Goal: Information Seeking & Learning: Learn about a topic

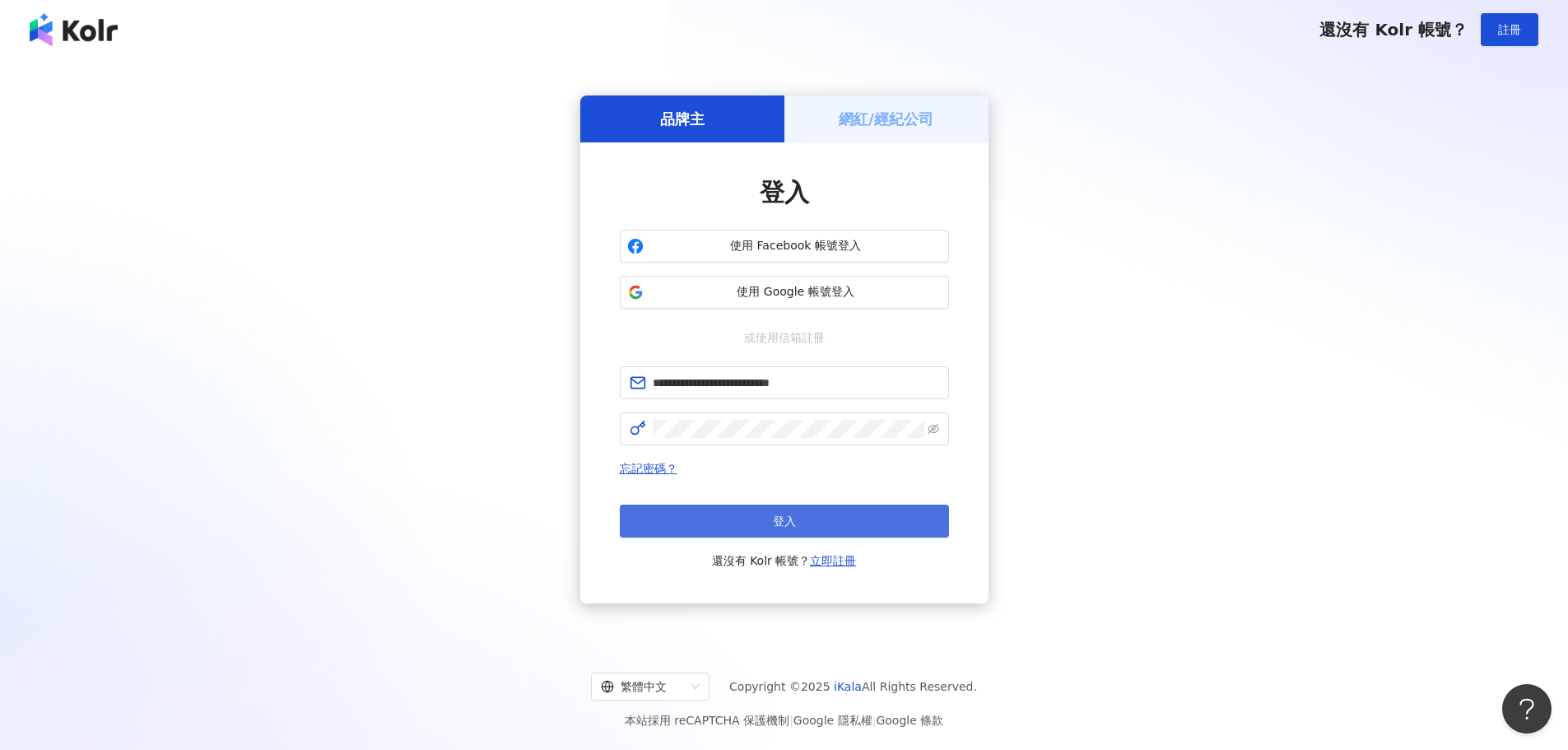
click at [700, 509] on button "登入" at bounding box center [784, 521] width 330 height 32
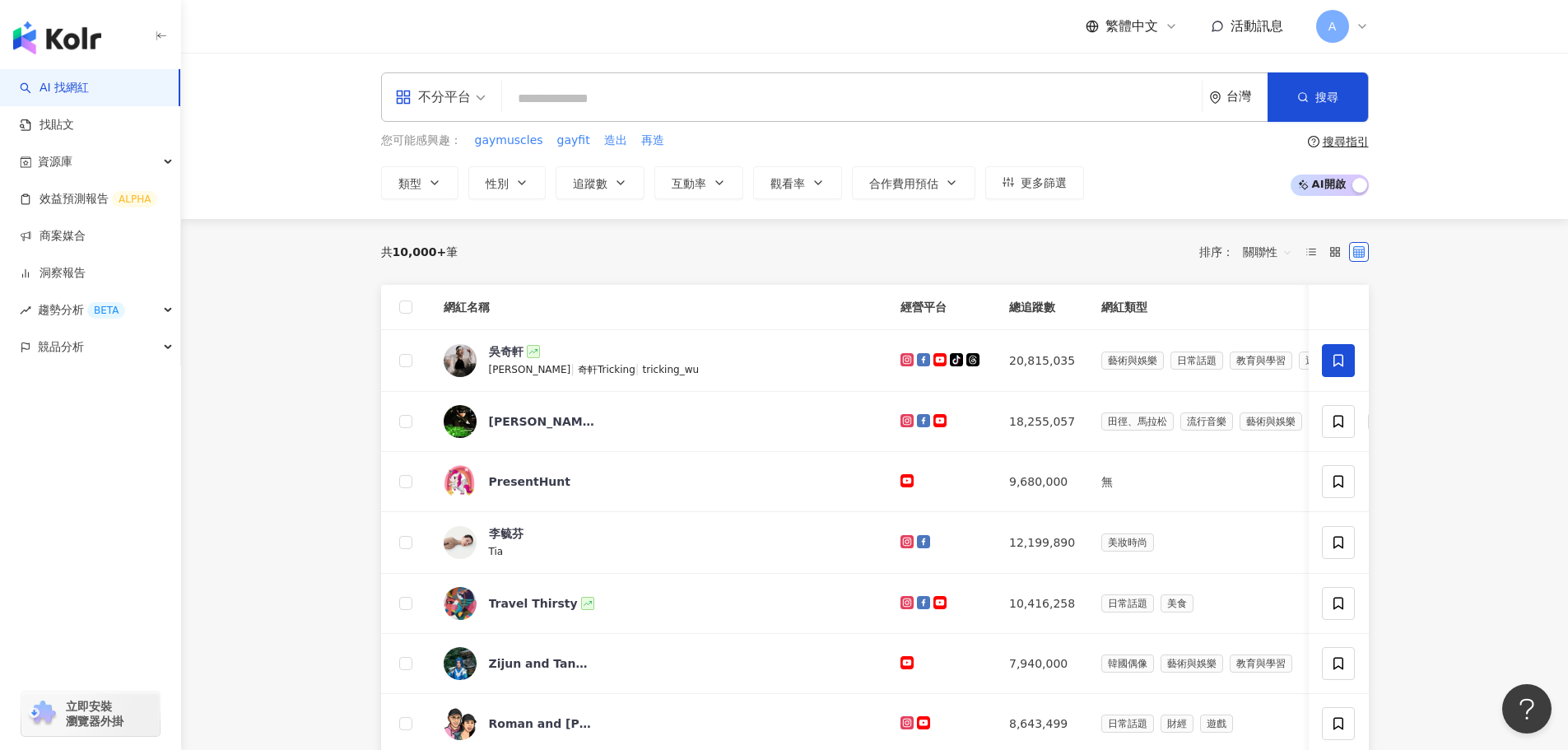
click at [301, 248] on main "不分平台 台灣 搜尋 您可能感興趣： gaymuscles gayfit 造出 再造 類型 性別 追蹤數 互動率 觀看率 合作費用預估 更多篩選 搜尋指引 A…" at bounding box center [874, 654] width 1387 height 1202
click at [684, 98] on input "search" at bounding box center [852, 99] width 687 height 31
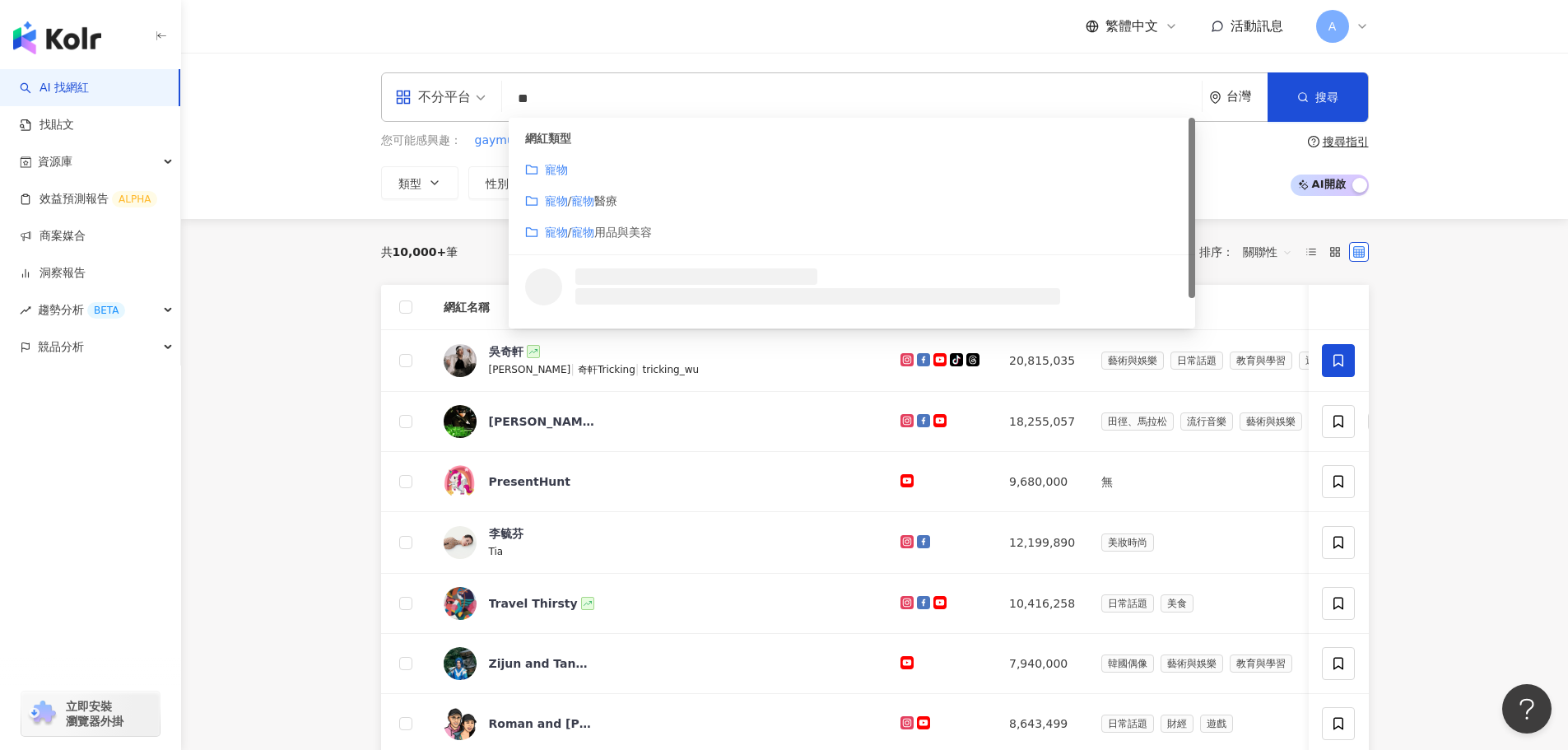
type input "**"
click at [315, 217] on div "不分平台 ** 台灣 搜尋 customizedTag loading 網紅類型 寵物 寵物 / 寵物 醫療 寵物 / 寵物 用品與美容 搜尋名稱、敘述、貼文…" at bounding box center [874, 136] width 1387 height 166
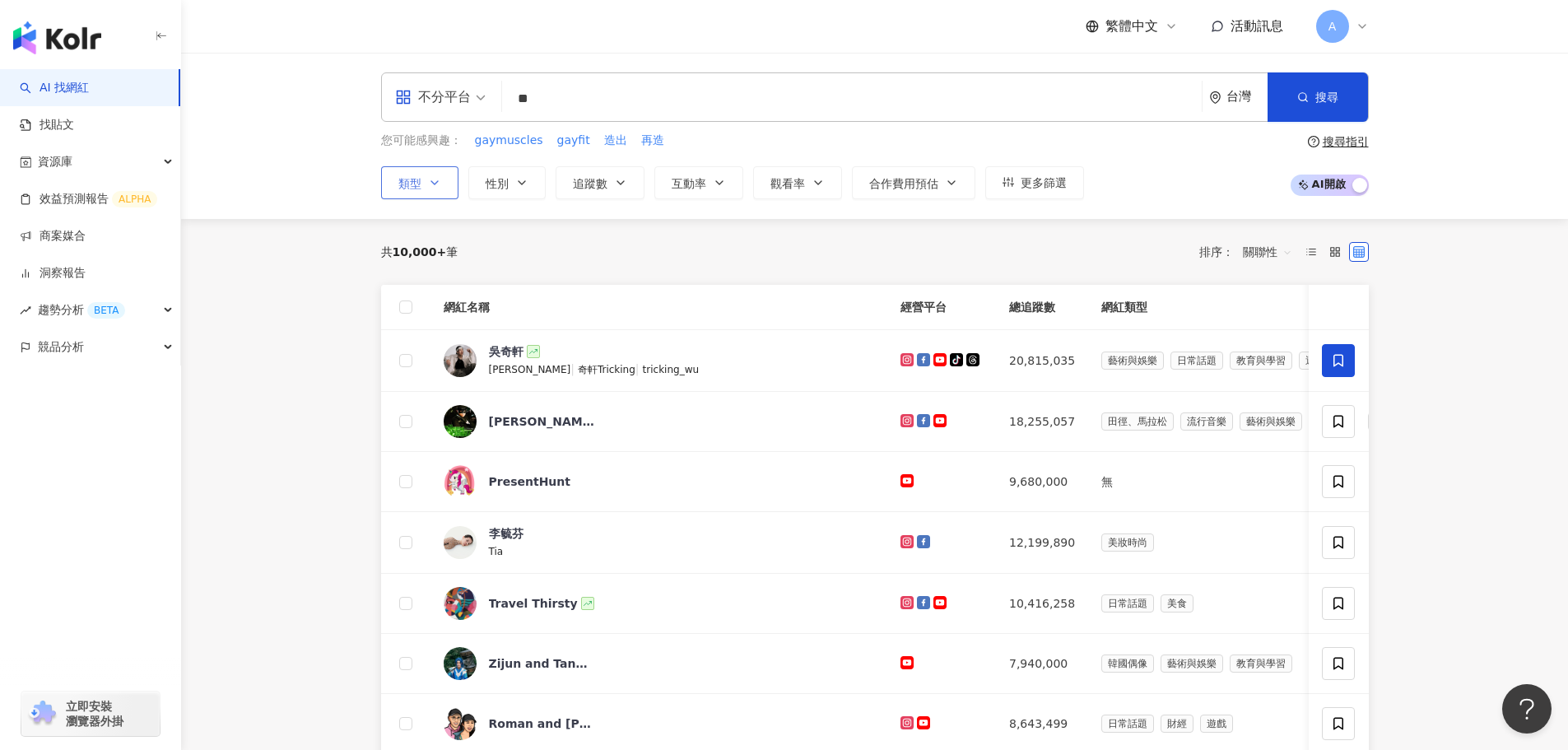
click at [421, 184] on button "類型" at bounding box center [419, 182] width 78 height 32
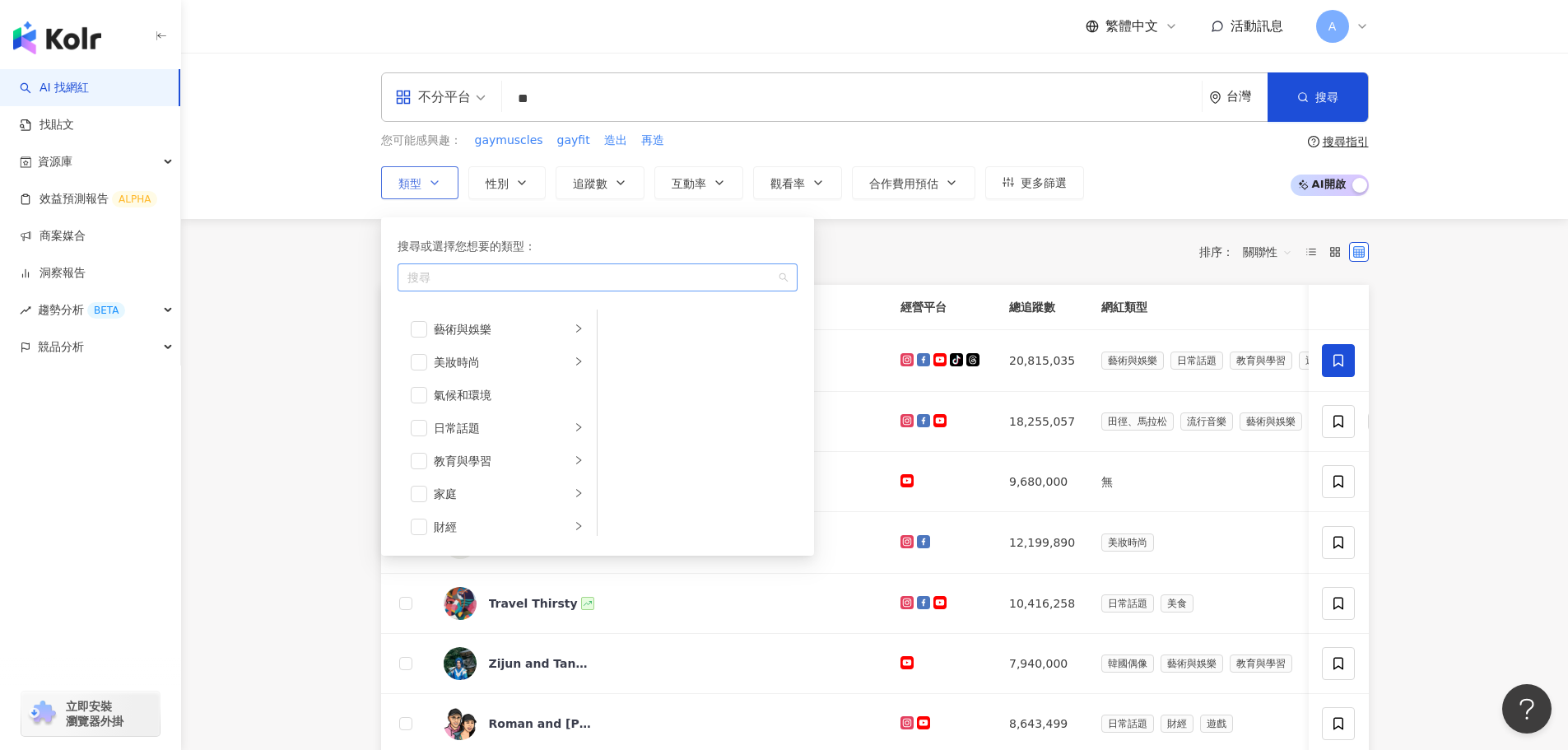
click at [449, 277] on div "button" at bounding box center [589, 277] width 376 height 13
type input "**"
click at [530, 310] on div "寵物" at bounding box center [598, 313] width 393 height 30
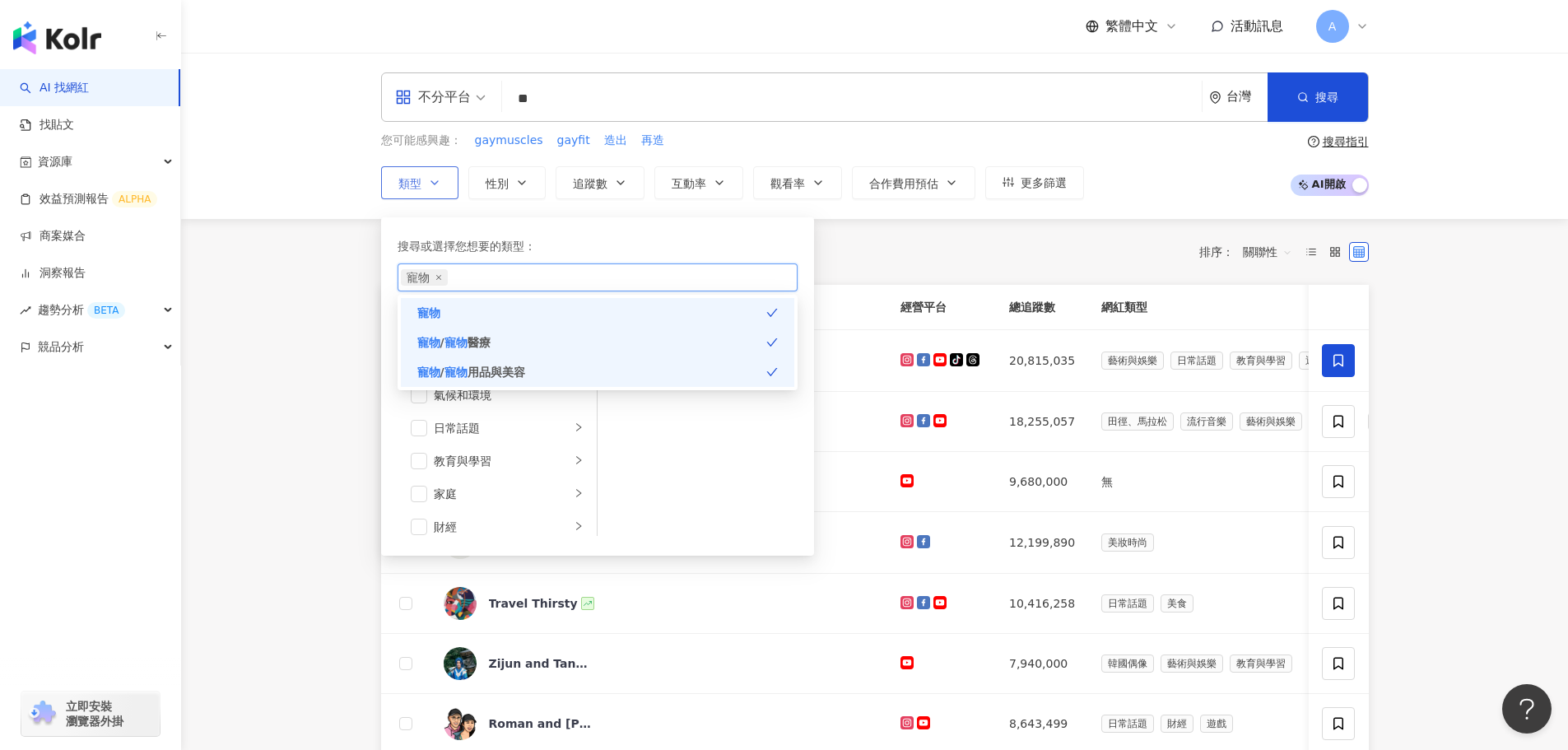
click at [548, 343] on div "寵物 / 寵物 醫療" at bounding box center [598, 343] width 393 height 30
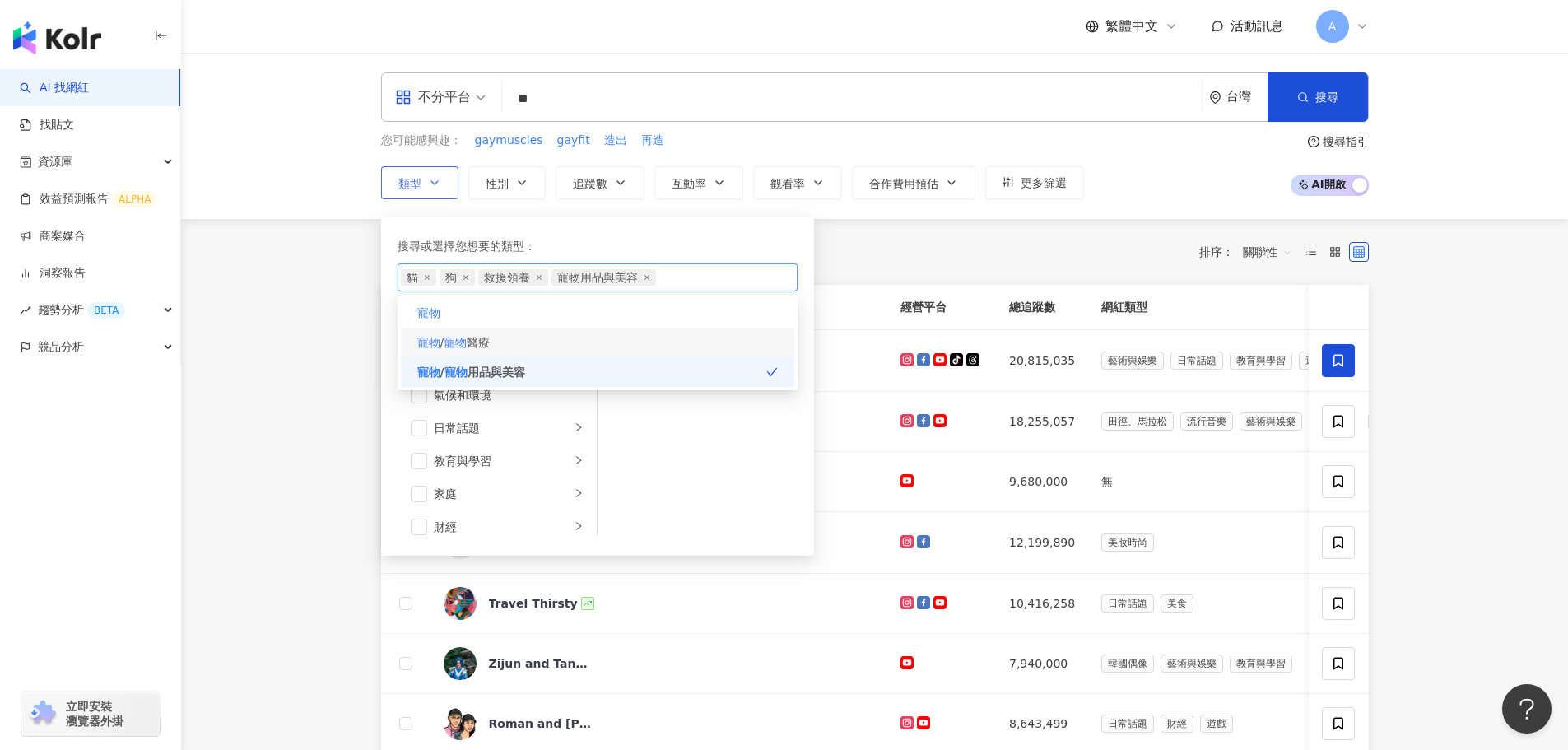
click at [464, 343] on mark "寵物" at bounding box center [454, 342] width 23 height 13
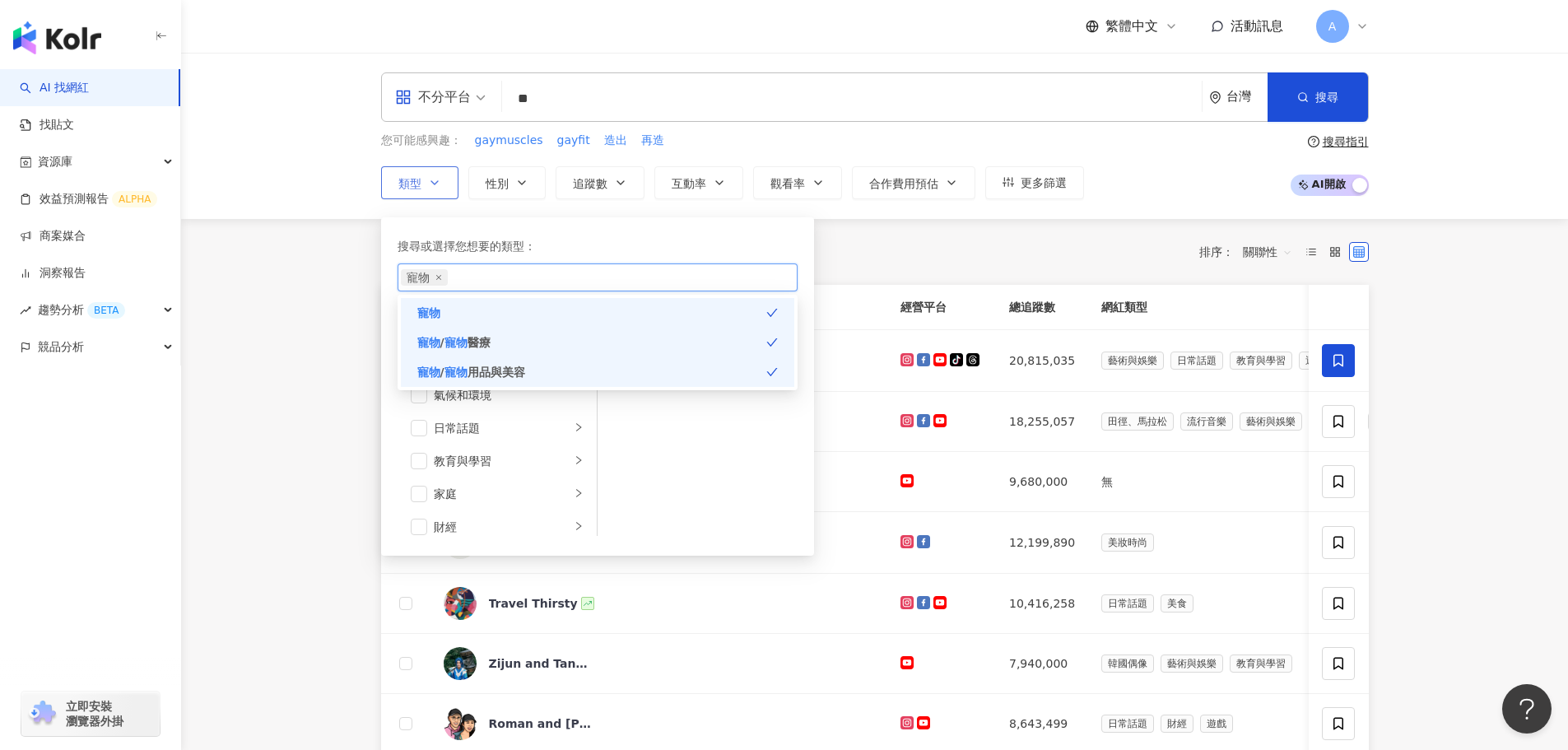
click at [464, 315] on div "寵物" at bounding box center [598, 313] width 393 height 30
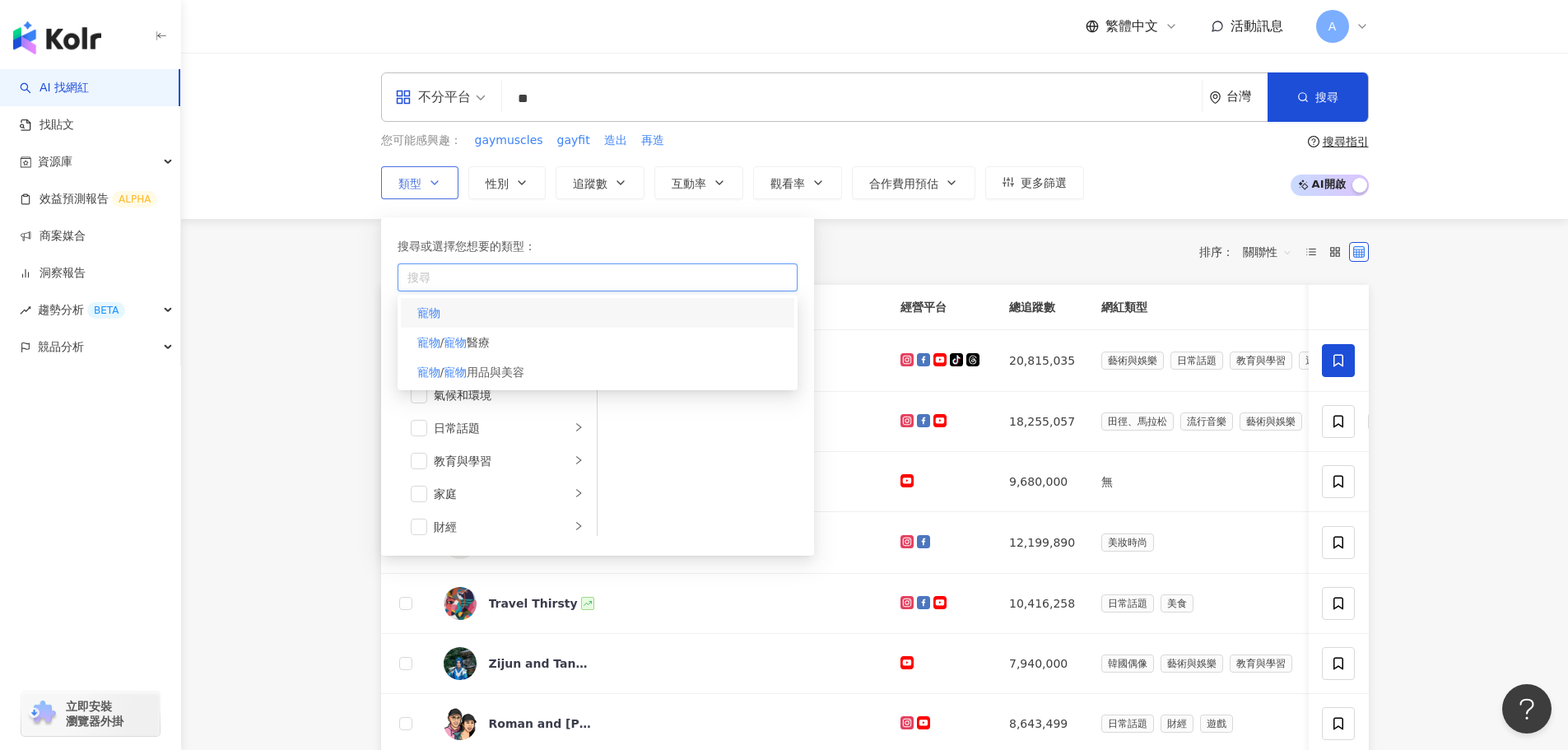
click at [464, 314] on div "寵物" at bounding box center [598, 313] width 393 height 30
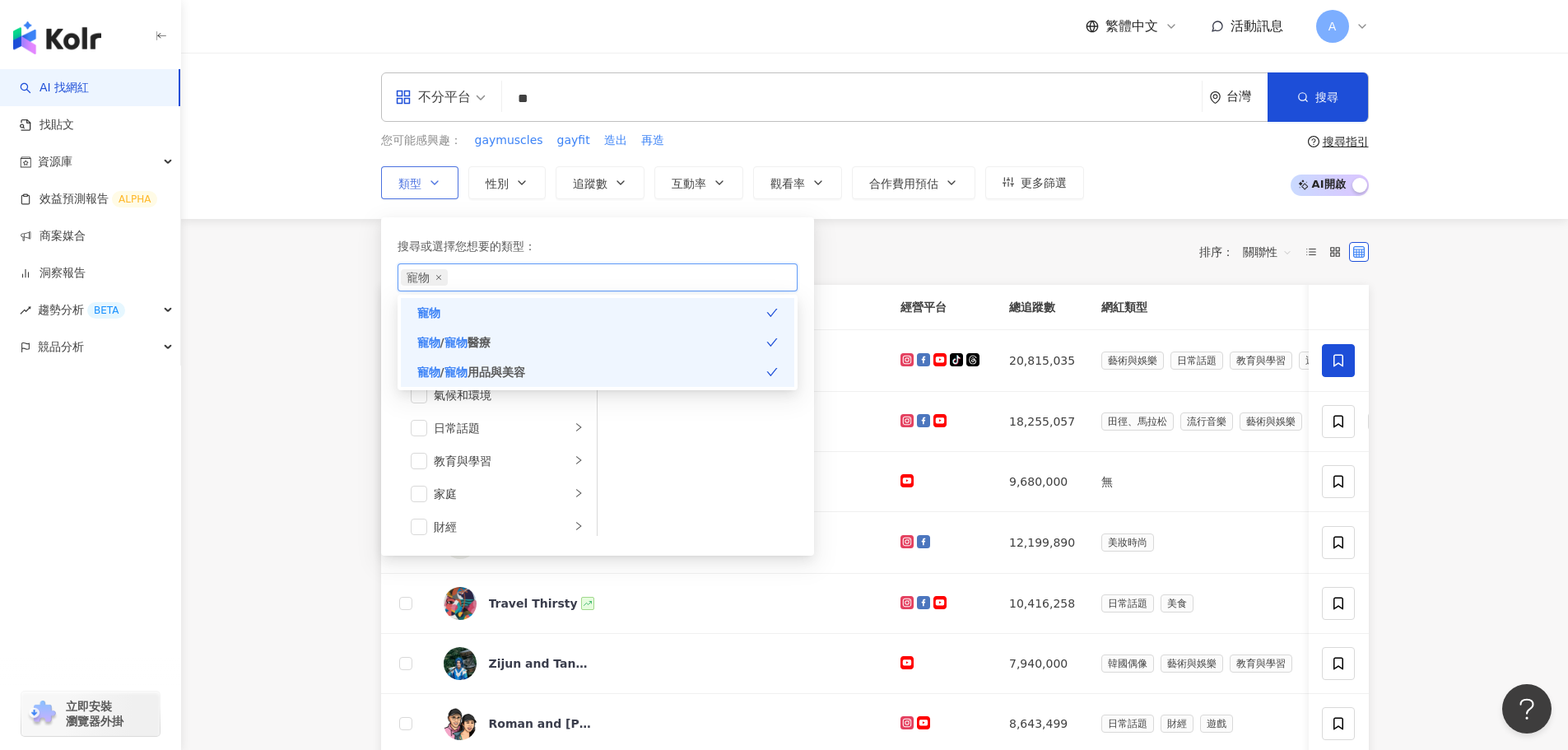
click at [460, 340] on mark "寵物" at bounding box center [455, 342] width 23 height 13
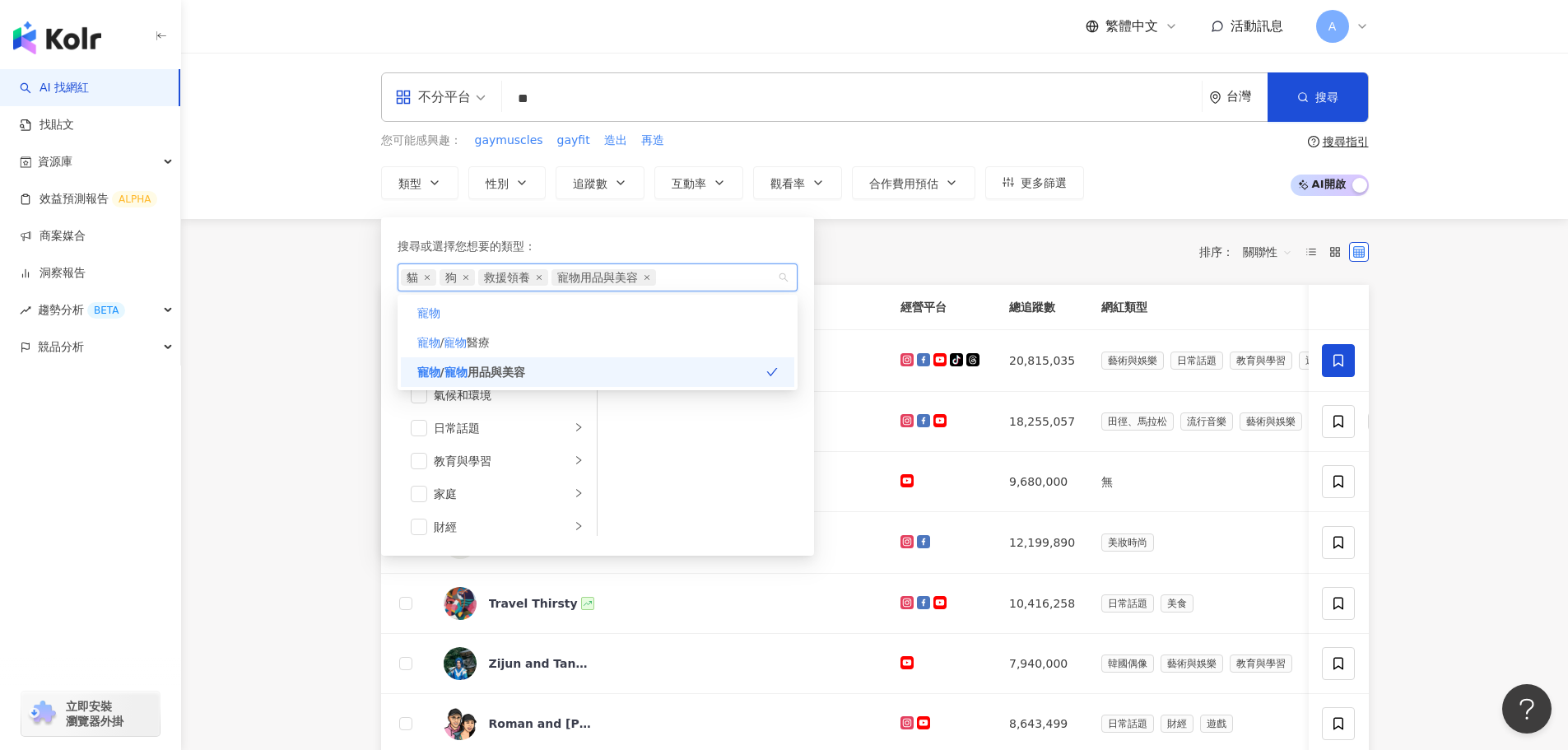
click at [249, 346] on main "不分平台 ** 台灣 搜尋 customizedTag loading 網紅類型 寵物 寵物 / 寵物 醫療 寵物 / 寵物 用品與美容 搜尋名稱、敘述、貼文…" at bounding box center [874, 654] width 1387 height 1202
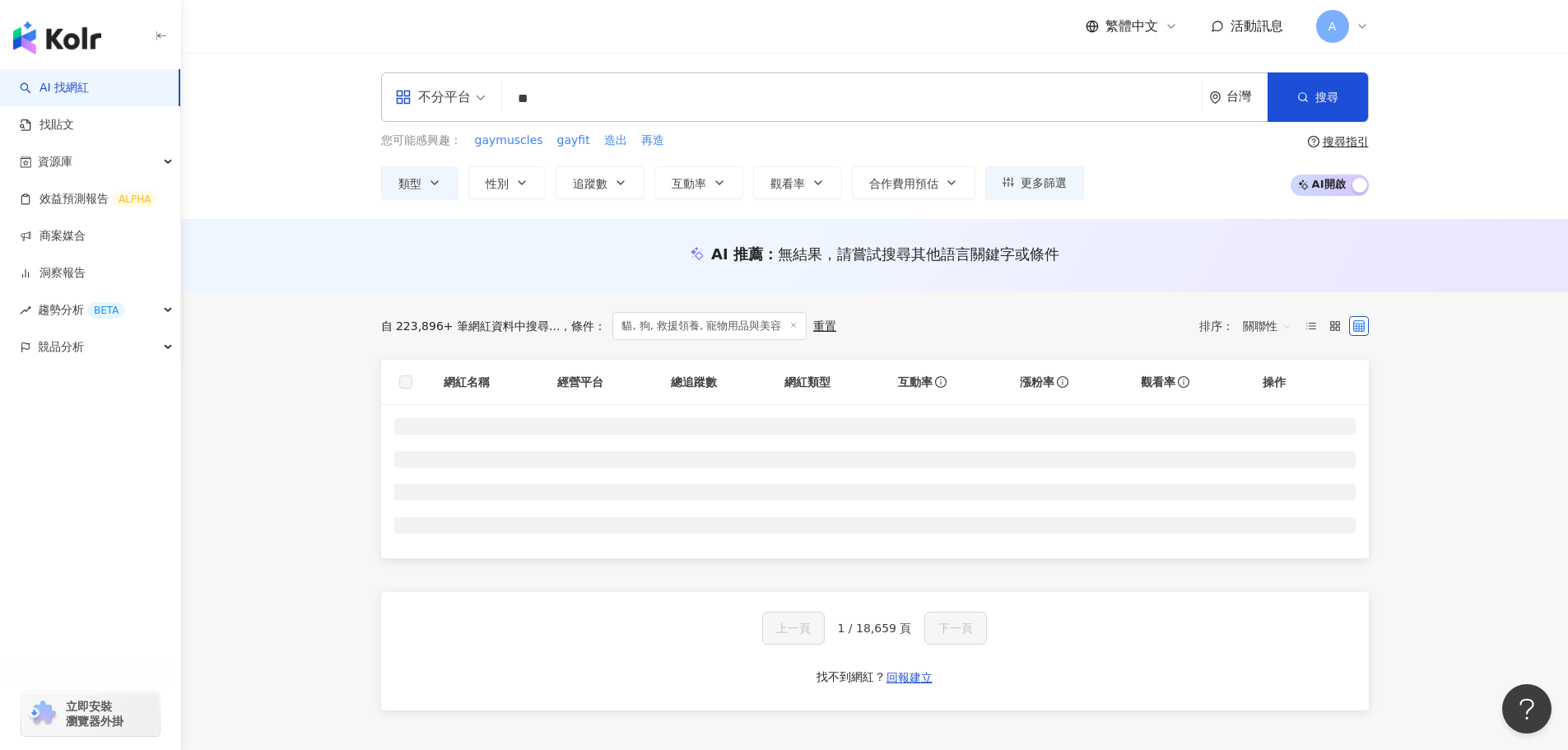
click at [314, 287] on main "不分平台 ** 台灣 搜尋 customizedTag loading 網紅類型 寵物 寵物 / 寵物 醫療 寵物 / 寵物 用品與美容 搜尋名稱、敘述、貼文…" at bounding box center [874, 403] width 1387 height 699
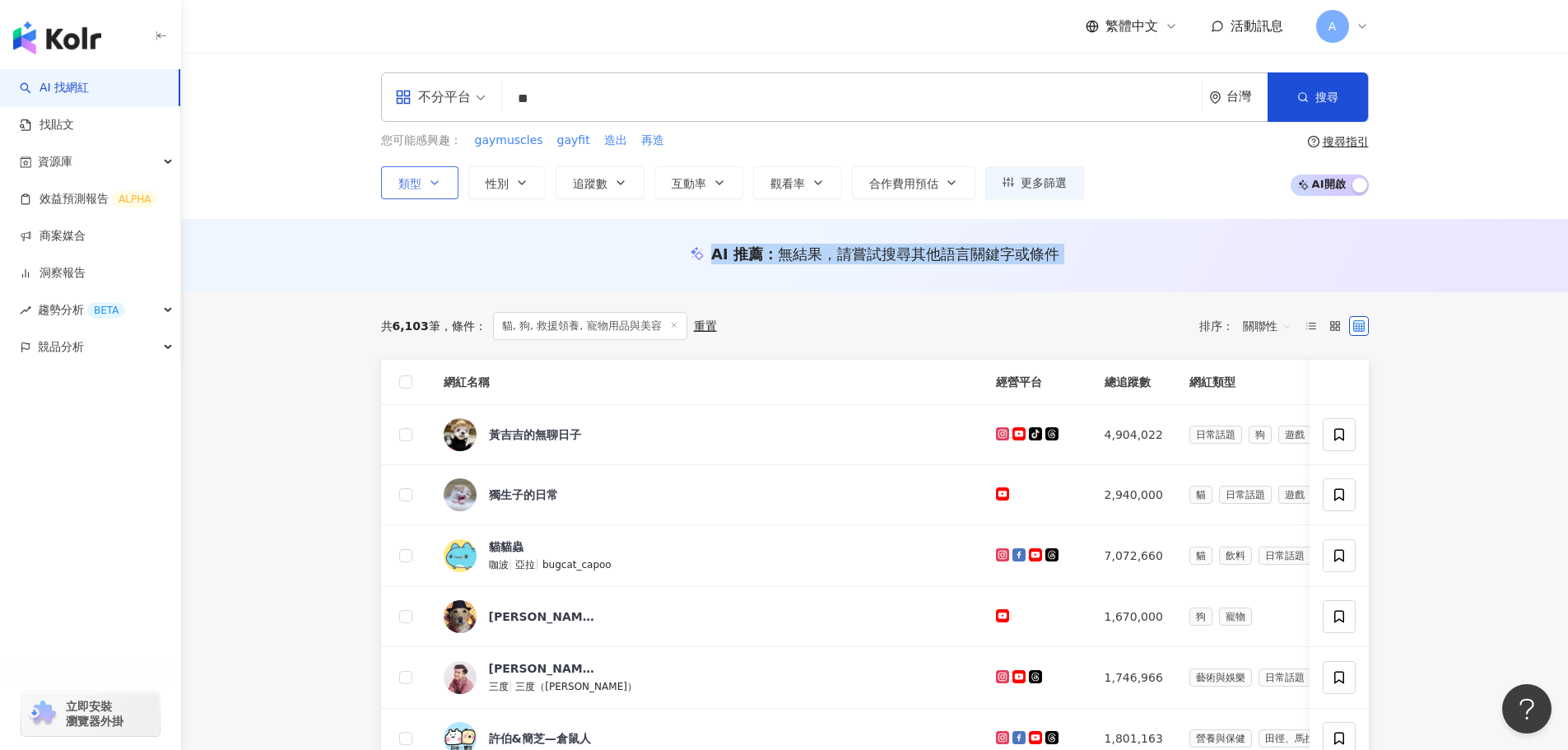
click at [424, 173] on button "類型" at bounding box center [419, 182] width 78 height 32
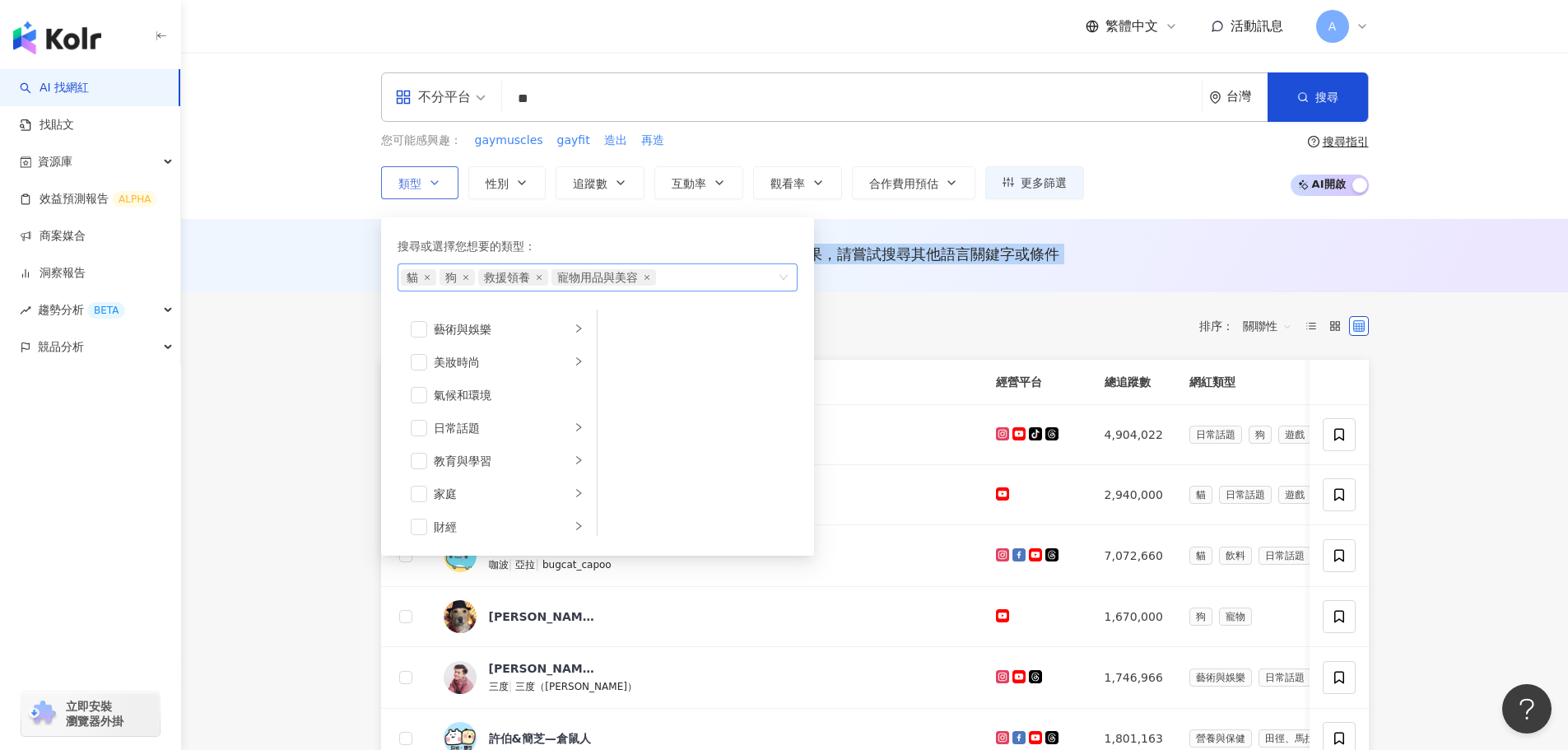
click at [537, 276] on icon "close" at bounding box center [538, 277] width 5 height 5
click at [603, 275] on div "貓 狗 寵物用品與美容" at bounding box center [589, 278] width 376 height 17
click at [624, 107] on input "**" at bounding box center [852, 99] width 687 height 31
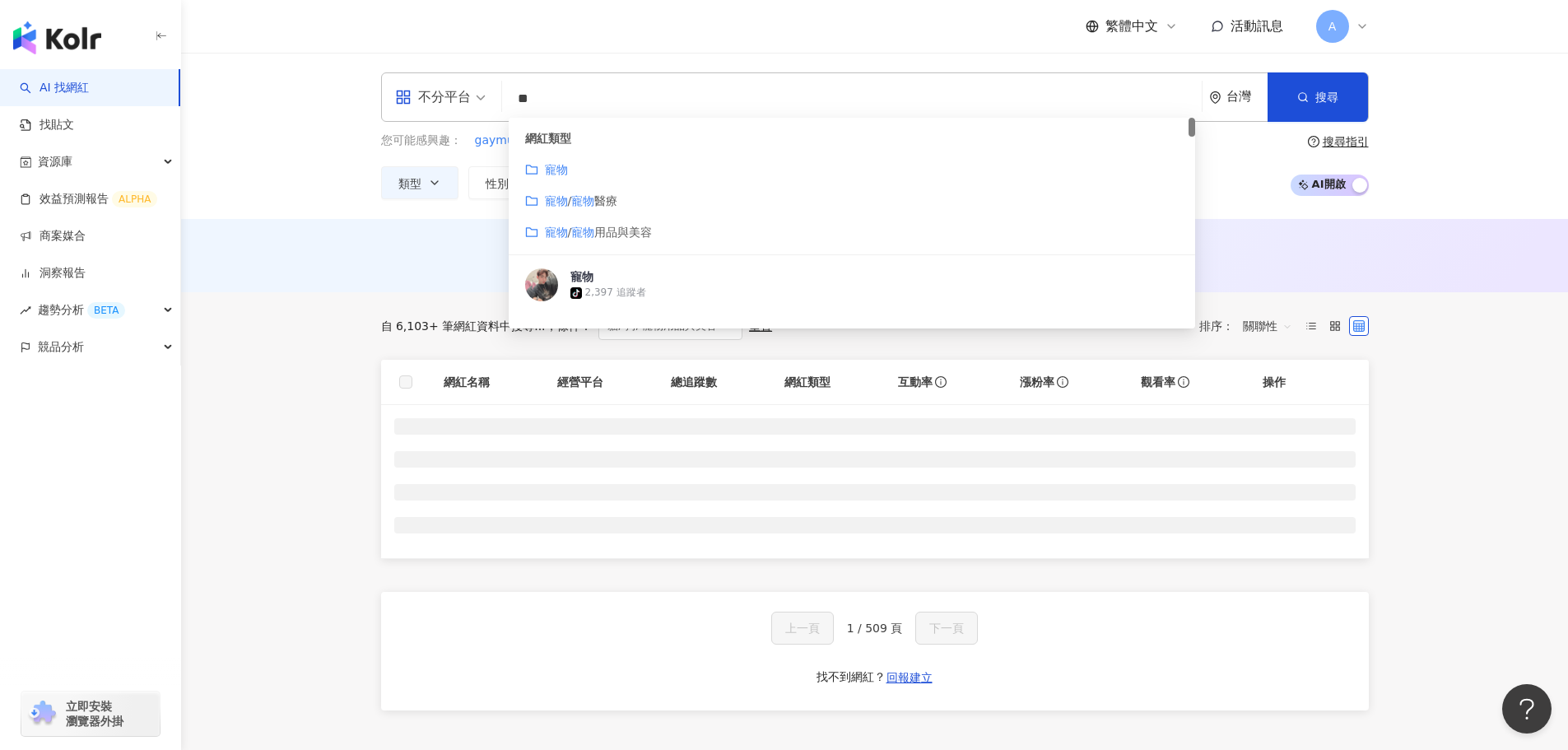
type input "*"
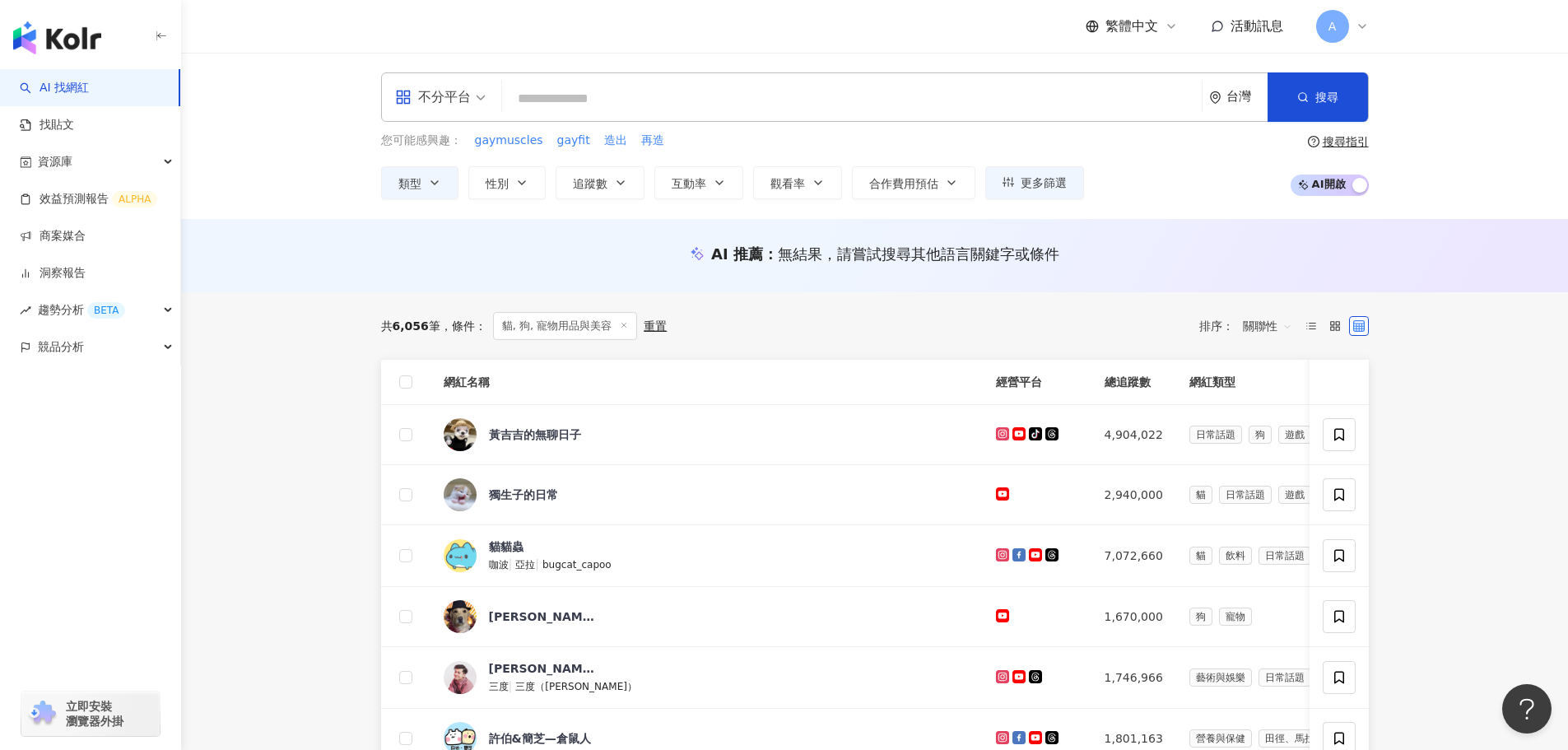
click at [429, 94] on div "不分平台" at bounding box center [433, 96] width 76 height 27
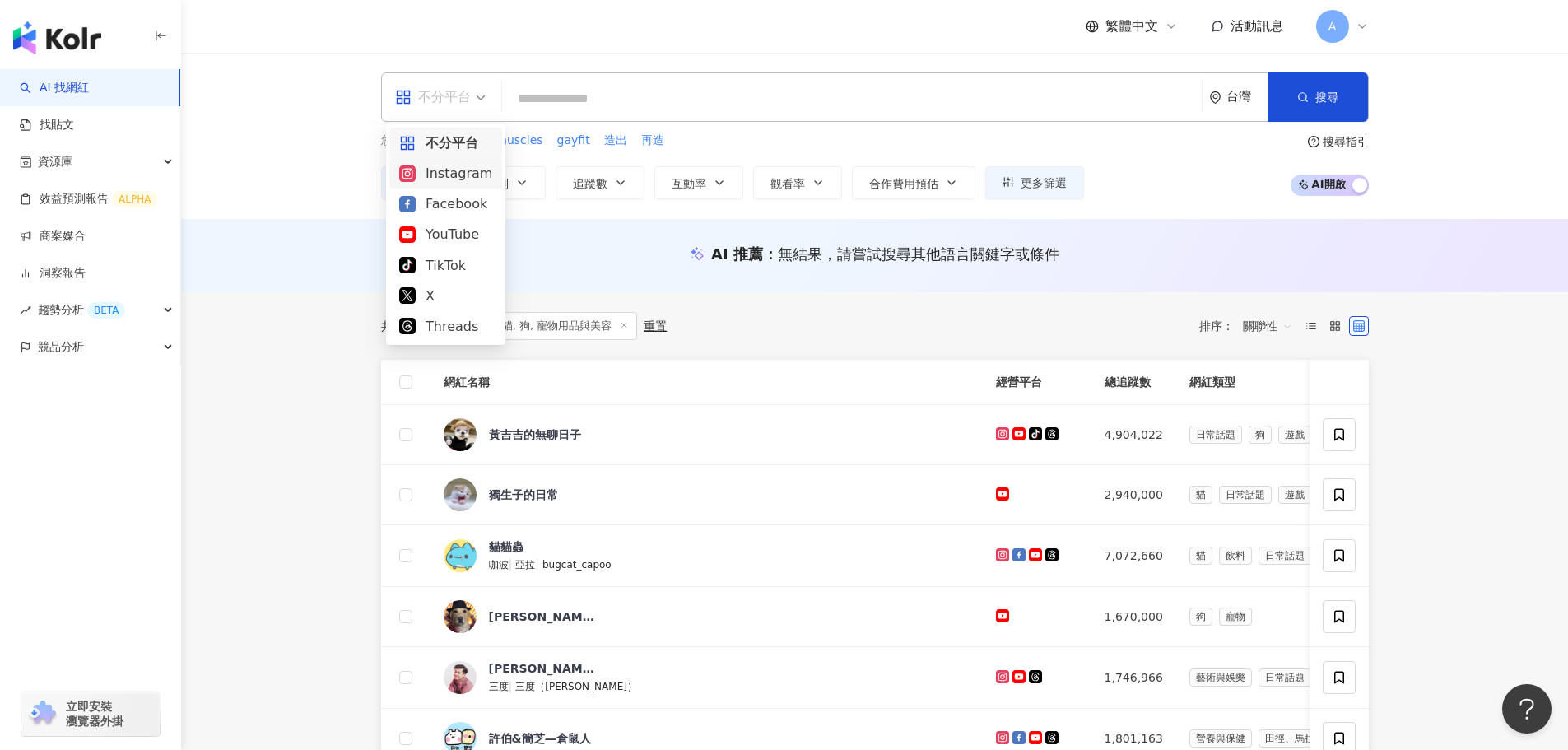
click at [466, 176] on div "Instagram" at bounding box center [446, 173] width 93 height 21
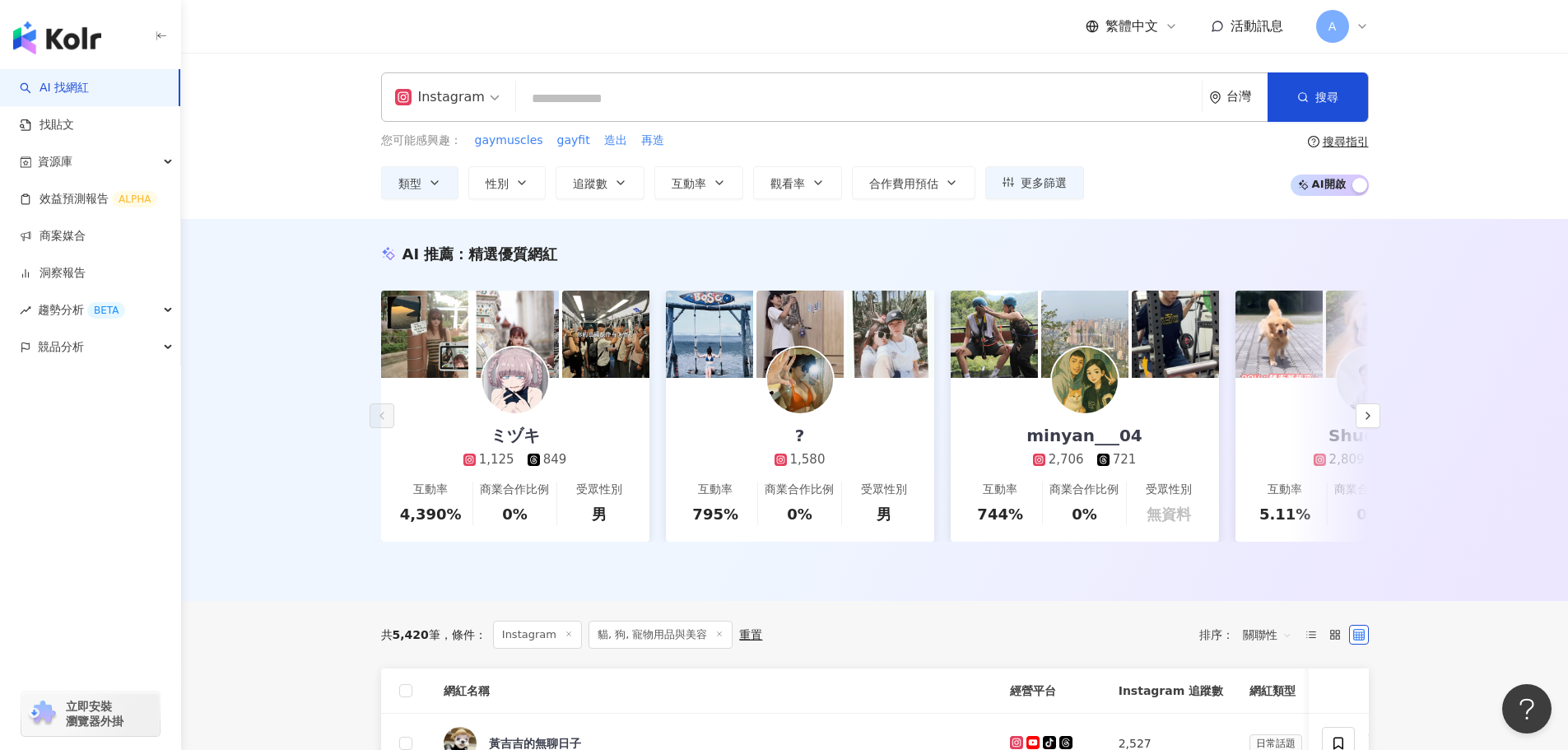
click at [585, 184] on span "追蹤數" at bounding box center [589, 183] width 34 height 13
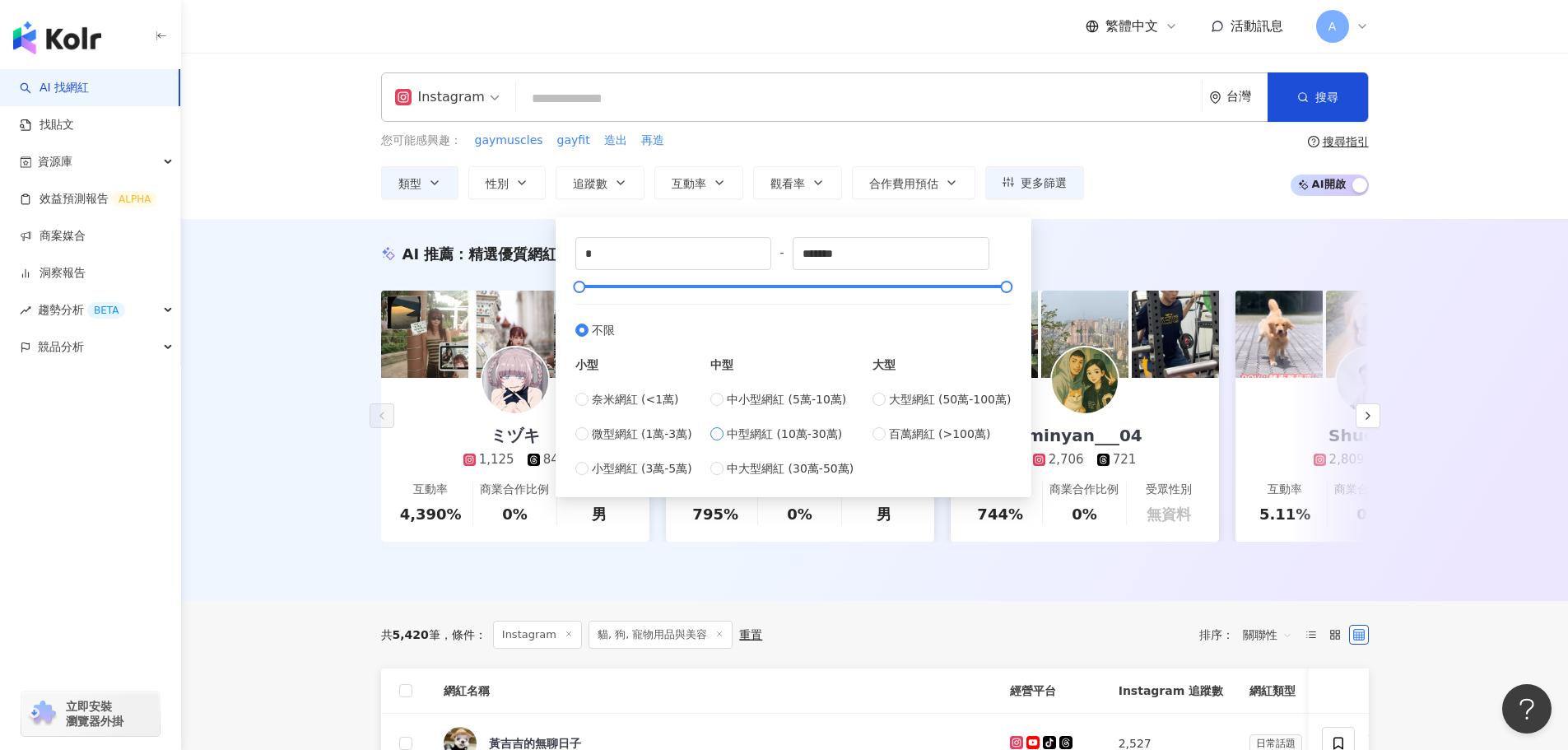
type input "******"
click at [773, 108] on input "search" at bounding box center [859, 99] width 673 height 31
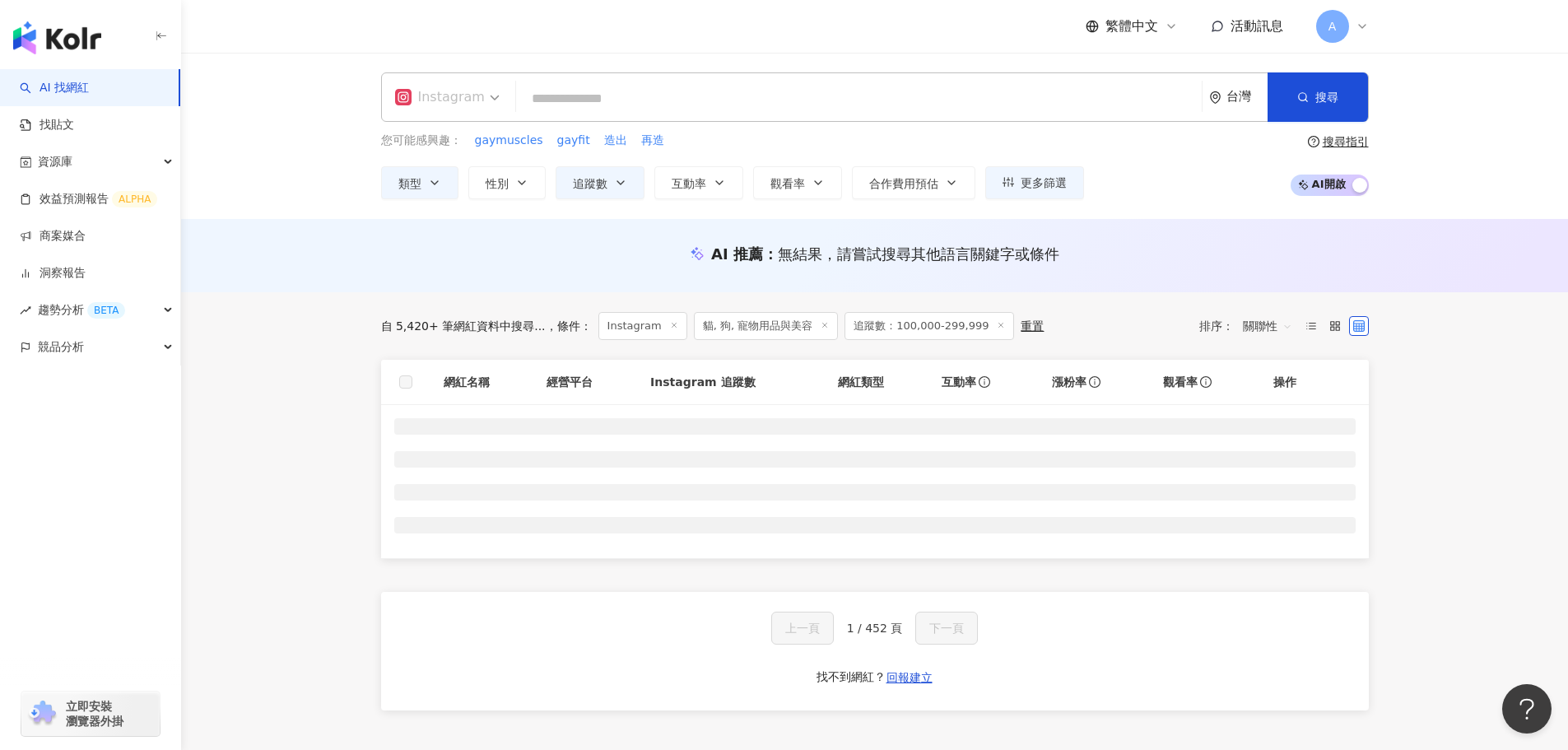
click at [447, 103] on div "Instagram" at bounding box center [440, 96] width 90 height 27
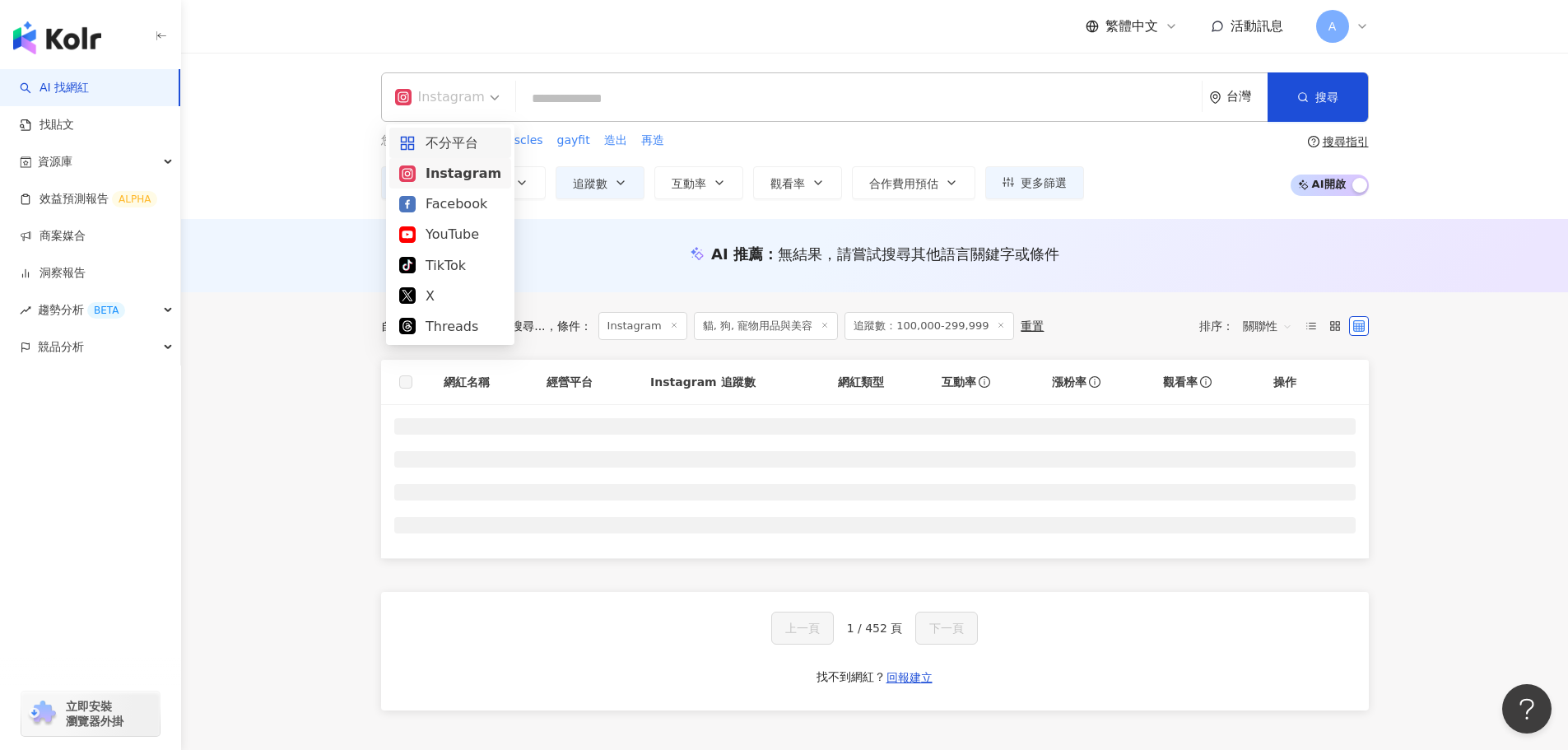
click at [326, 144] on div "Instagram 台灣 搜尋 customizedTag 網紅類型 寵 物 寵 物 / 寵 物醫療 寵 物 / 寵 物用品與美容 寵物 tiktok-ico…" at bounding box center [874, 136] width 1387 height 166
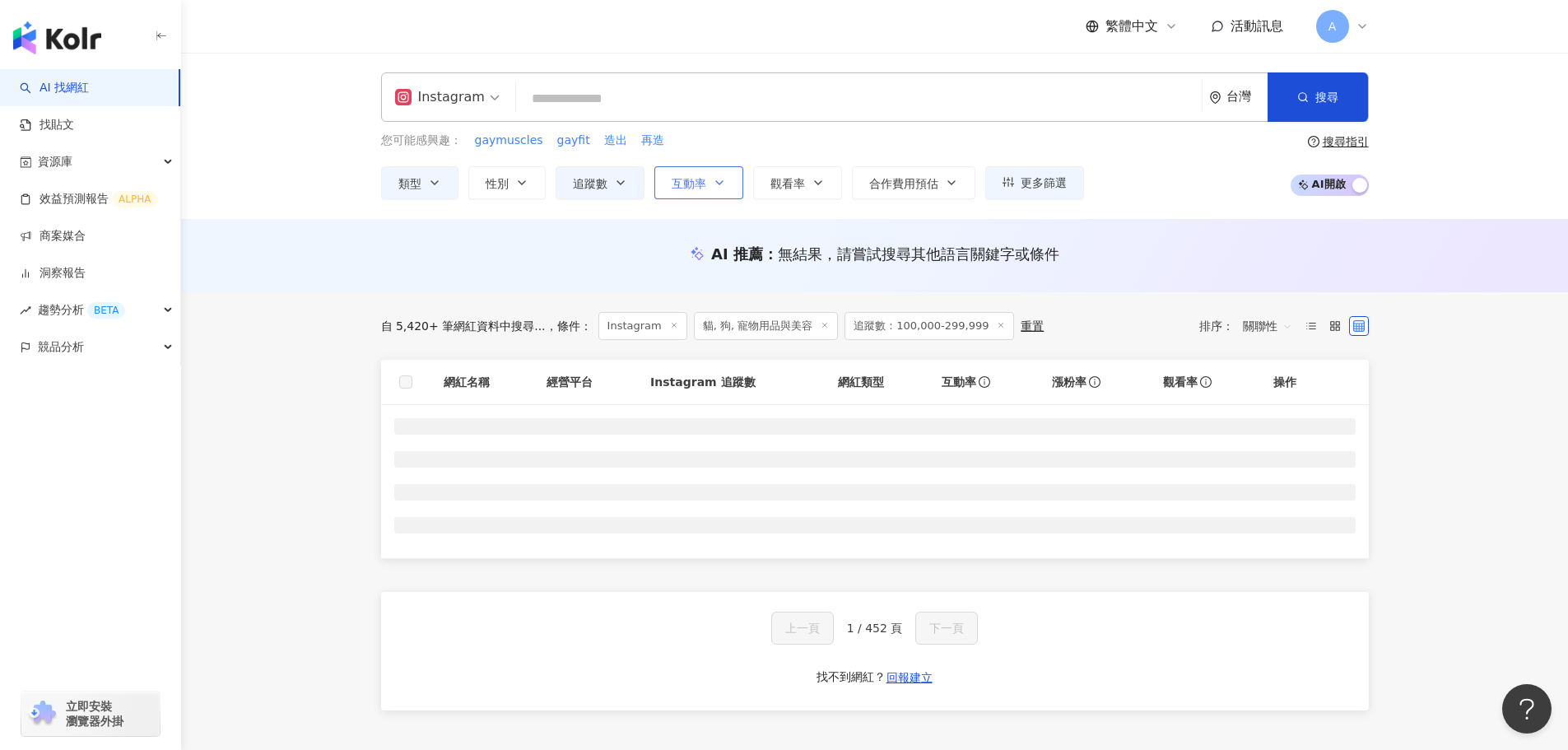
click at [692, 191] on button "互動率" at bounding box center [698, 182] width 89 height 32
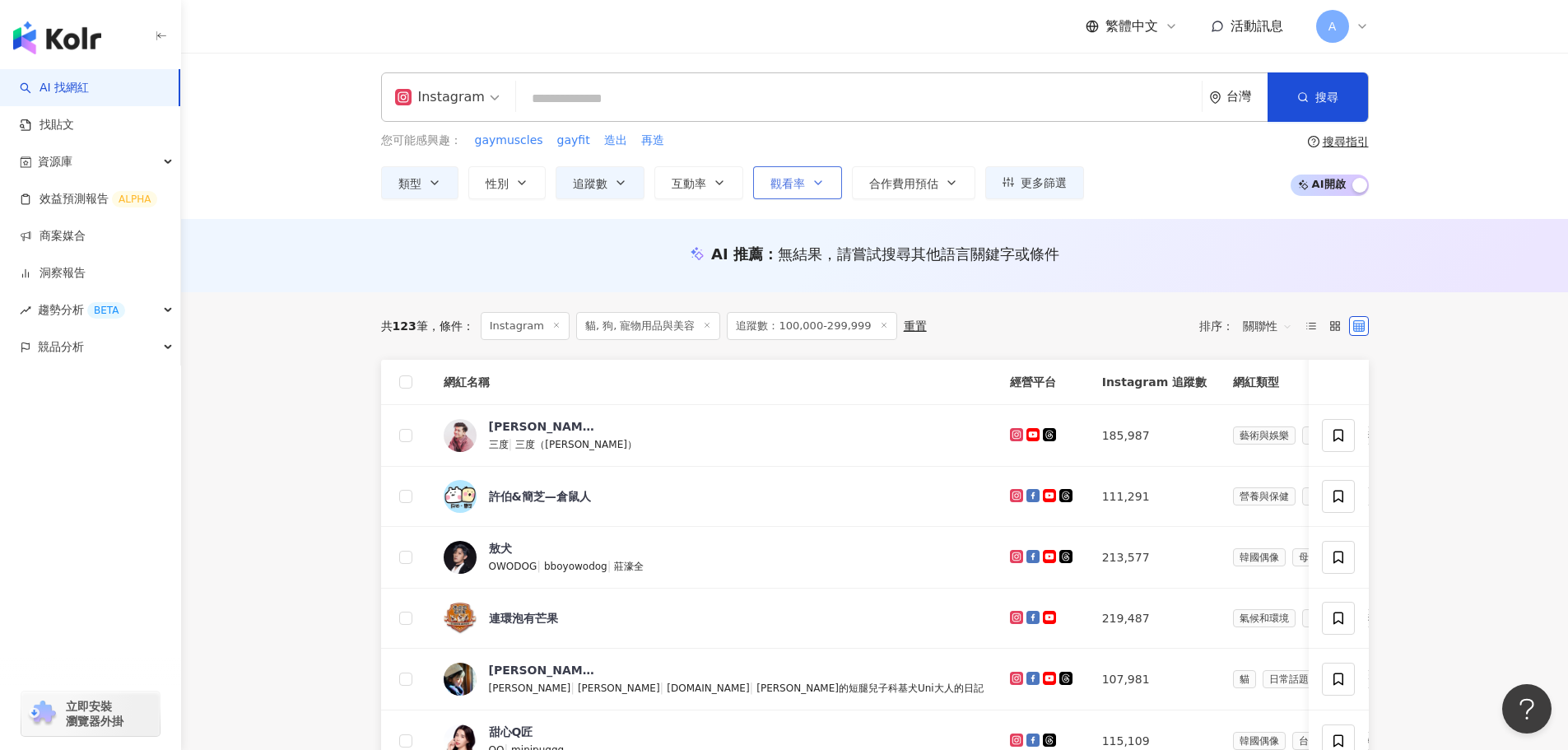
click at [720, 183] on icon "button" at bounding box center [719, 182] width 7 height 3
click at [1331, 103] on span "搜尋" at bounding box center [1326, 96] width 23 height 13
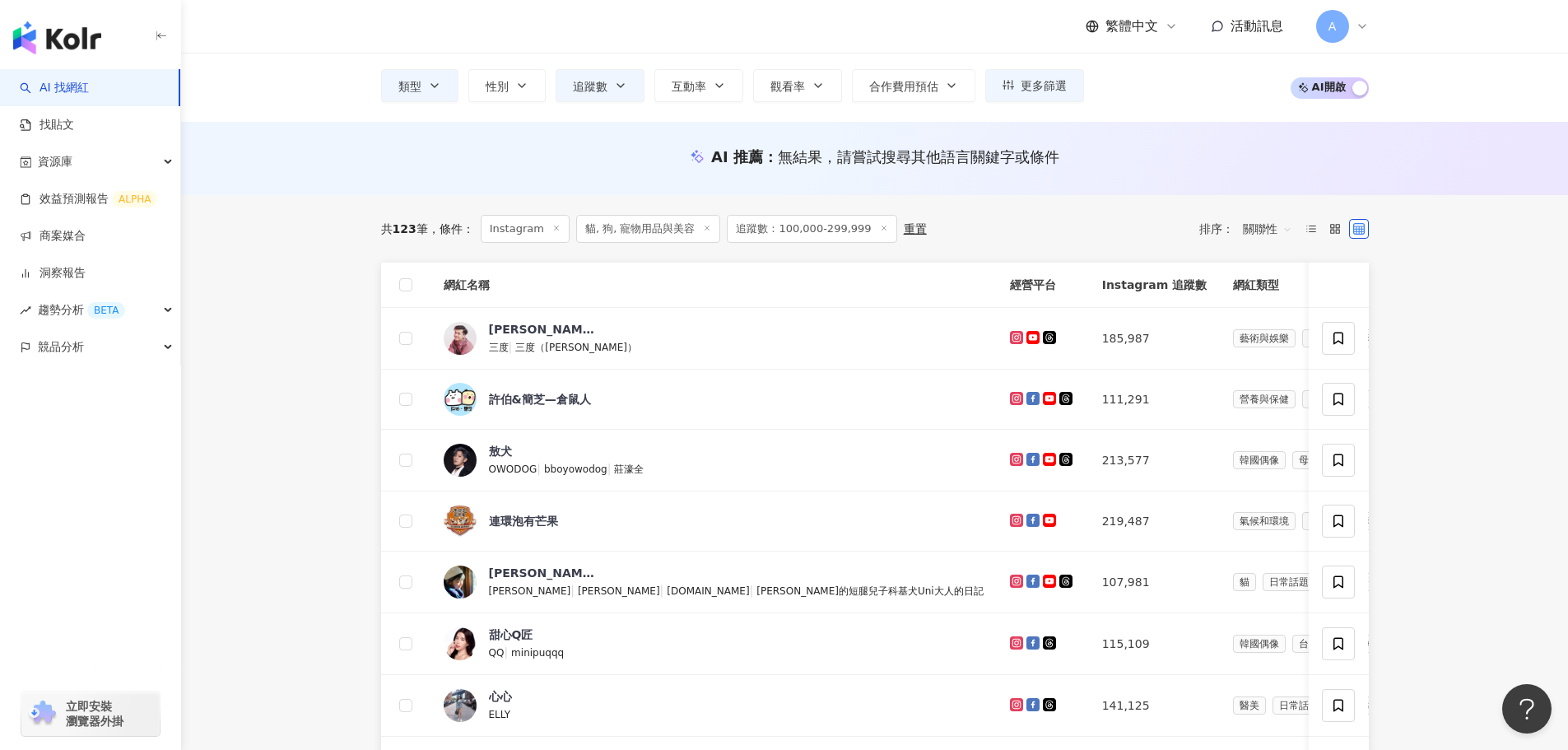
scroll to position [164, 0]
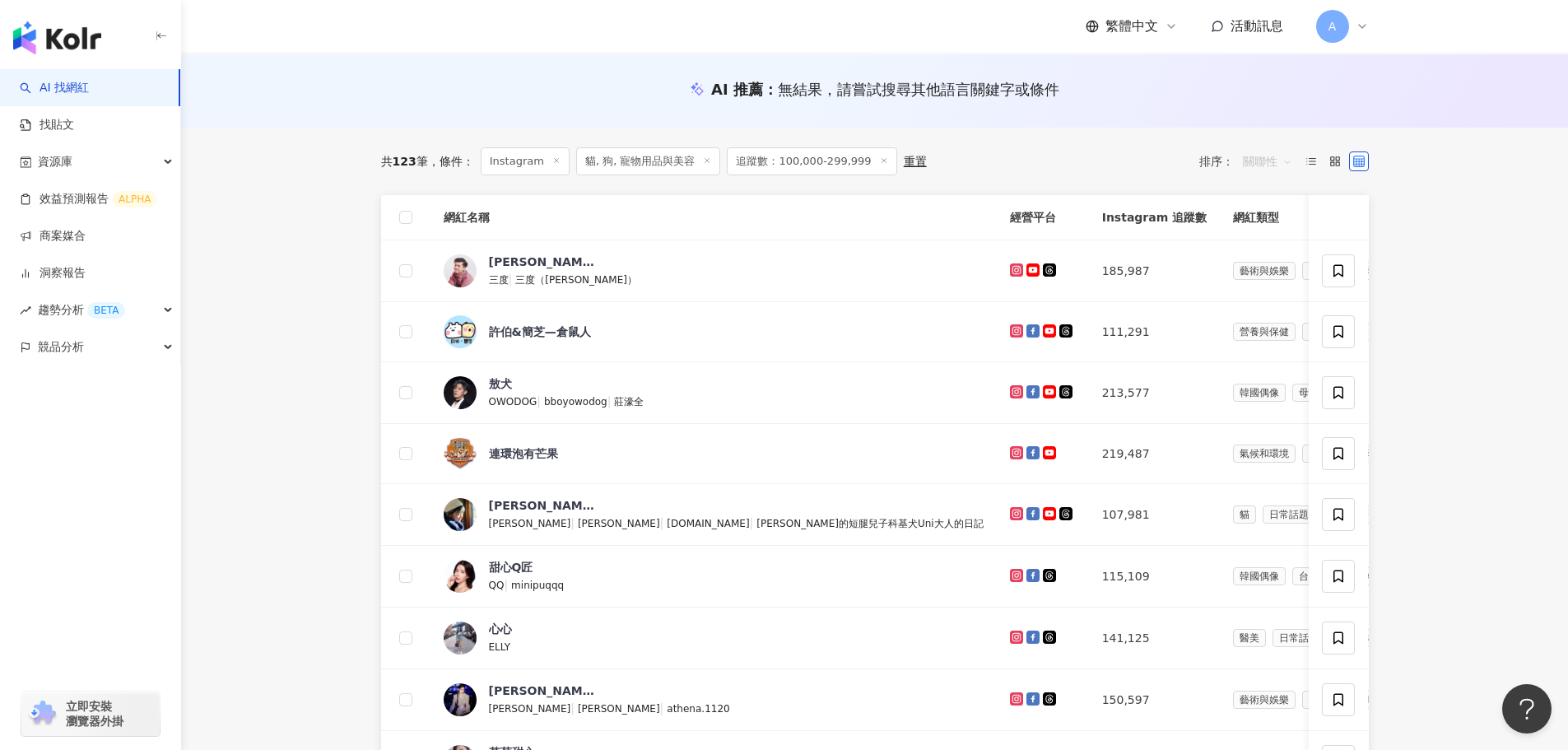
click at [1259, 164] on span "關聯性" at bounding box center [1268, 161] width 49 height 27
click at [1278, 226] on div "追蹤數" at bounding box center [1268, 223] width 41 height 18
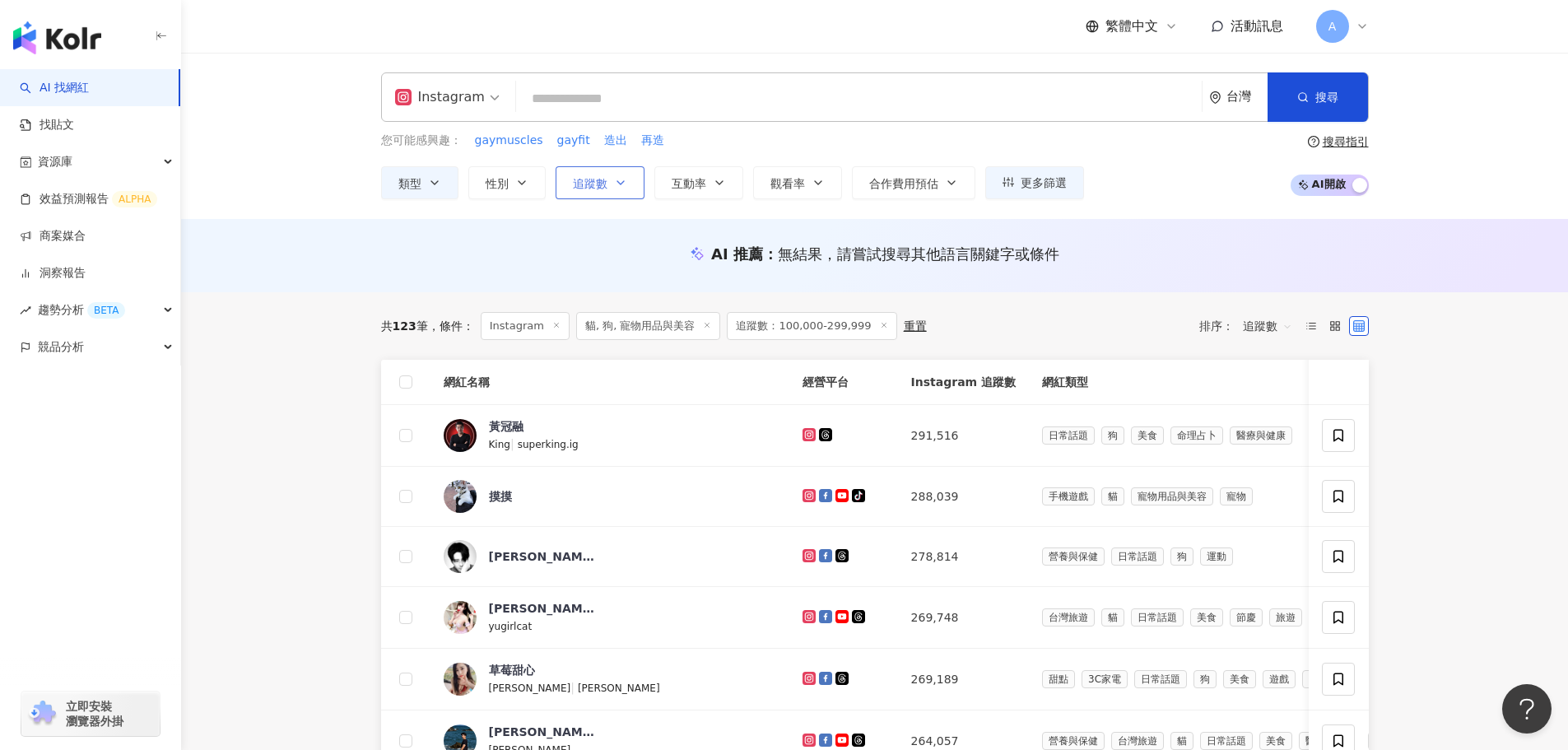
click at [621, 169] on button "追蹤數" at bounding box center [600, 182] width 89 height 32
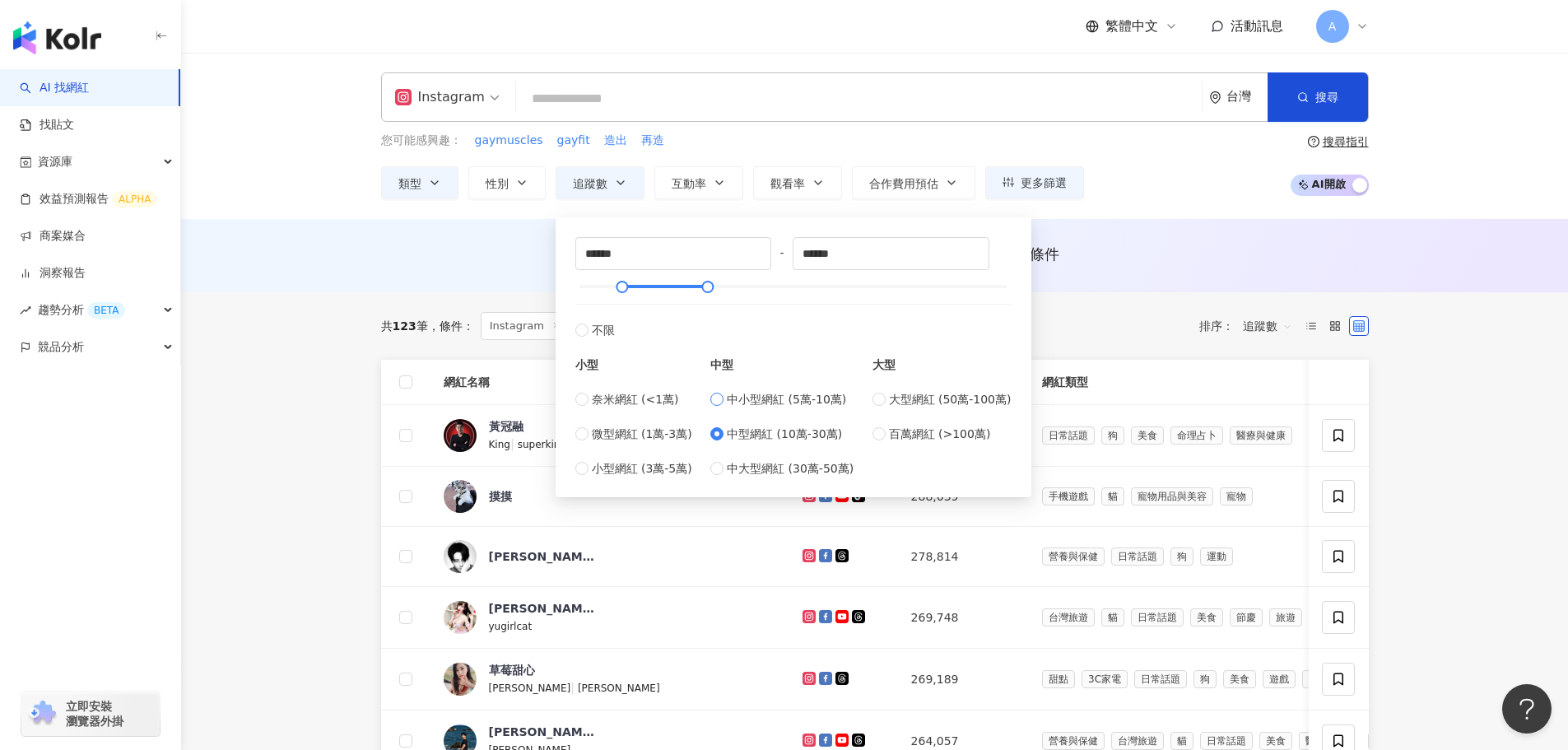
click at [730, 406] on label "中小型網紅 (5萬-10萬)" at bounding box center [782, 400] width 144 height 18
type input "*****"
click at [1172, 235] on div "AI 推薦 ： 無結果，請嘗試搜尋其他語言關鍵字或條件" at bounding box center [874, 256] width 1387 height 73
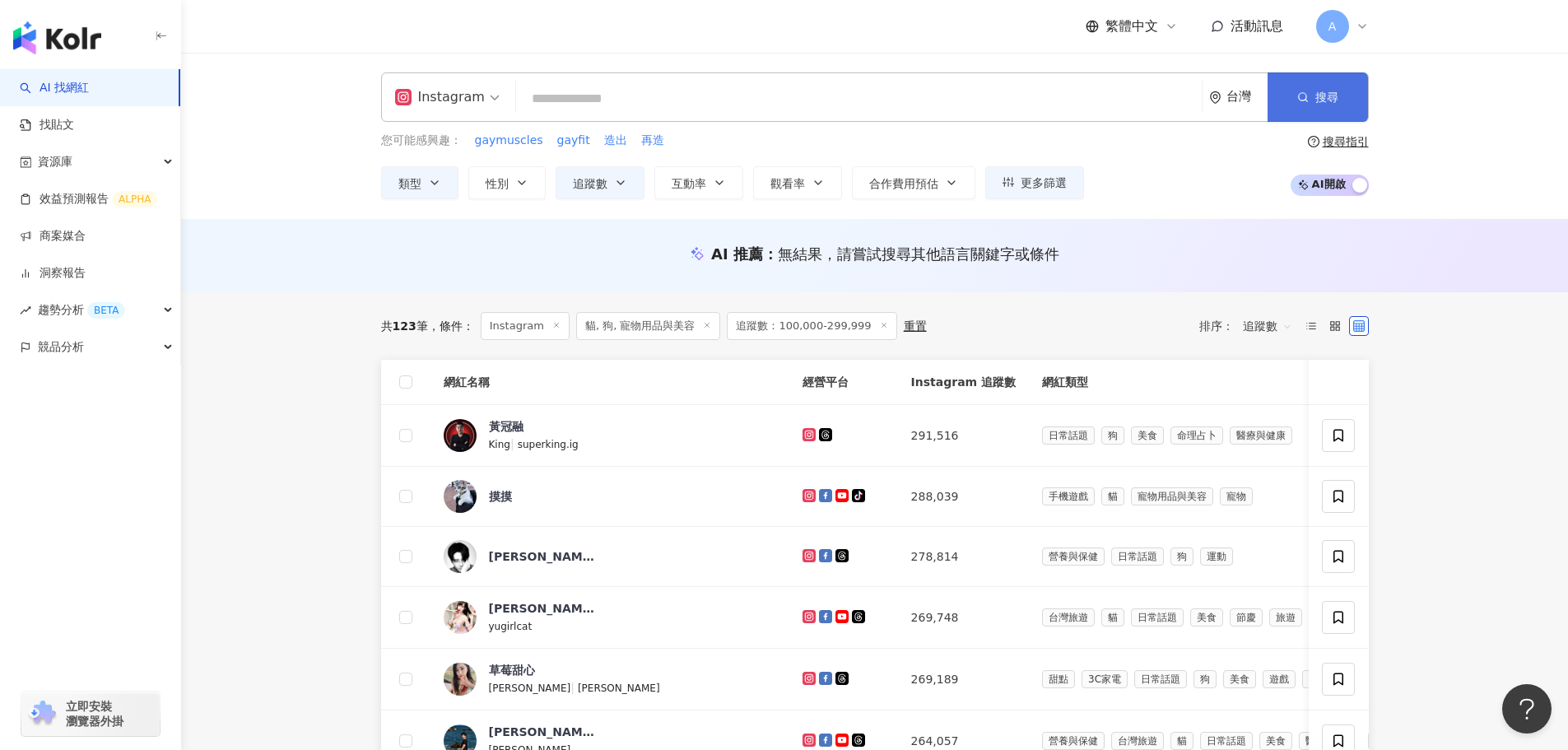
click at [1302, 91] on span "button" at bounding box center [1303, 96] width 12 height 13
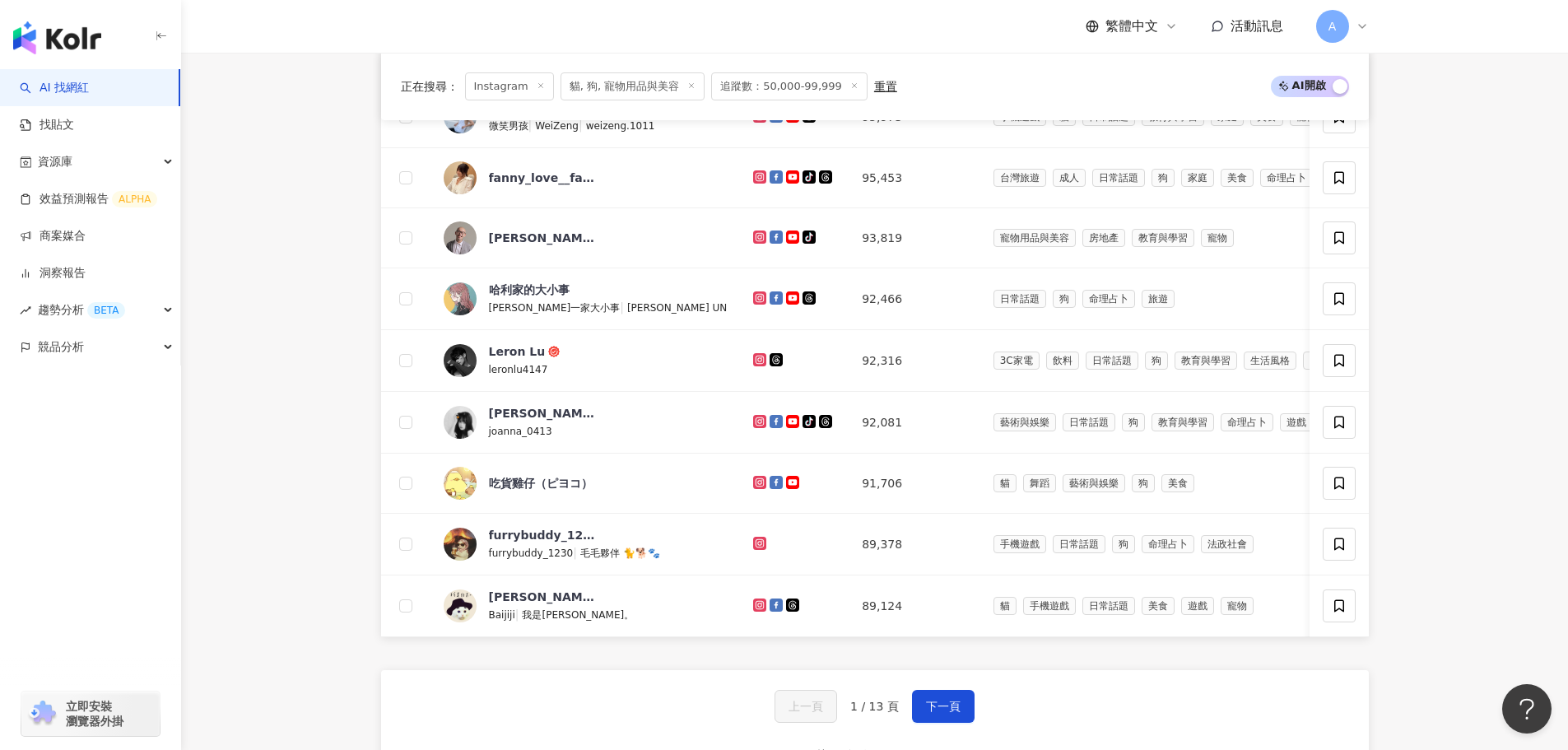
scroll to position [988, 0]
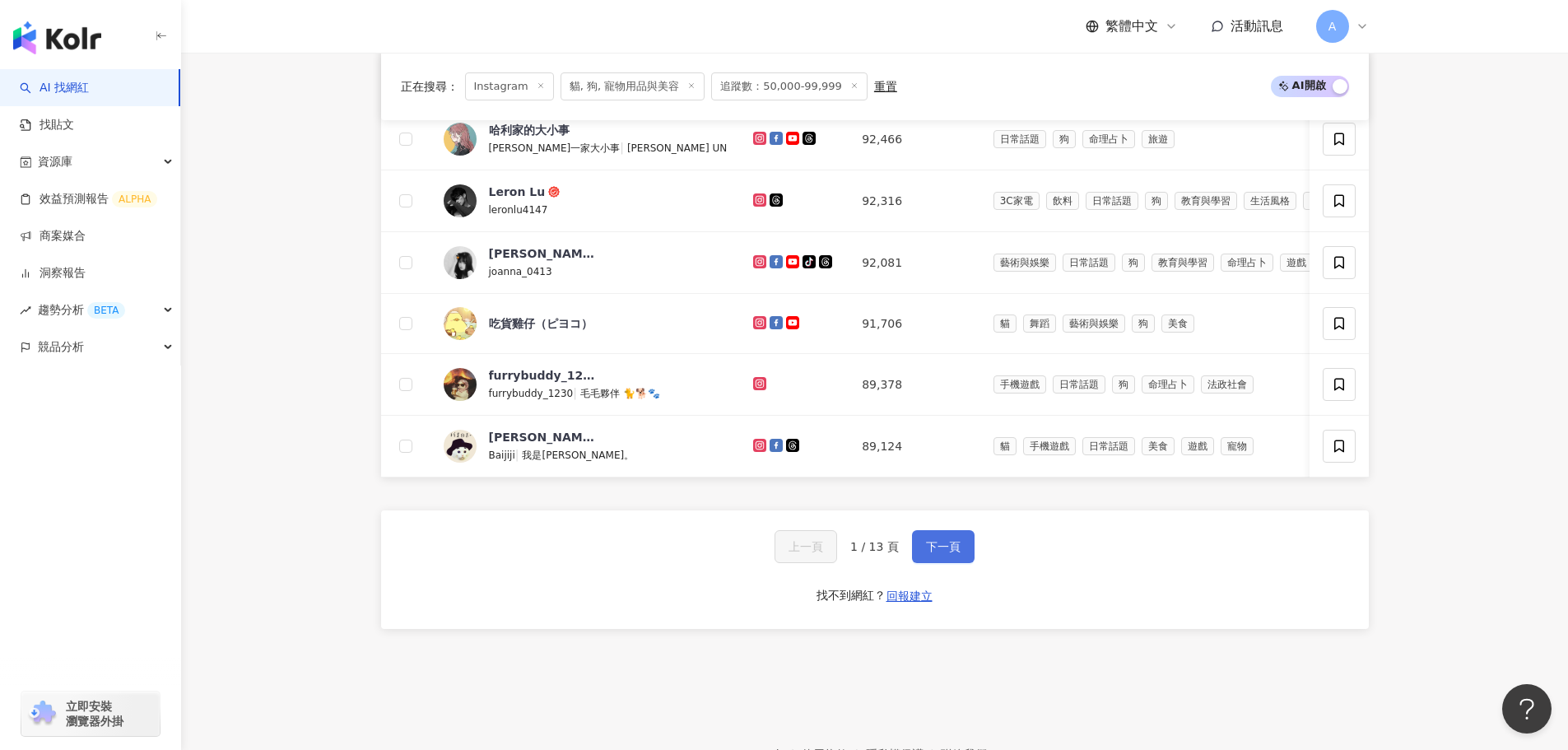
click at [940, 557] on button "下一頁" at bounding box center [943, 546] width 63 height 32
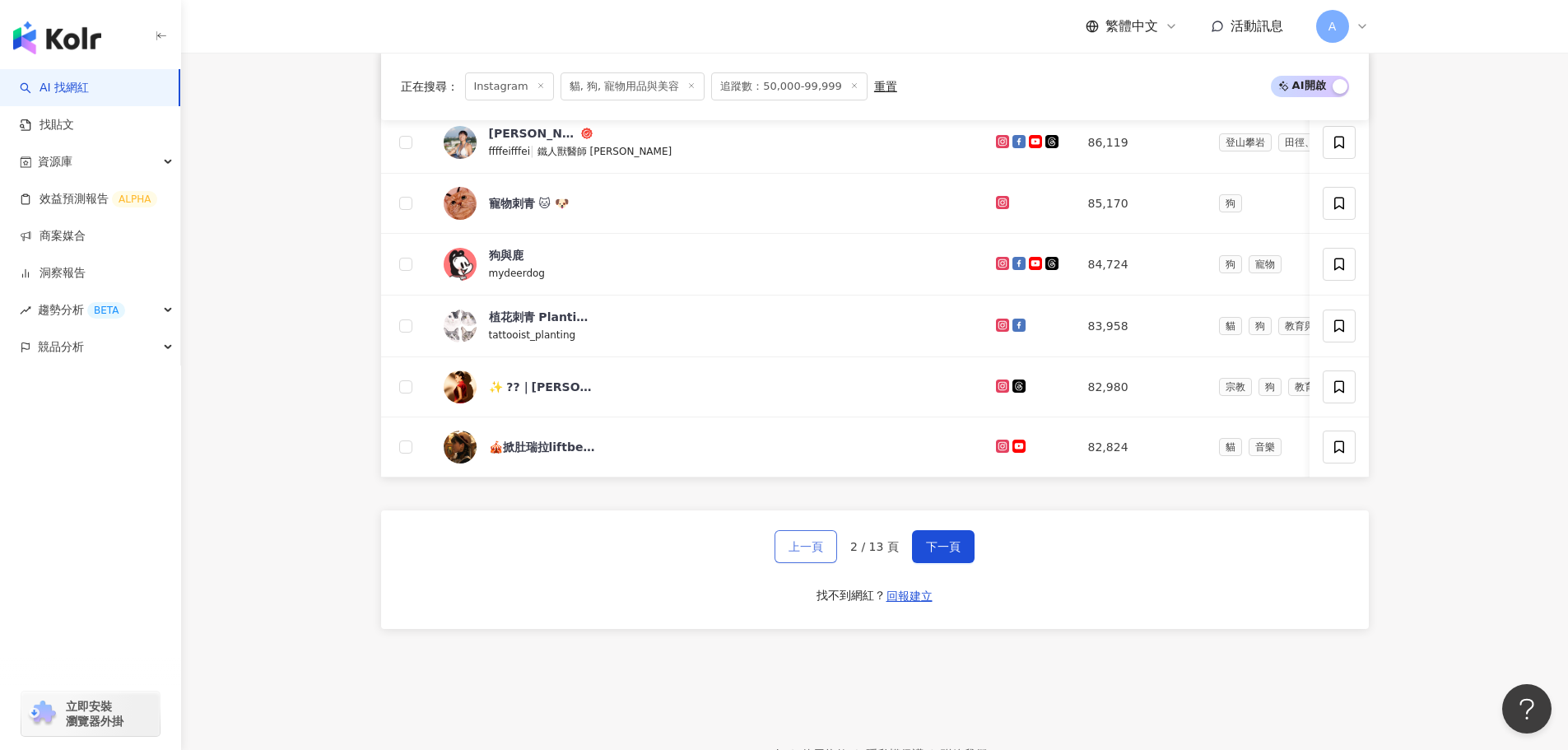
click at [810, 553] on span "上一頁" at bounding box center [806, 546] width 34 height 13
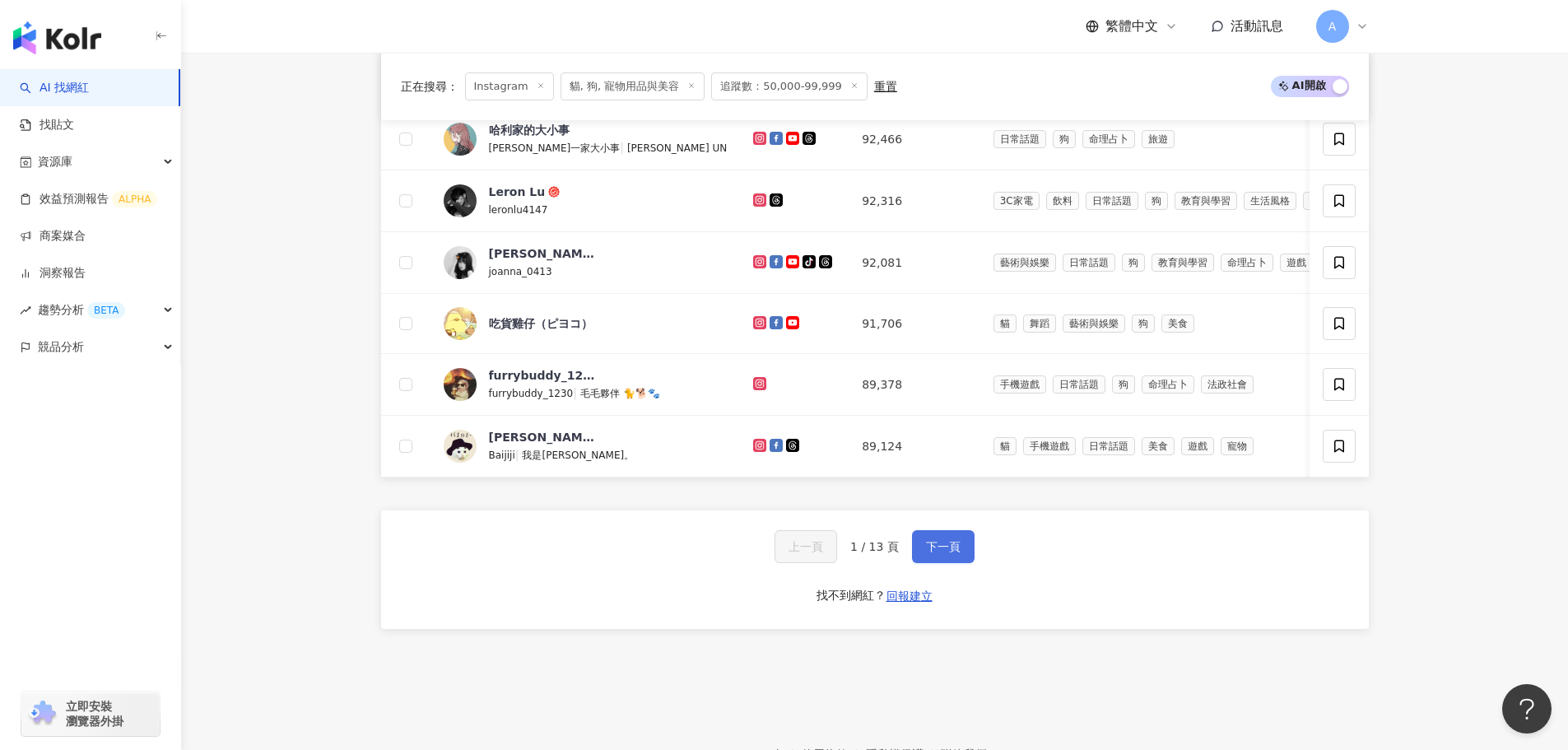
click at [954, 563] on button "下一頁" at bounding box center [943, 546] width 63 height 32
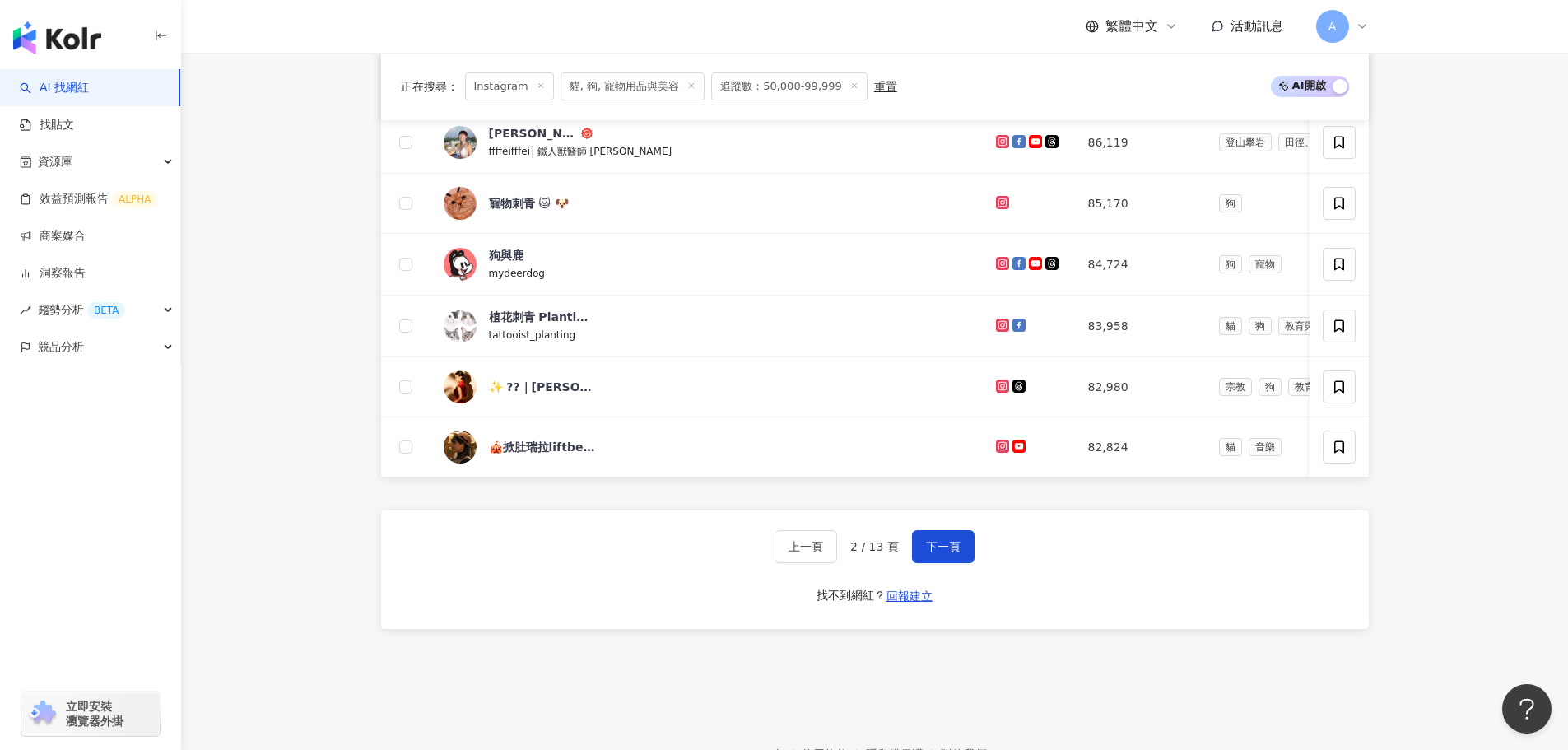
click at [376, 301] on div "正在搜尋 ： Instagram 貓, 狗, 寵物用品與美容 追蹤數：50,000-99,999 重置 AI 開啟 AI 關閉 網紅名稱 經營平台 Insta…" at bounding box center [874, 152] width 1054 height 1036
click at [960, 563] on button "下一頁" at bounding box center [943, 546] width 63 height 32
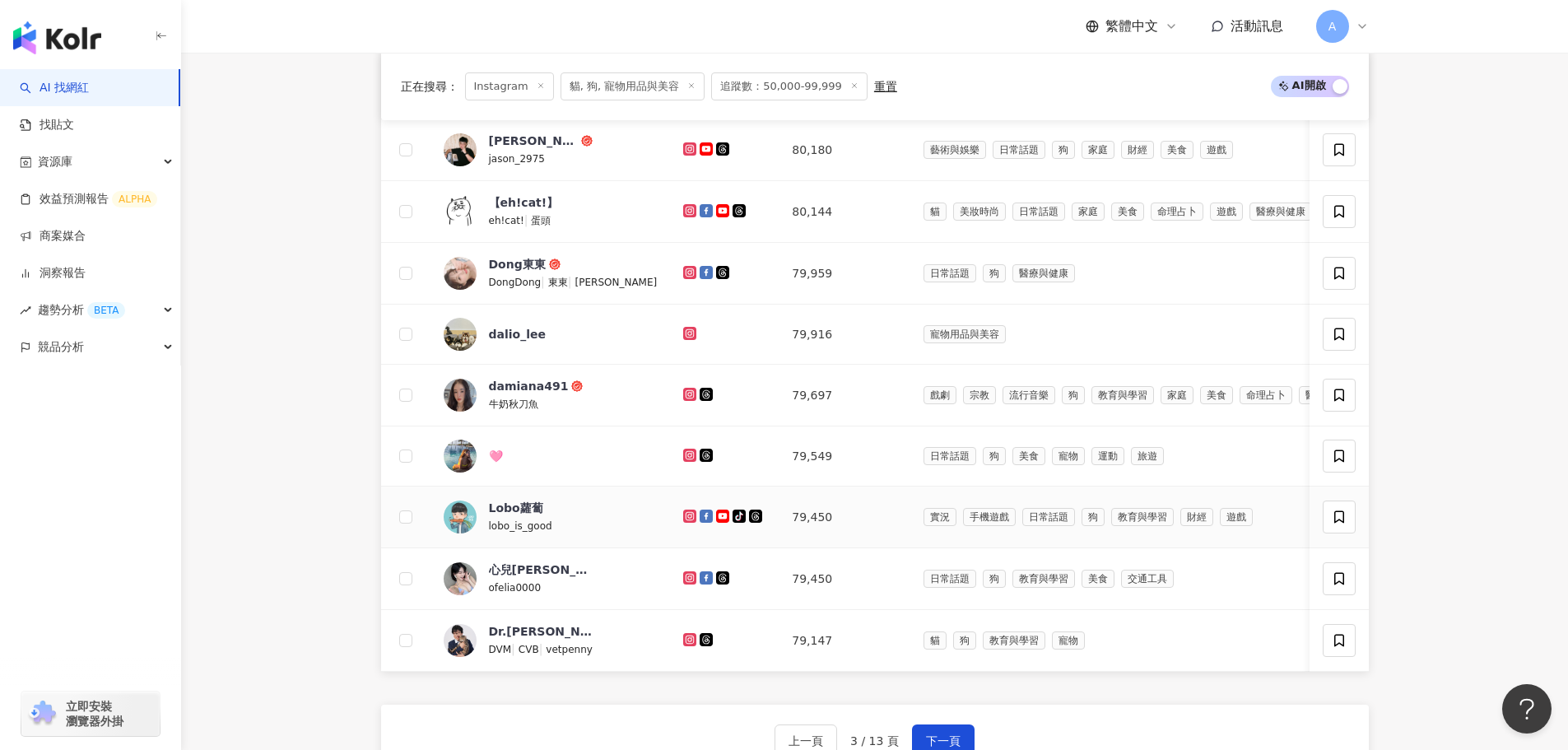
scroll to position [810, 0]
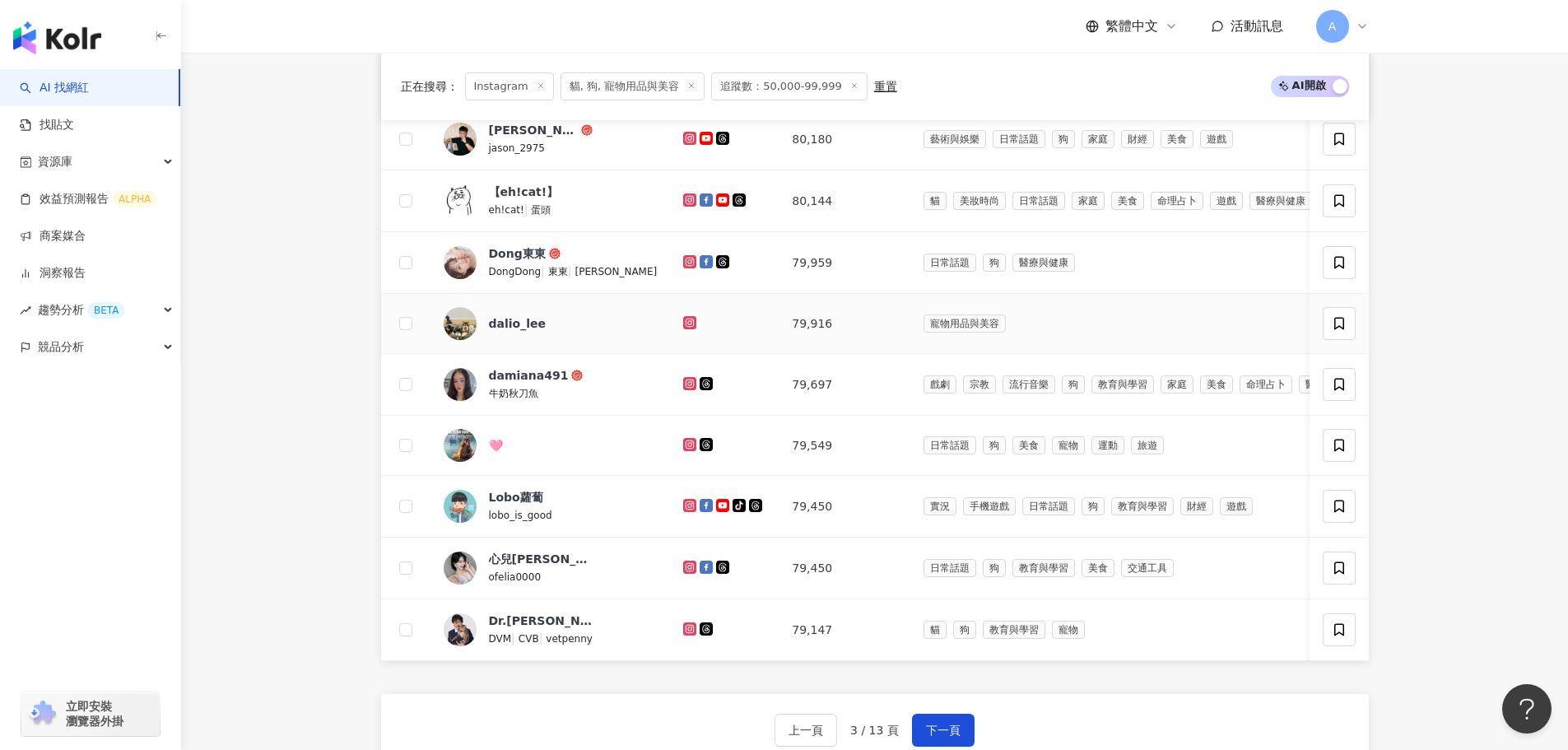
drag, startPoint x: 637, startPoint y: 333, endPoint x: 636, endPoint y: 276, distance: 57.0
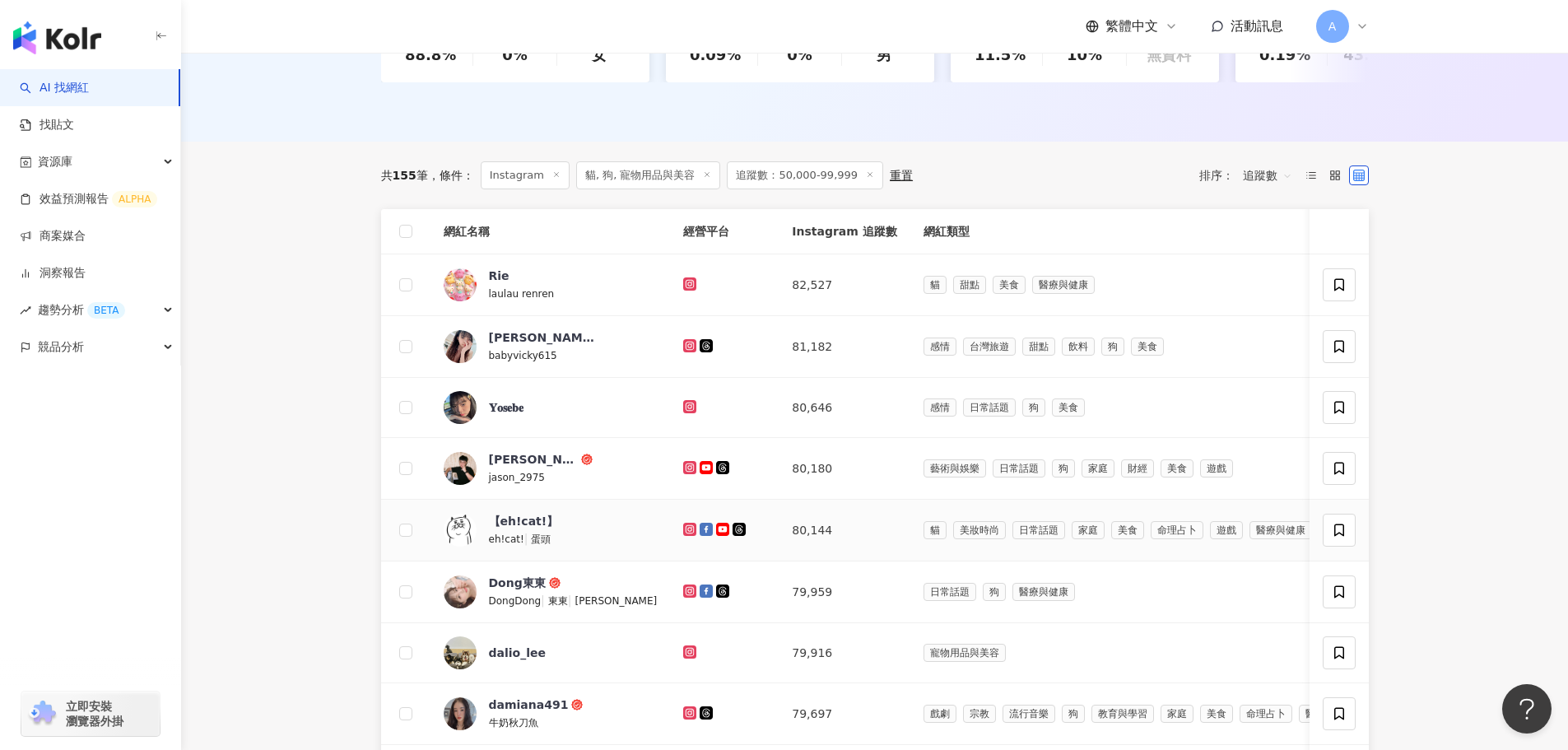
scroll to position [892, 0]
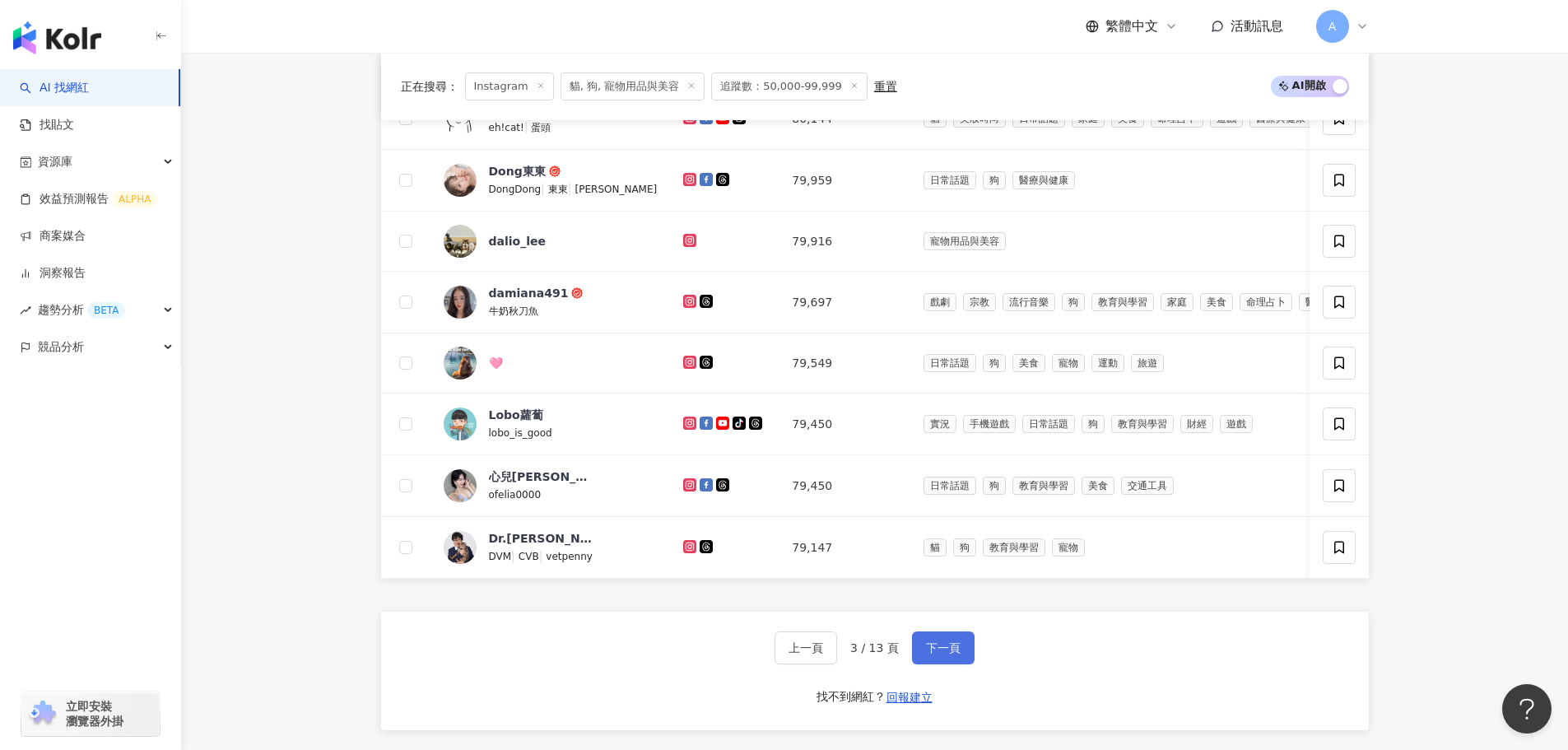
click at [940, 655] on span "下一頁" at bounding box center [942, 648] width 34 height 13
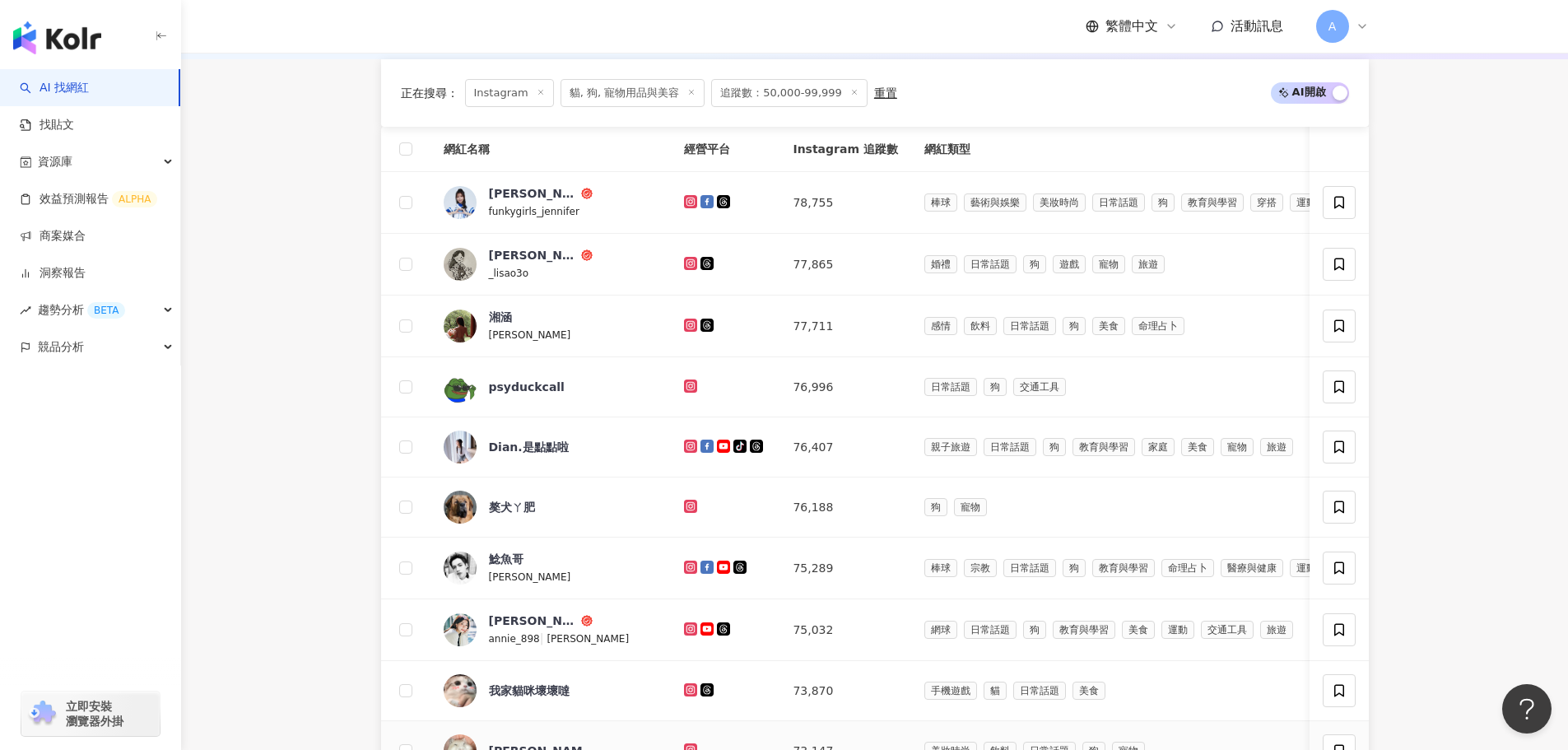
scroll to position [974, 0]
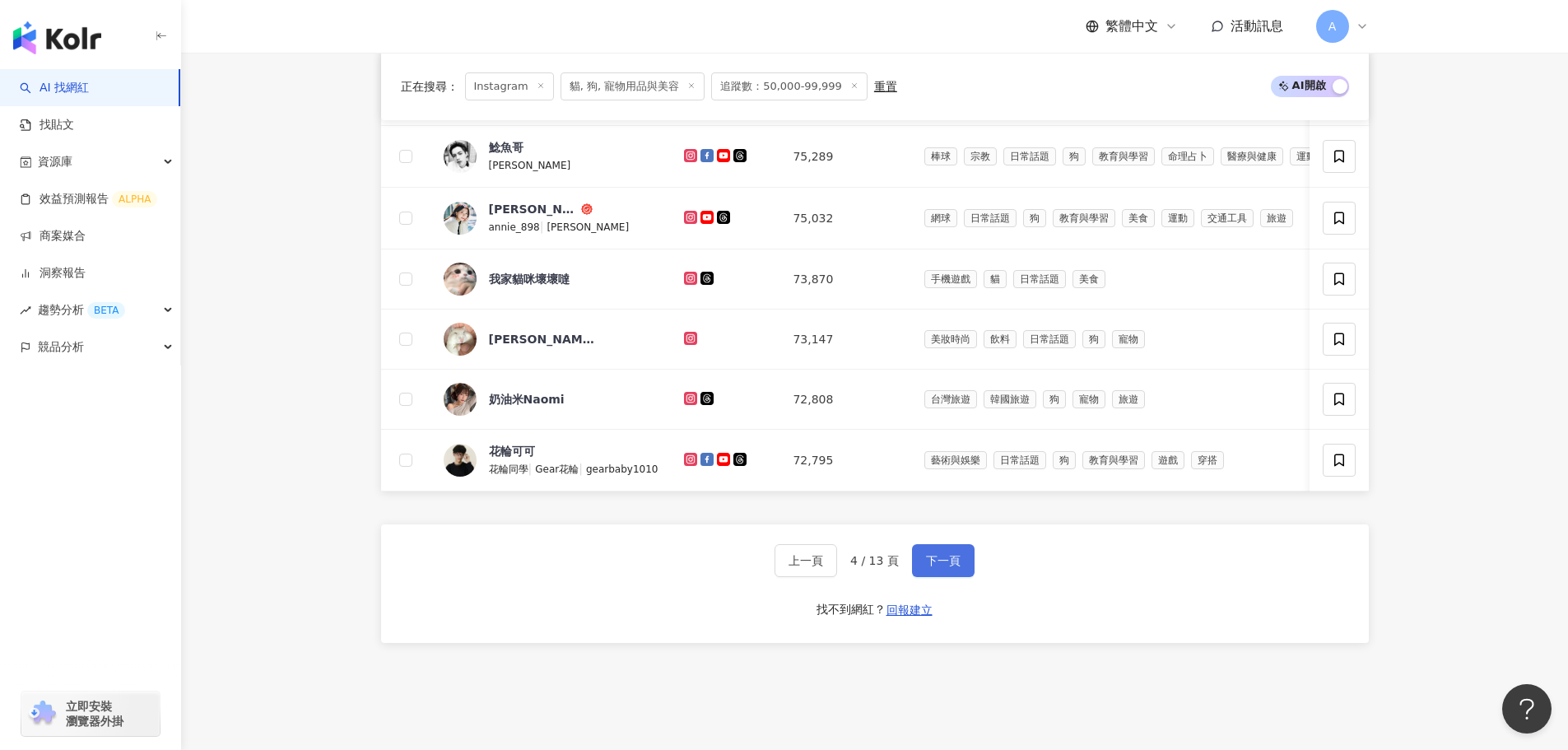
click at [944, 568] on span "下一頁" at bounding box center [942, 560] width 34 height 13
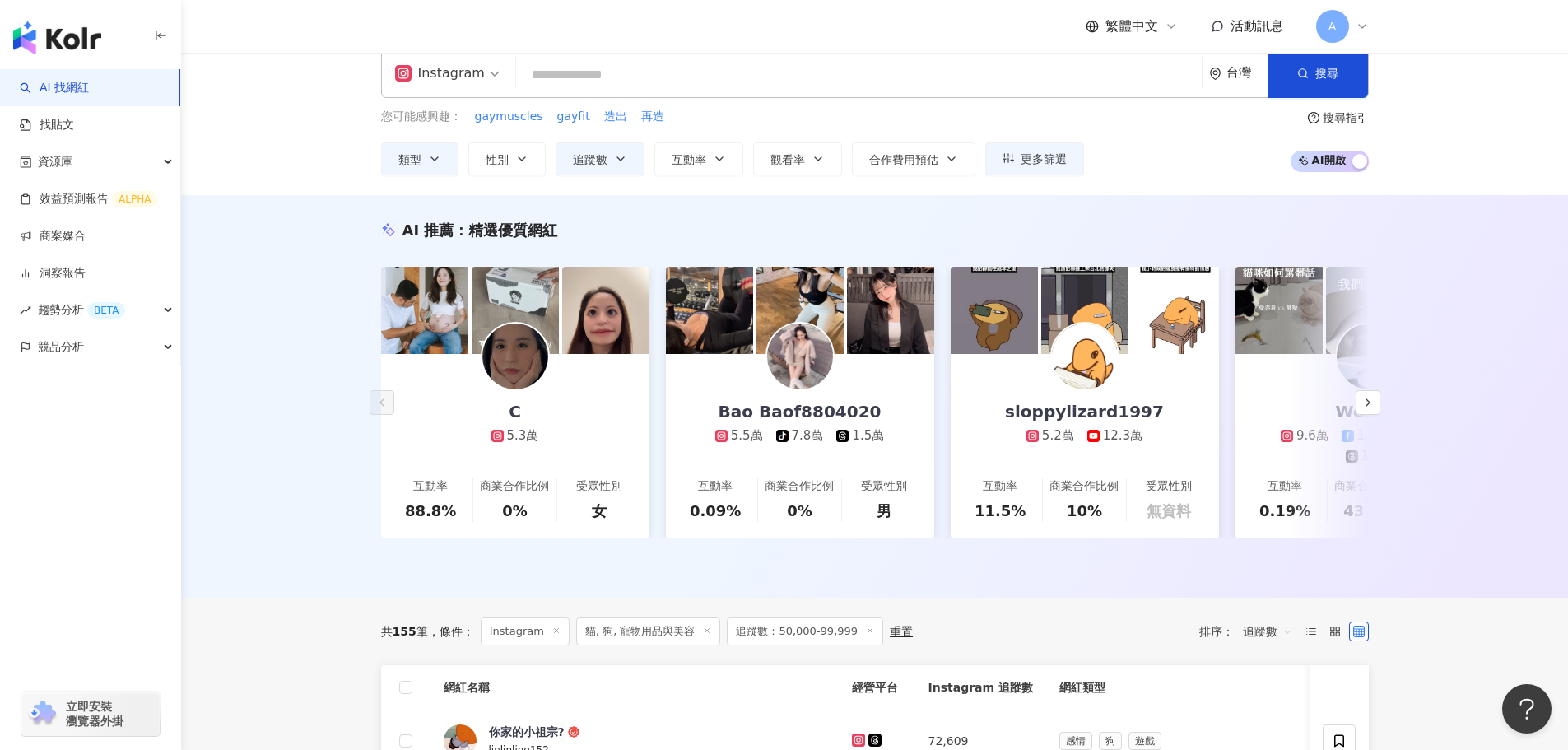
scroll to position [0, 0]
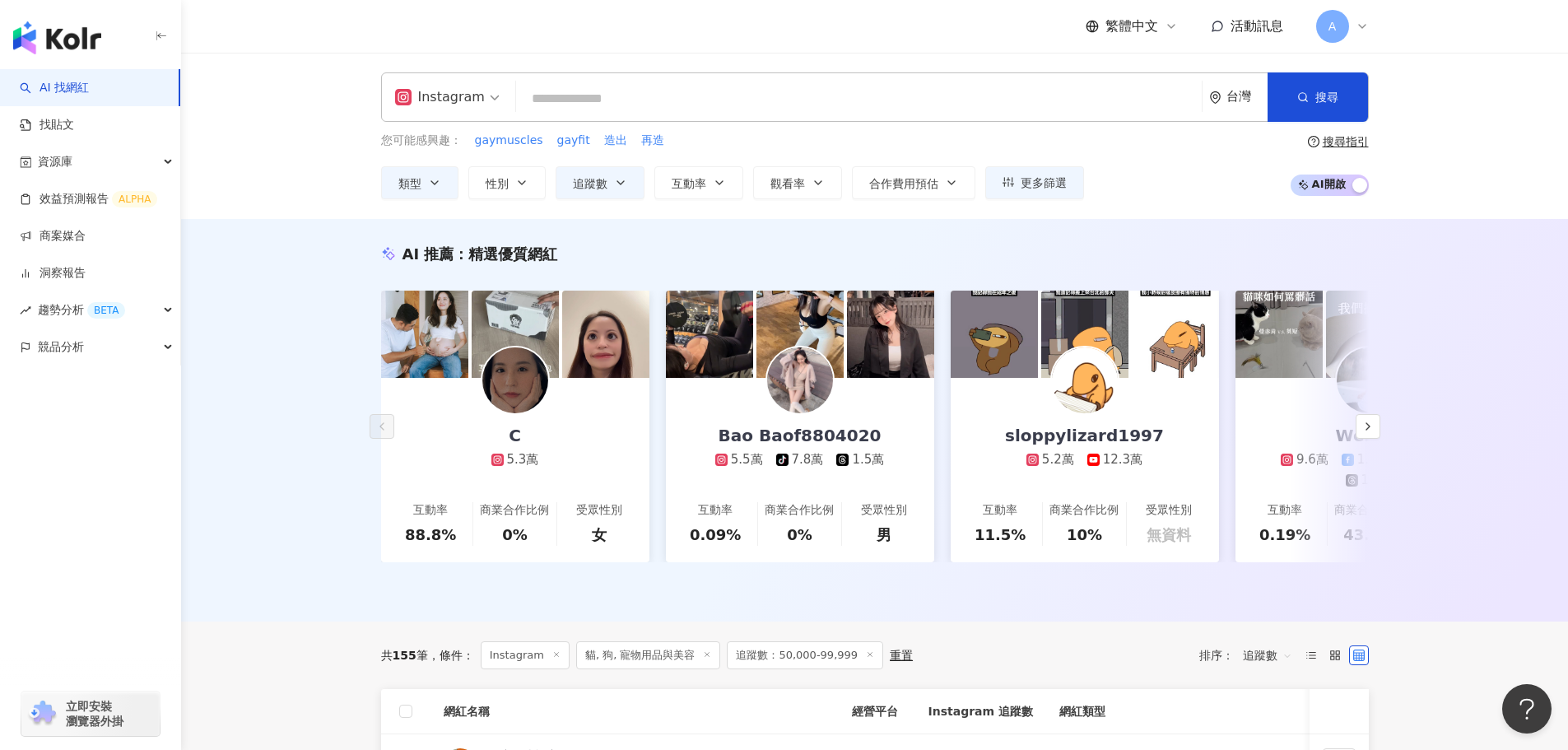
click at [440, 105] on div "Instagram" at bounding box center [440, 96] width 90 height 27
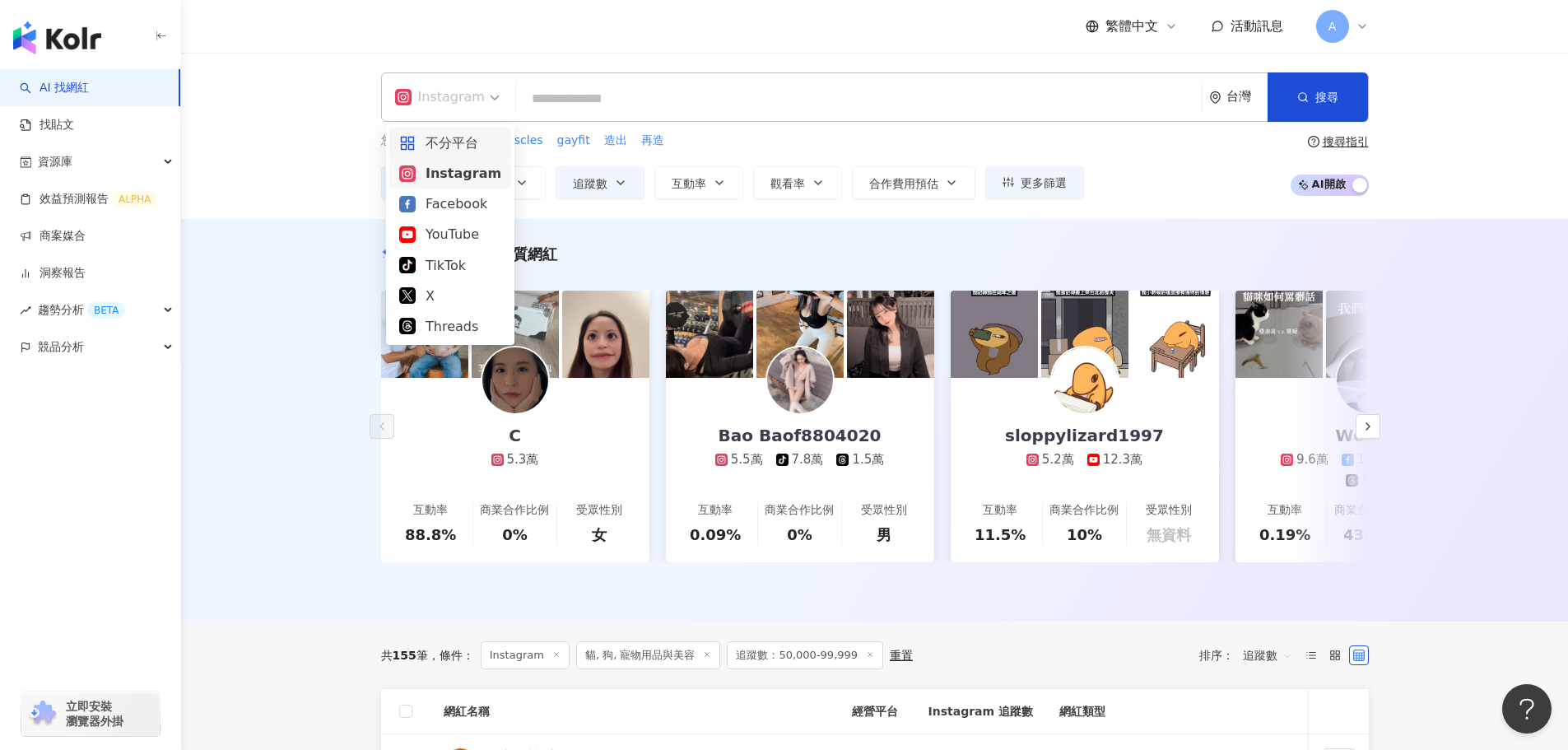
click at [431, 144] on div "不分平台" at bounding box center [451, 143] width 102 height 21
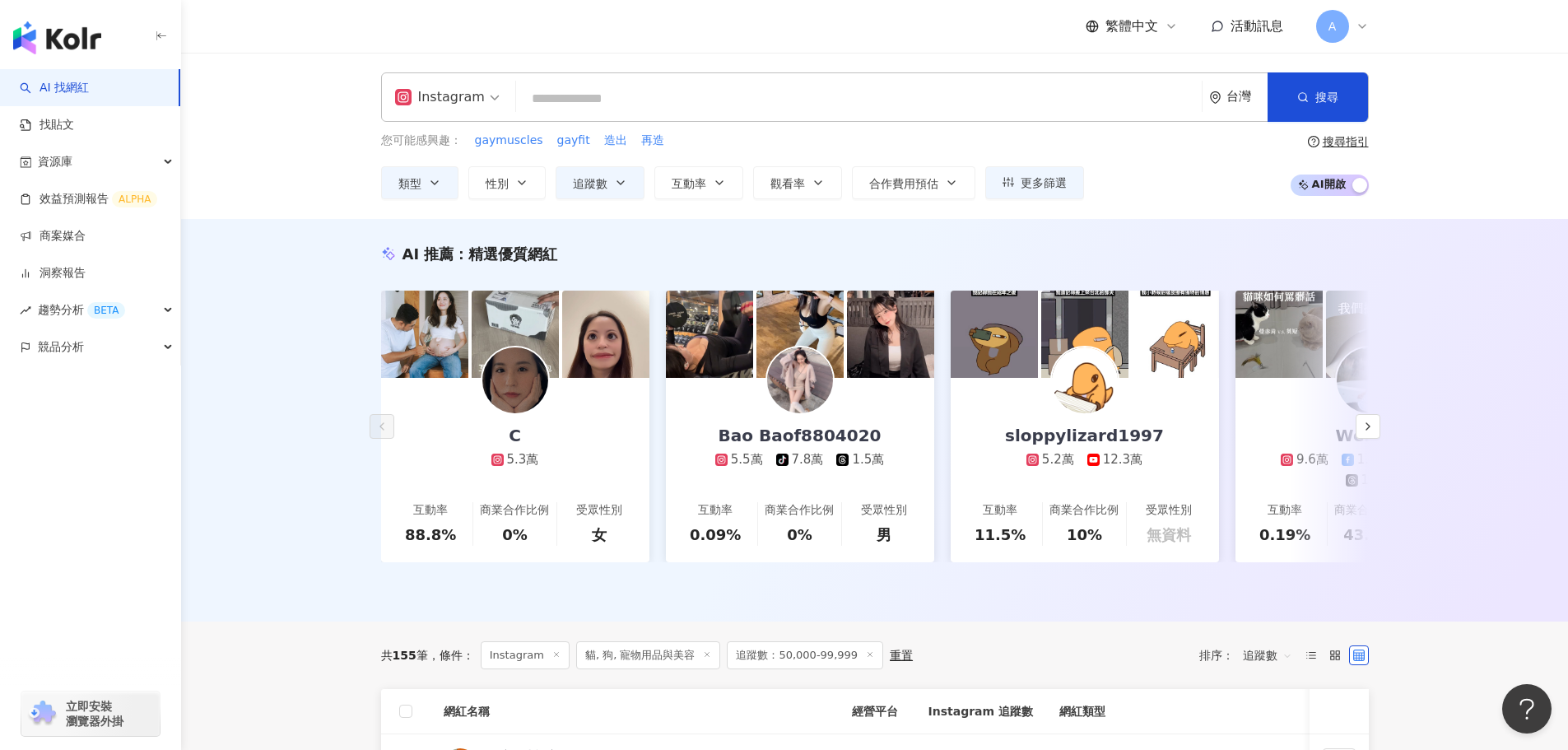
click at [584, 102] on input "search" at bounding box center [859, 99] width 673 height 31
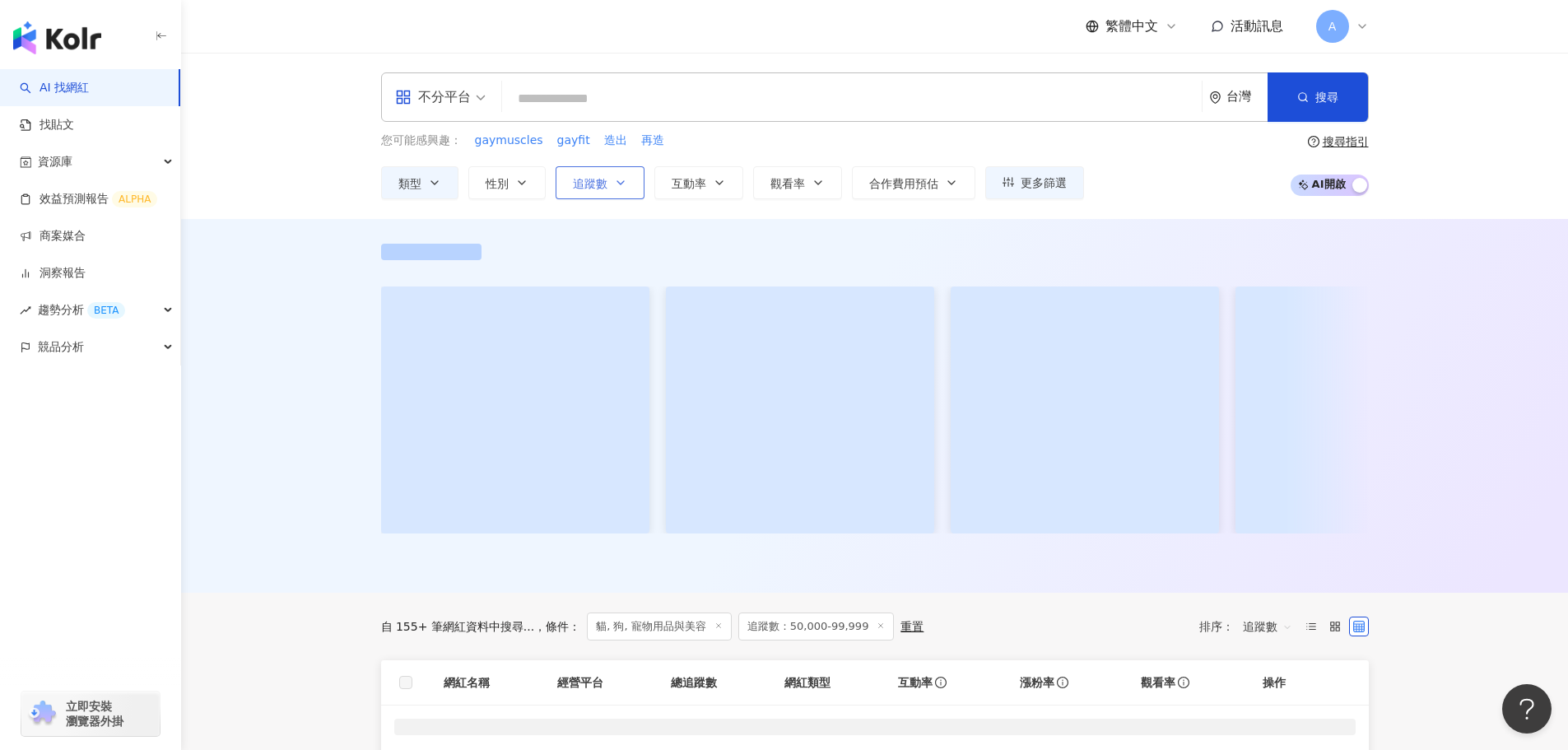
drag, startPoint x: 590, startPoint y: 171, endPoint x: 581, endPoint y: 171, distance: 9.0
click at [589, 171] on button "追蹤數" at bounding box center [600, 182] width 89 height 32
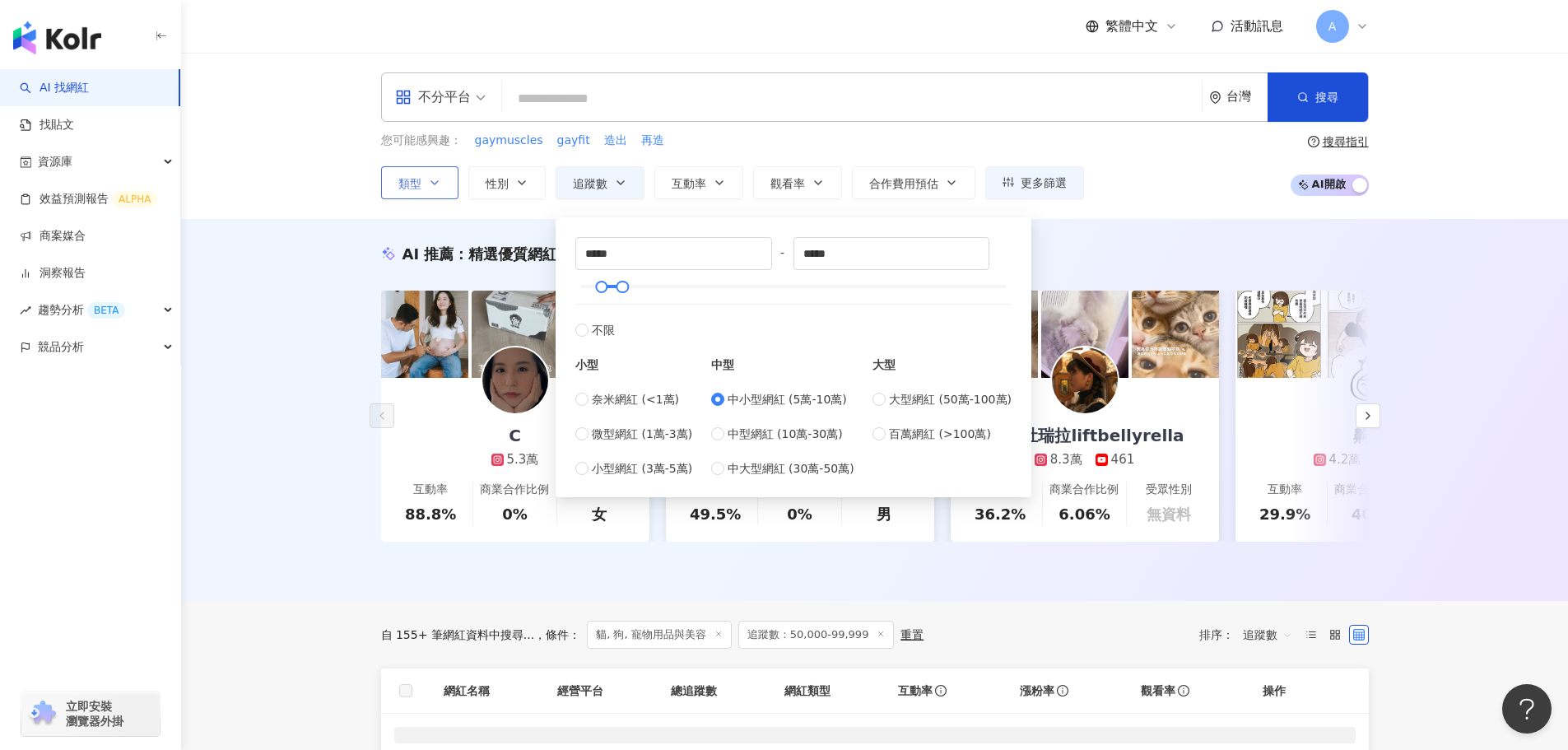
click at [439, 187] on icon "button" at bounding box center [434, 182] width 13 height 13
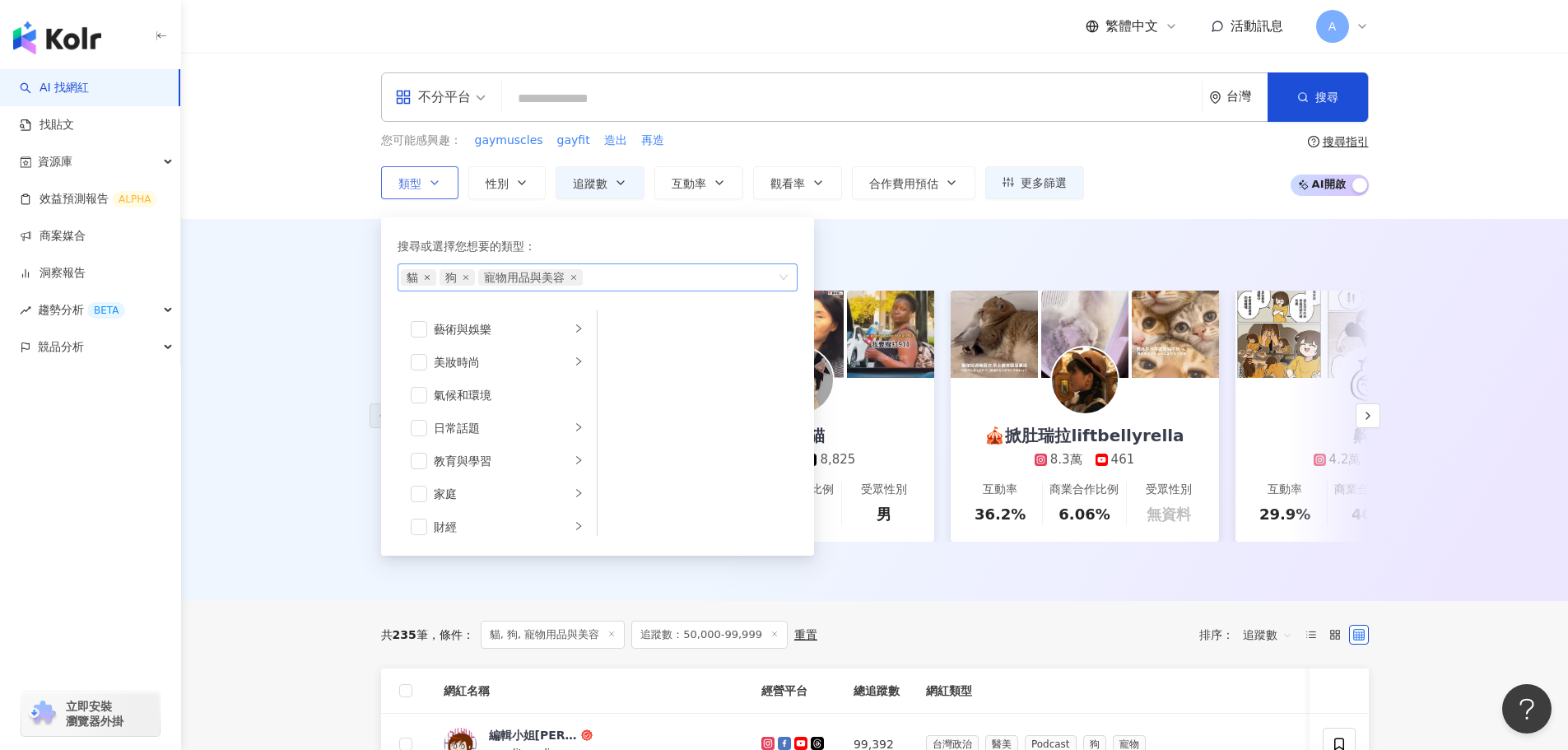
click at [426, 278] on icon "close" at bounding box center [427, 278] width 7 height 7
click at [496, 277] on icon "close" at bounding box center [495, 277] width 5 height 5
click at [541, 98] on input "search" at bounding box center [852, 99] width 687 height 31
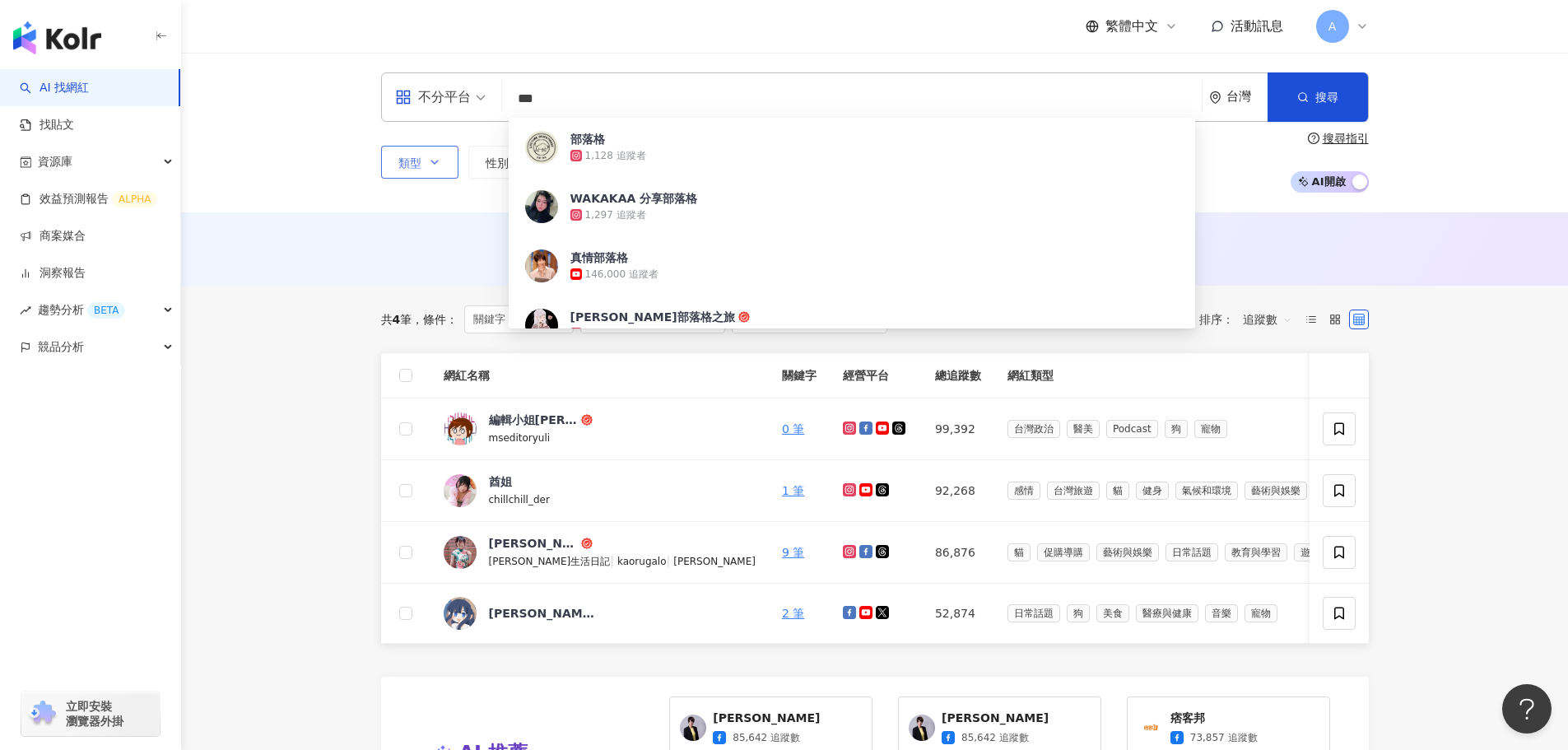
type input "***"
click at [302, 315] on main "不分平台 *** 台灣 搜尋 889f08be-b24c-48d3-9611-aa2c5d9f90c3 部落格 1,128 追蹤者 WAKAKAA 分享部落格…" at bounding box center [874, 700] width 1387 height 1294
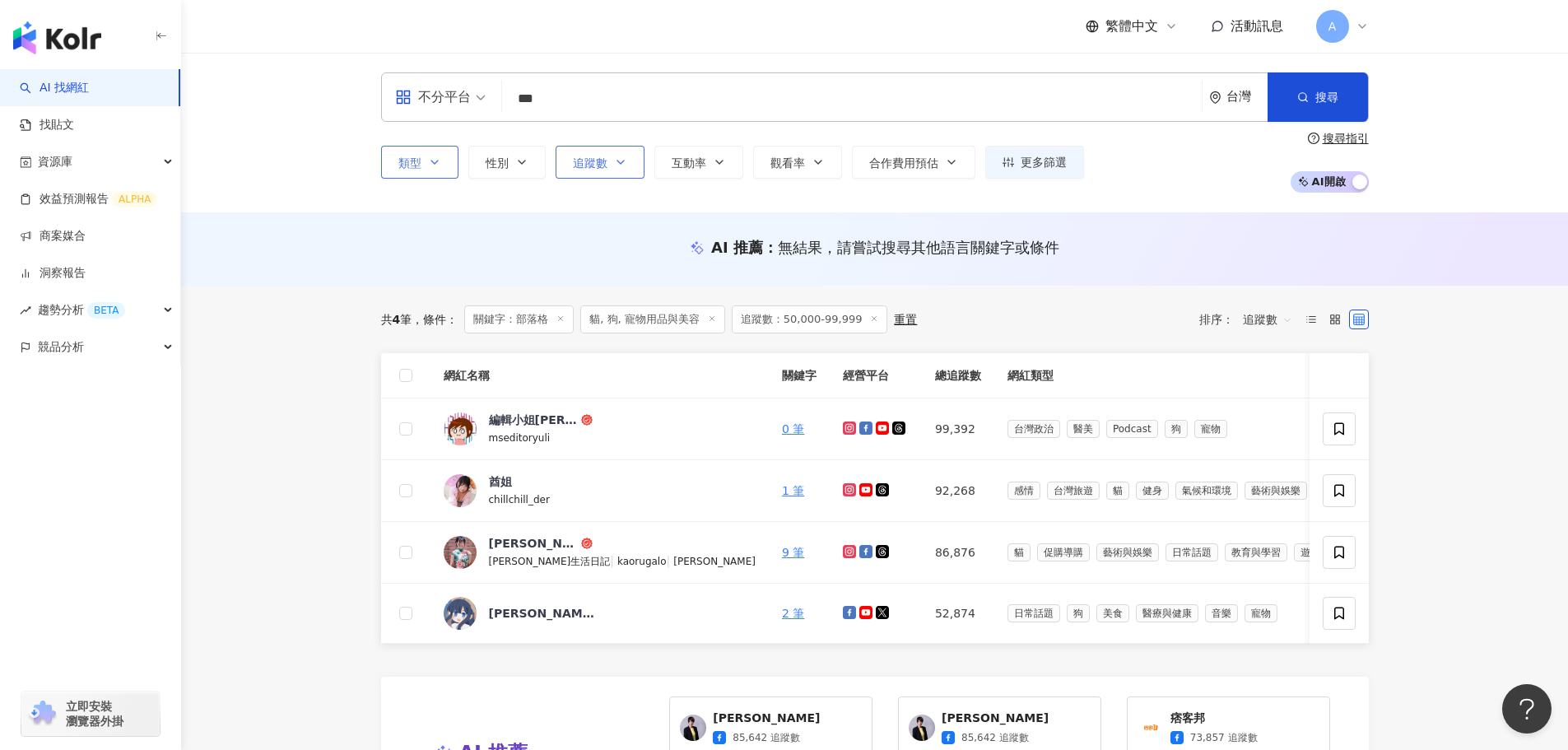
click at [609, 152] on button "追蹤數" at bounding box center [600, 161] width 89 height 32
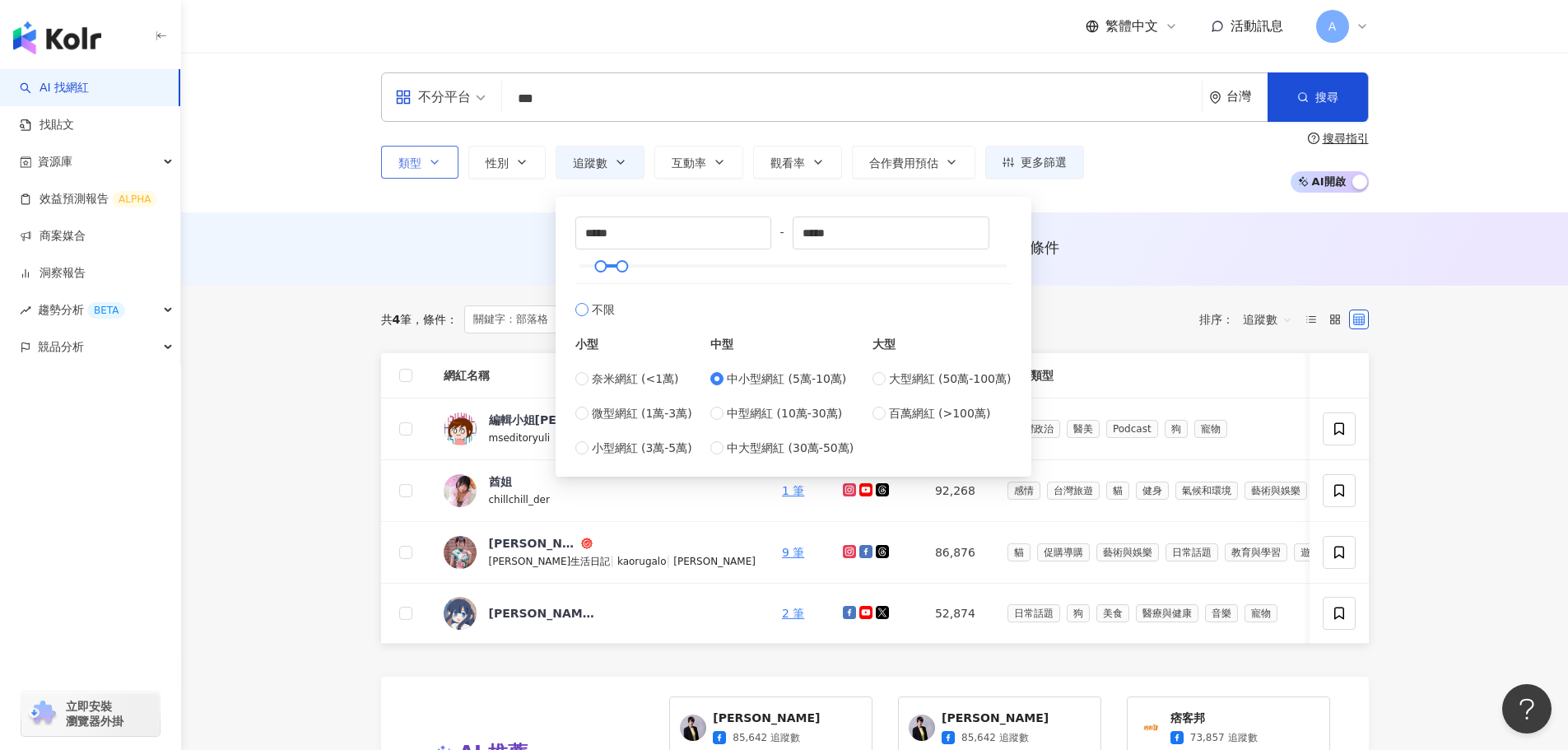
click at [592, 305] on span "不限" at bounding box center [603, 309] width 23 height 18
type input "*"
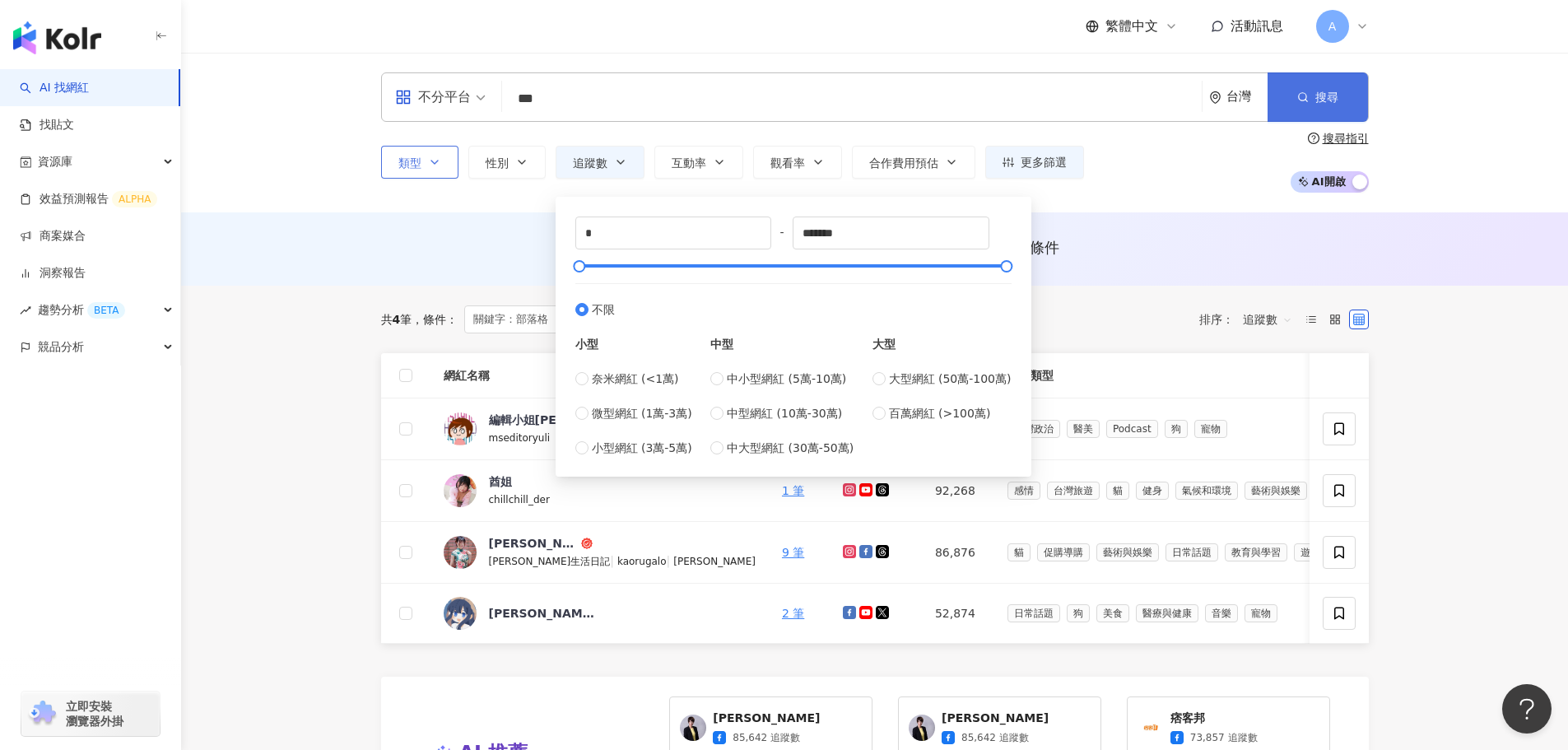
click at [1328, 92] on span "搜尋" at bounding box center [1326, 96] width 23 height 13
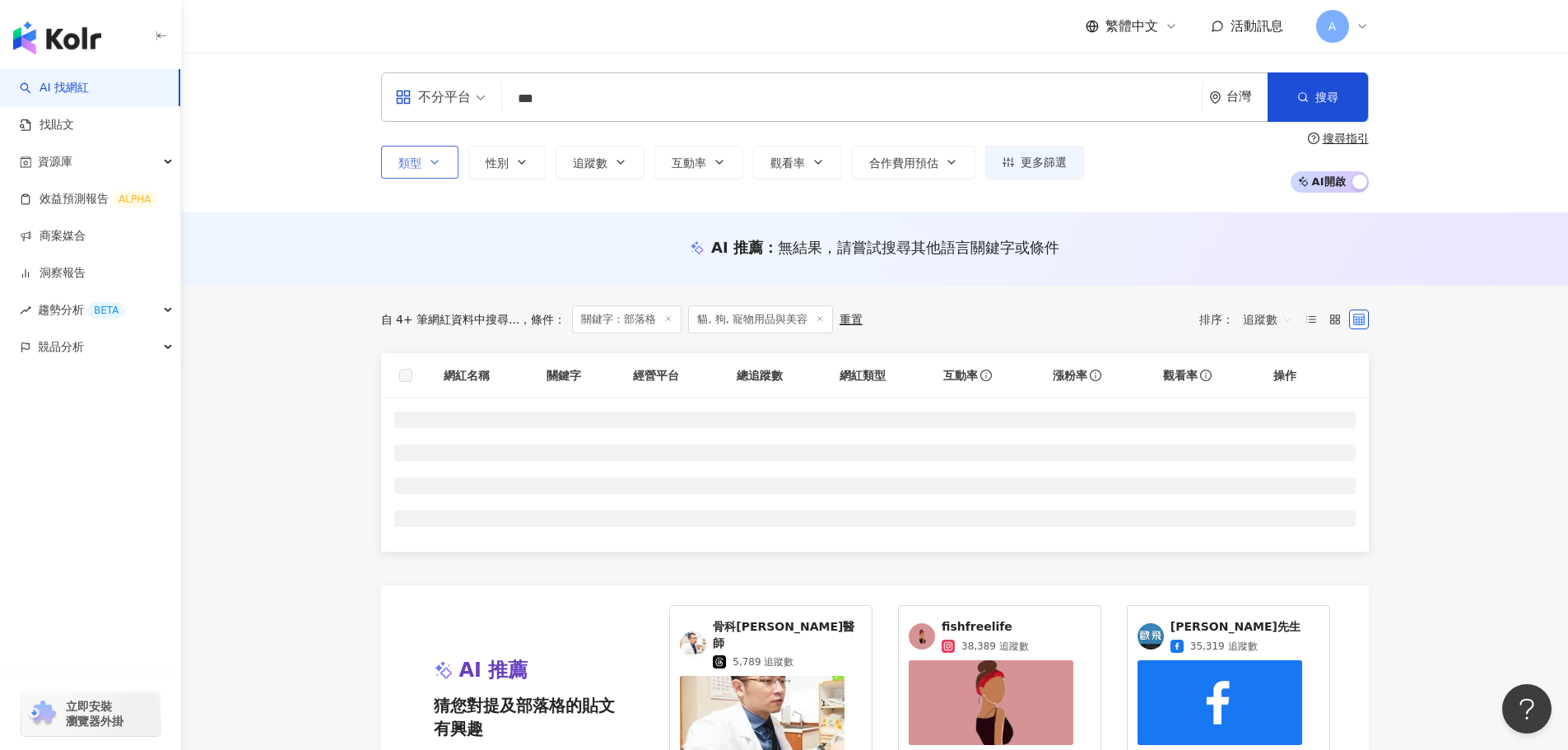
click at [815, 321] on icon at bounding box center [819, 319] width 8 height 8
click at [1303, 94] on icon "button" at bounding box center [1303, 97] width 12 height 12
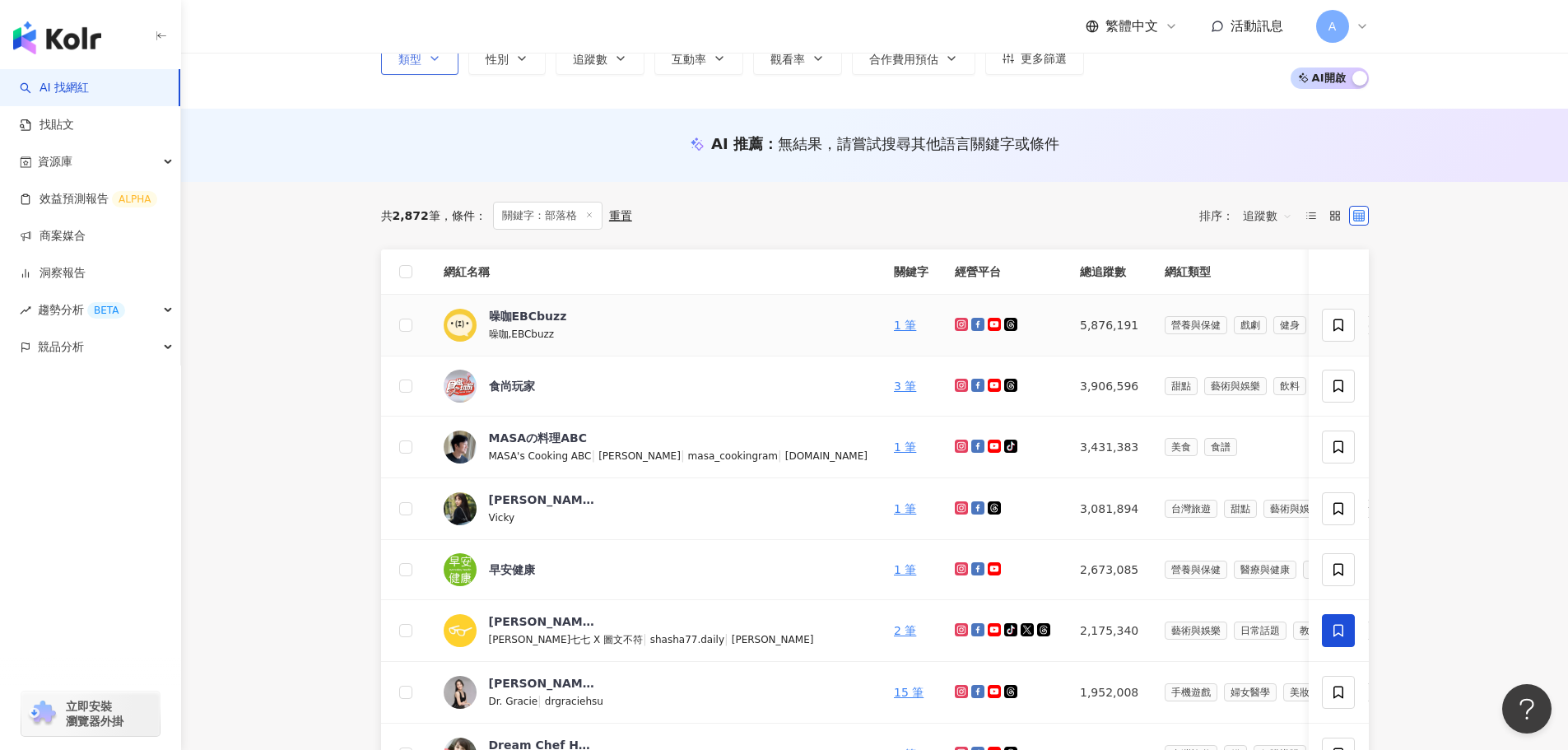
scroll to position [164, 0]
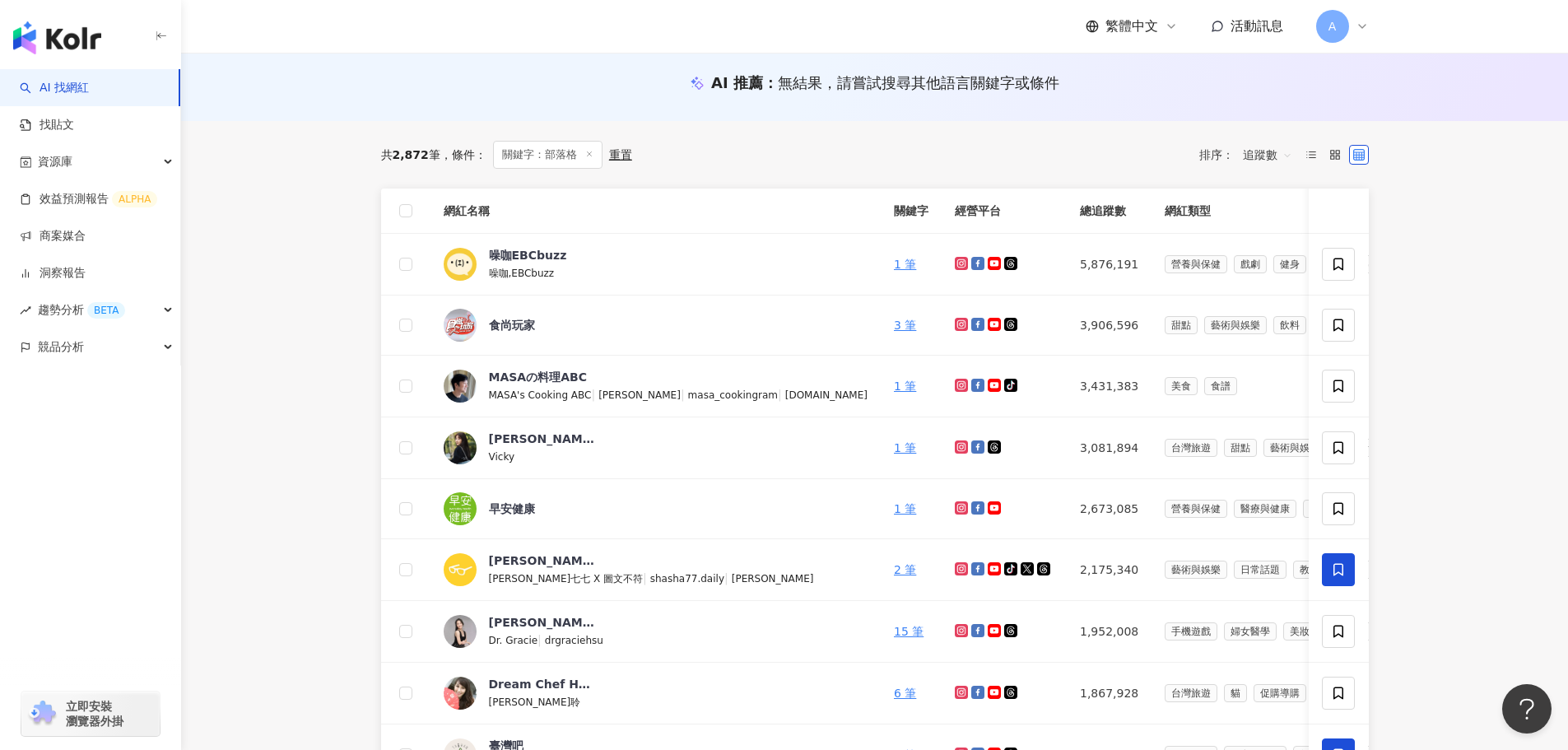
click at [1277, 162] on span "追蹤數" at bounding box center [1268, 155] width 49 height 27
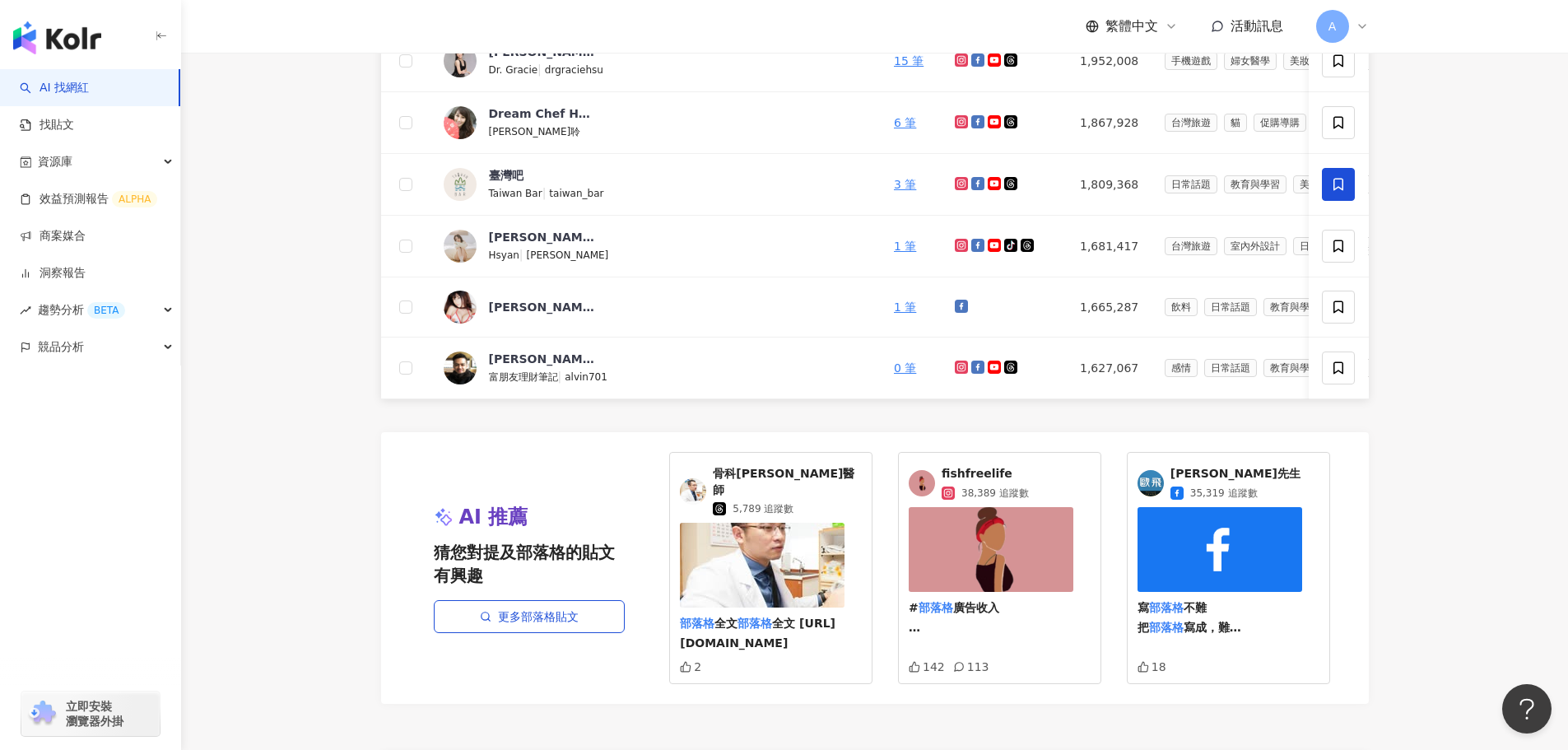
scroll to position [824, 0]
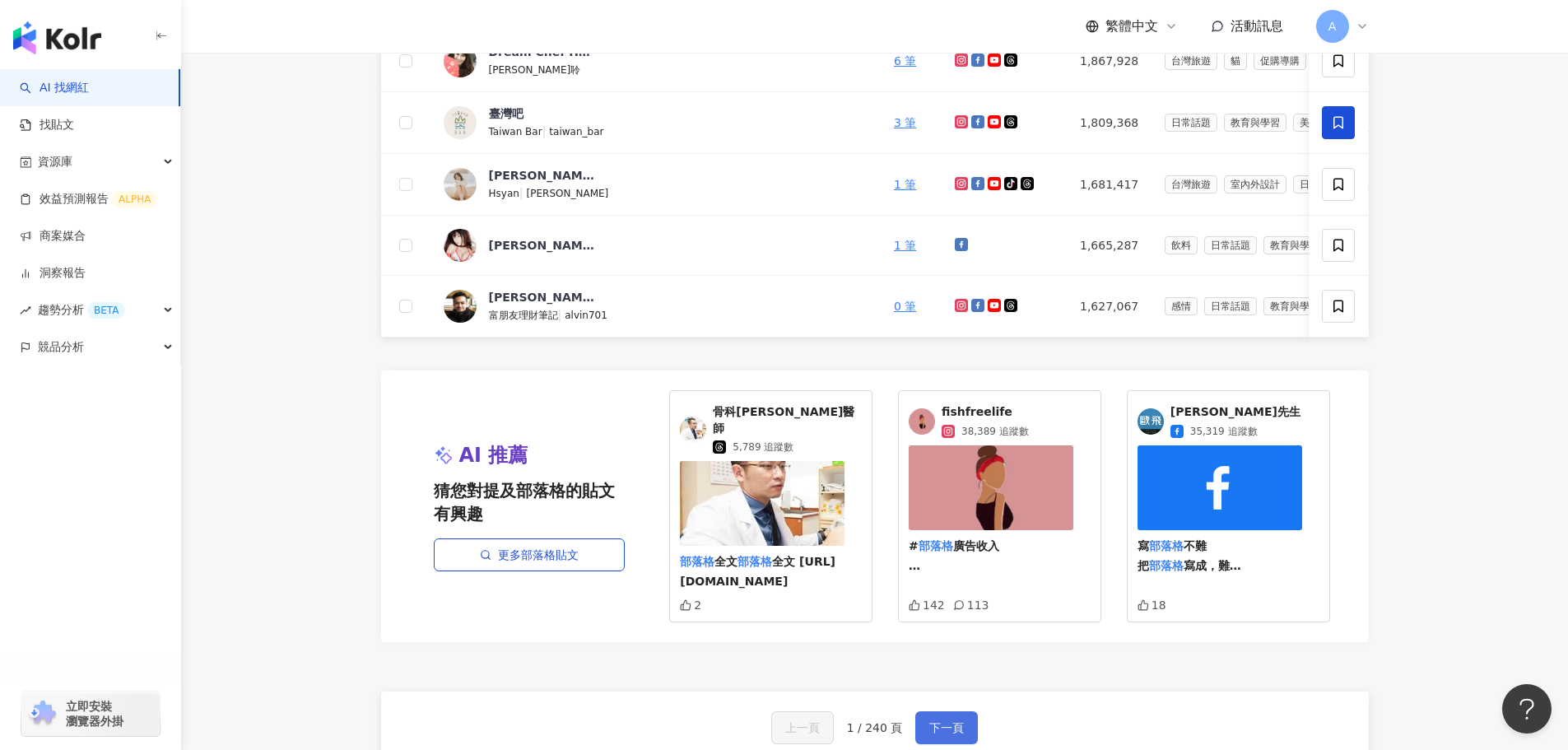
click at [958, 723] on span "下一頁" at bounding box center [946, 727] width 34 height 13
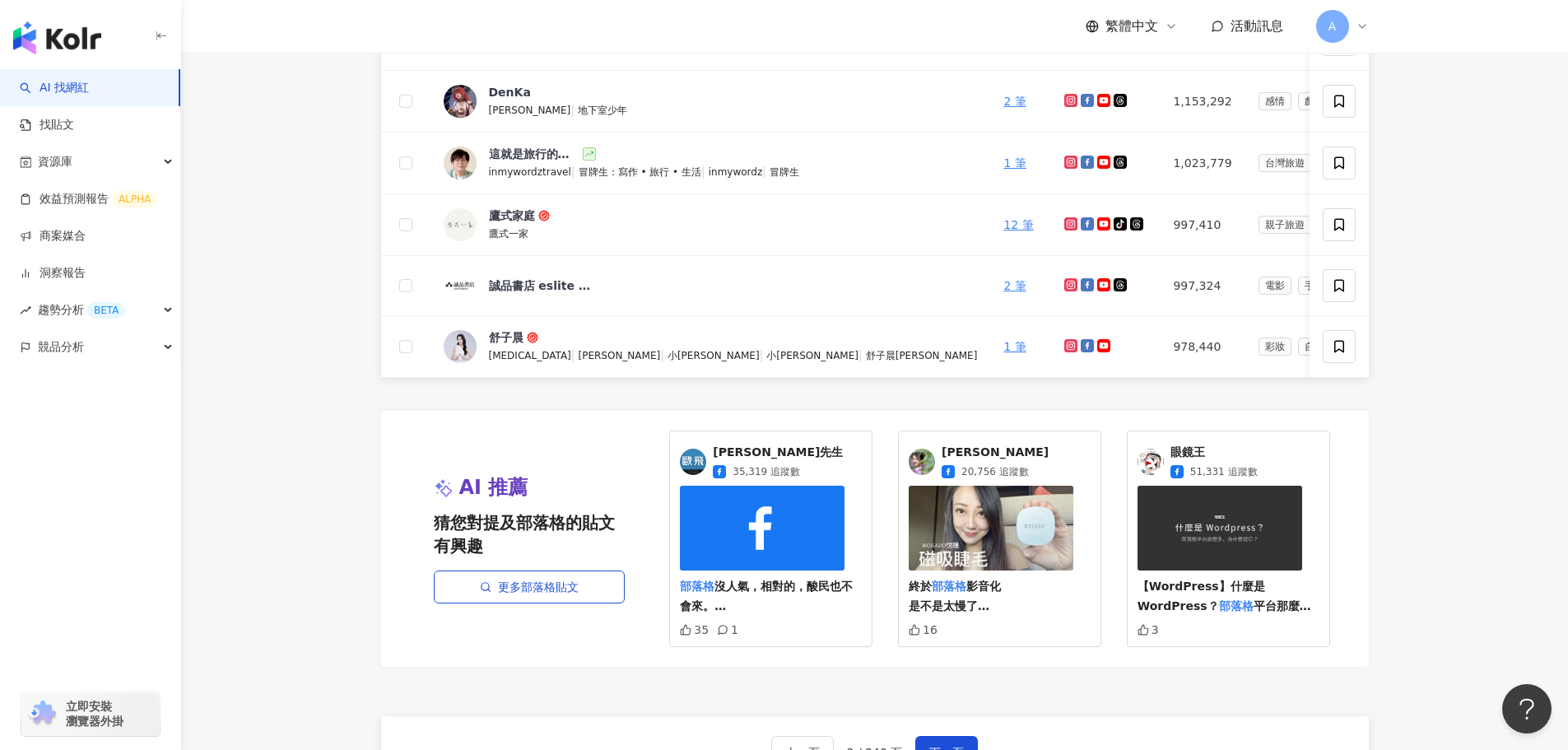
scroll to position [988, 0]
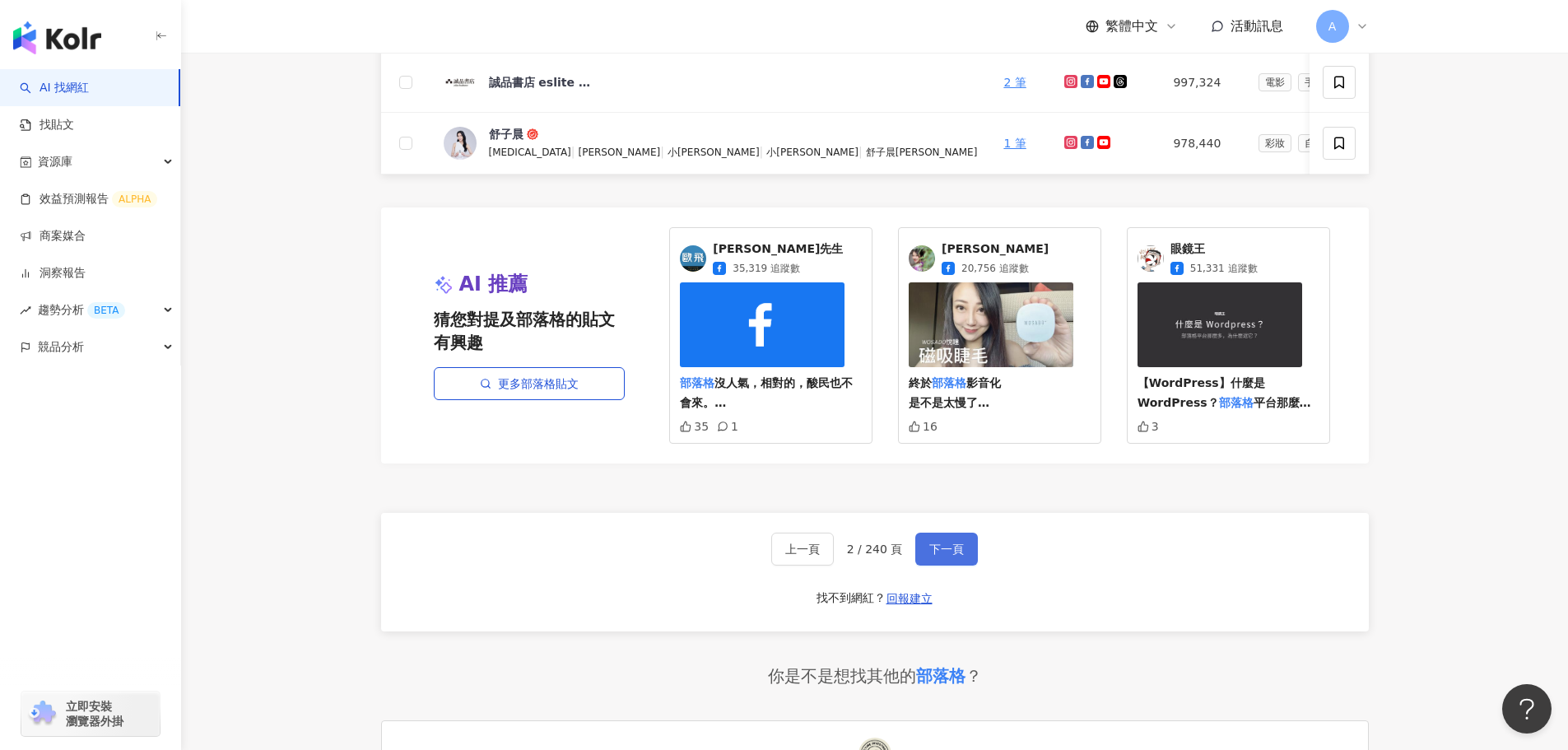
drag, startPoint x: 959, startPoint y: 564, endPoint x: 948, endPoint y: 514, distance: 51.2
click at [958, 556] on span "下一頁" at bounding box center [946, 548] width 34 height 13
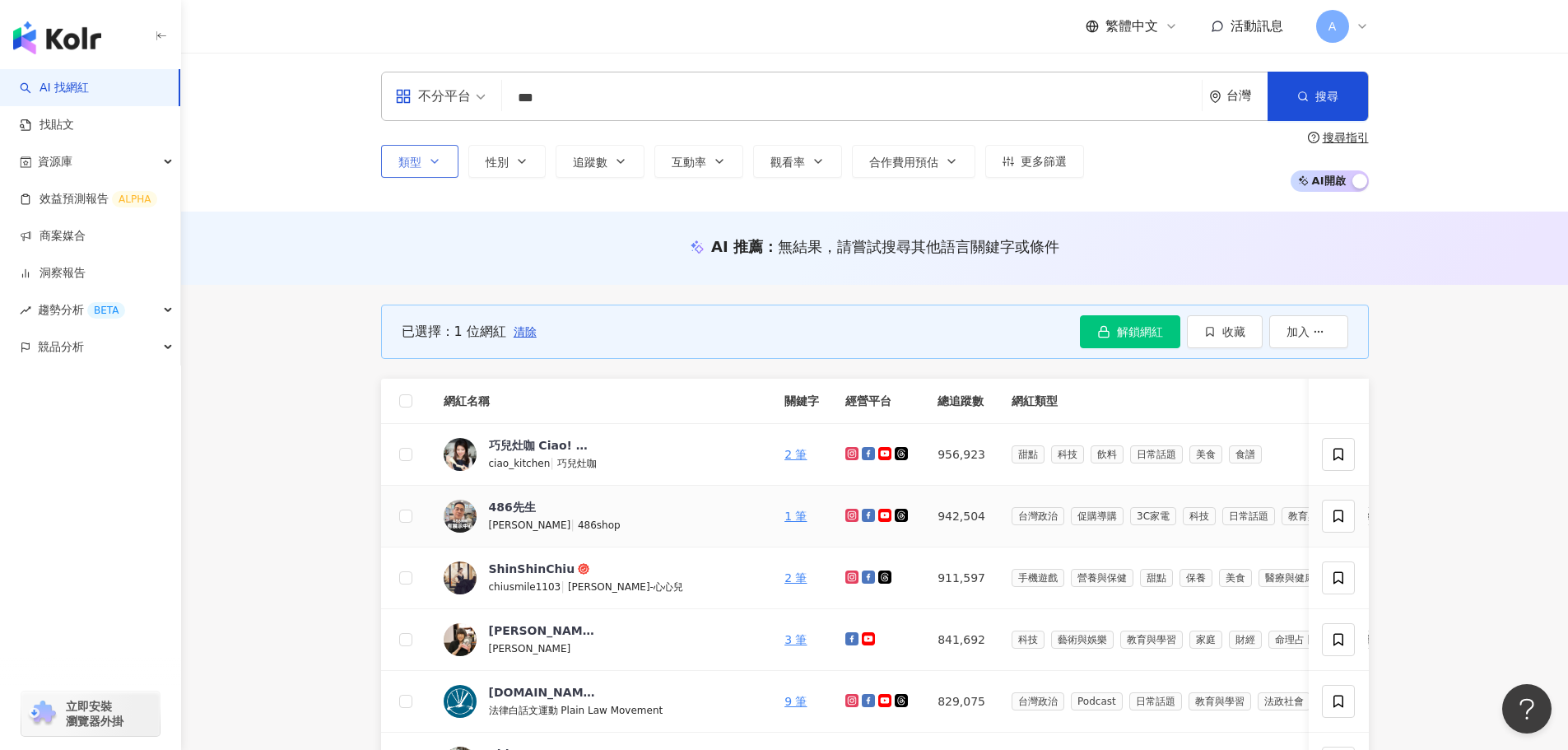
scroll to position [0, 0]
click at [586, 164] on span "追蹤數" at bounding box center [589, 162] width 34 height 13
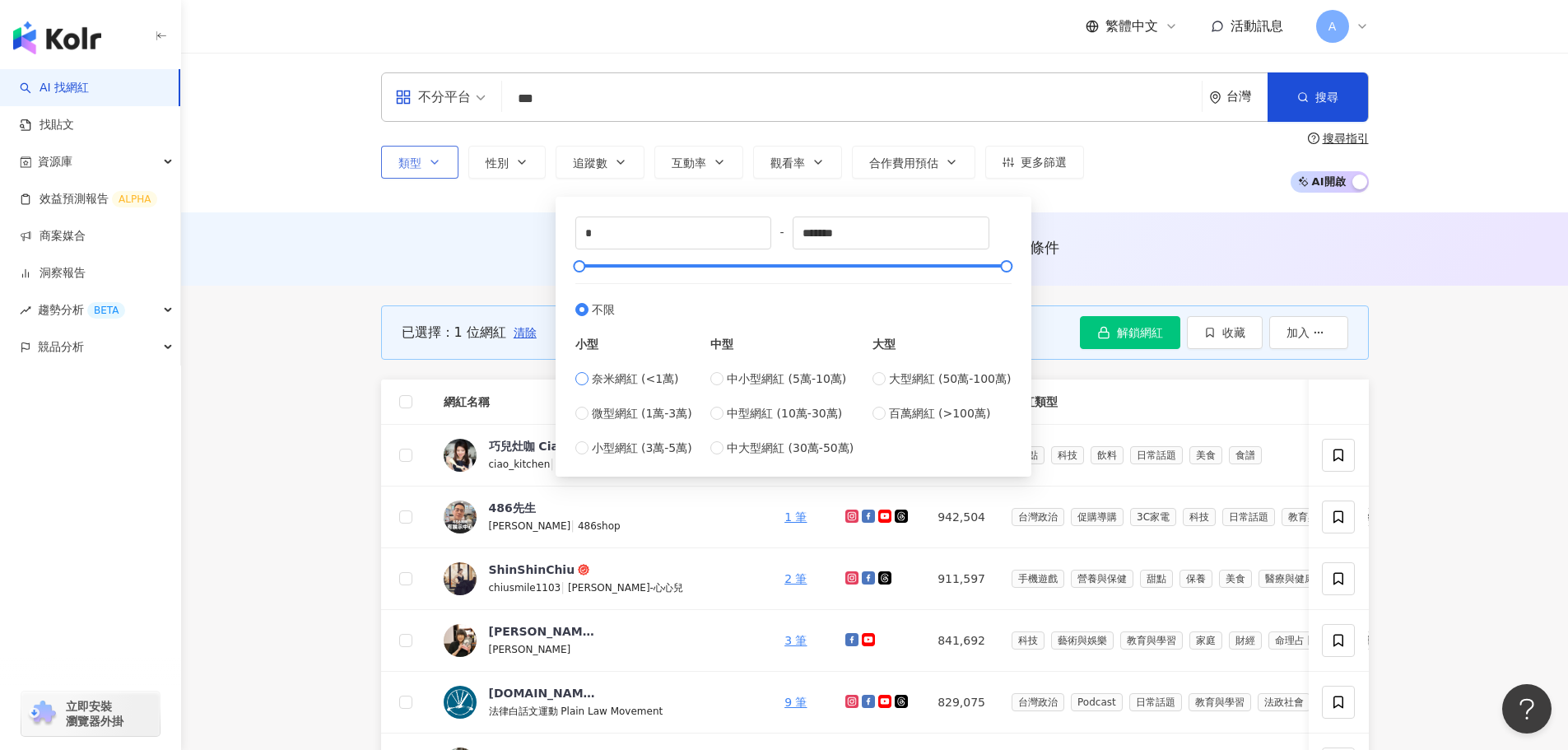
click at [614, 377] on span "奈米網紅 (<1萬)" at bounding box center [635, 379] width 88 height 18
type input "****"
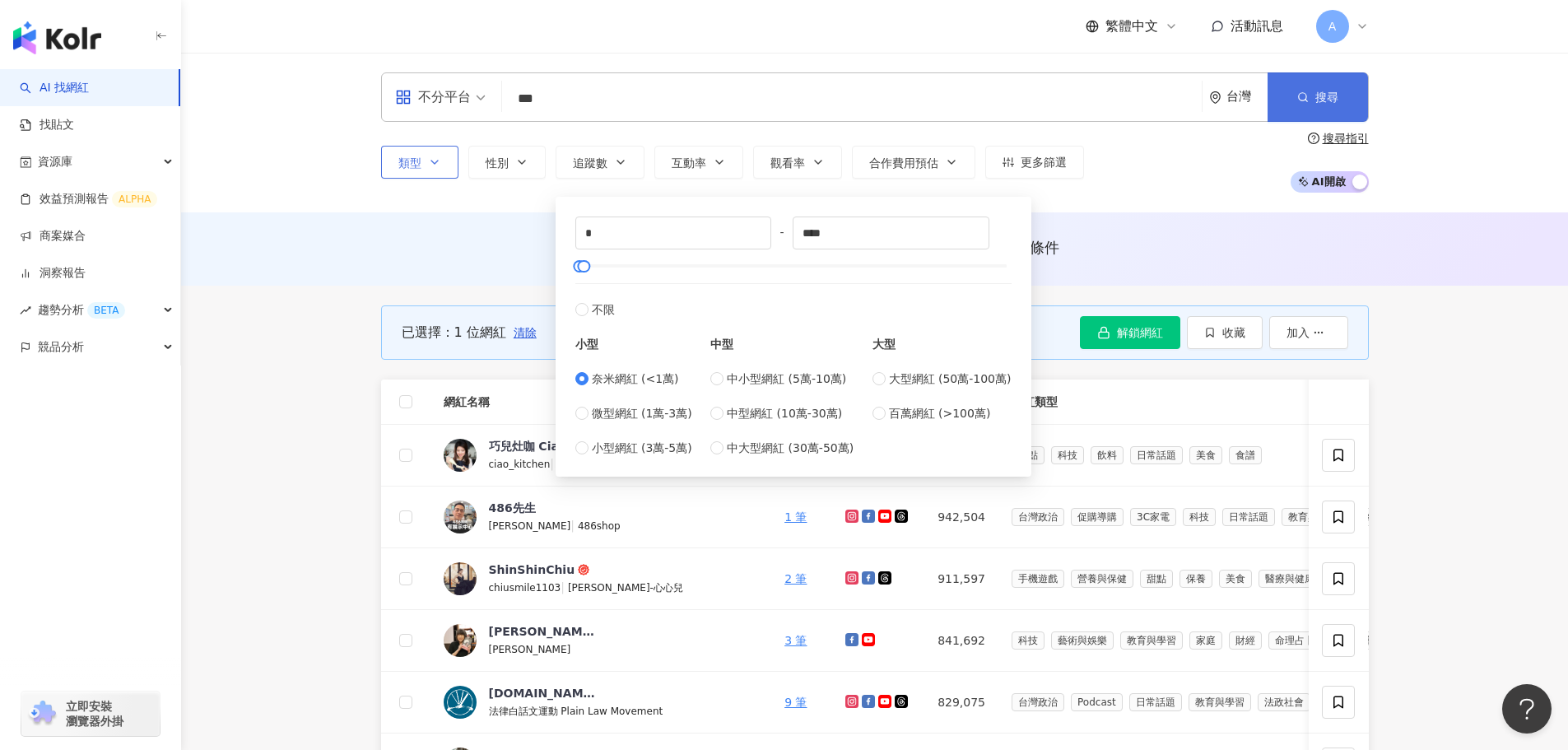
click at [1316, 97] on span "搜尋" at bounding box center [1326, 96] width 23 height 13
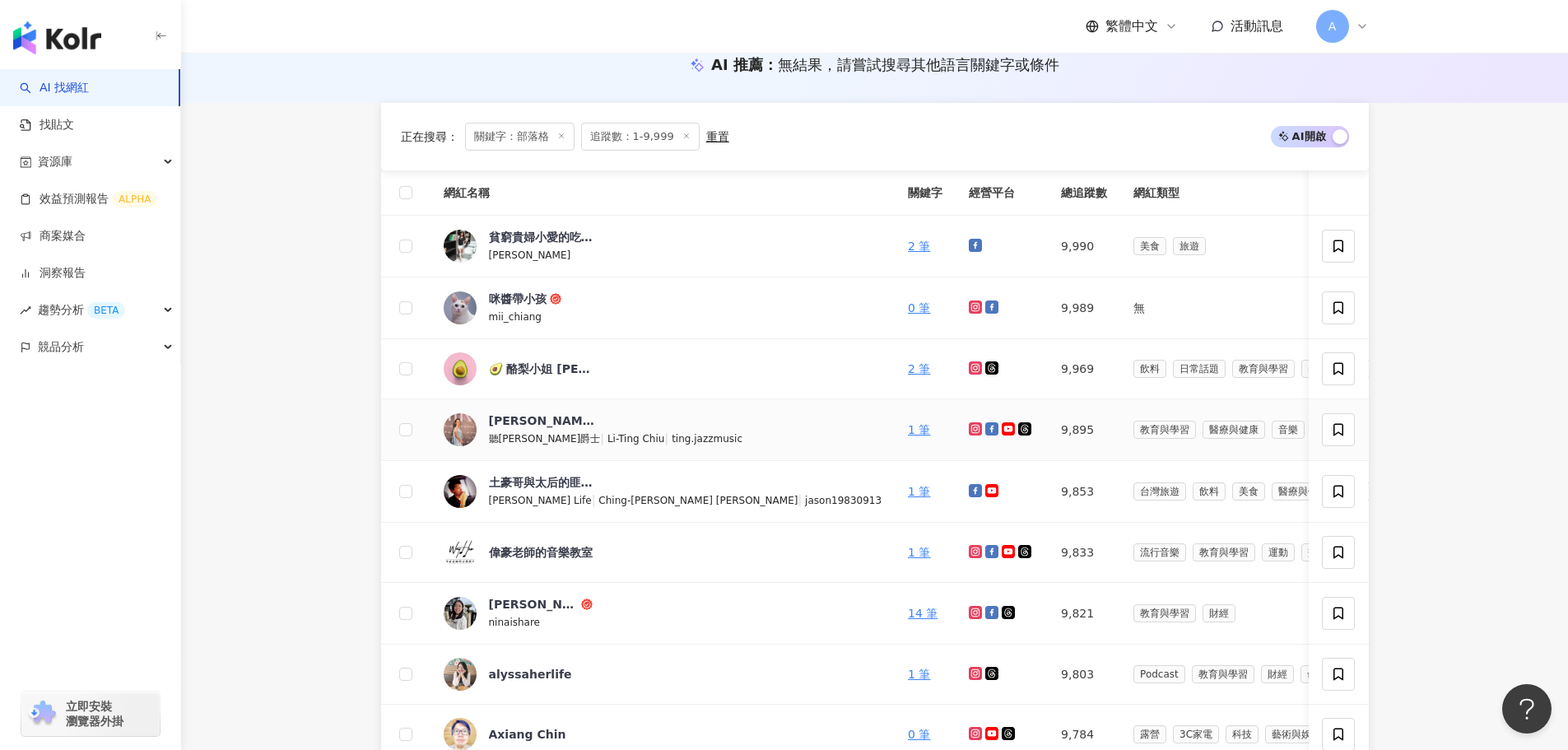
scroll to position [247, 0]
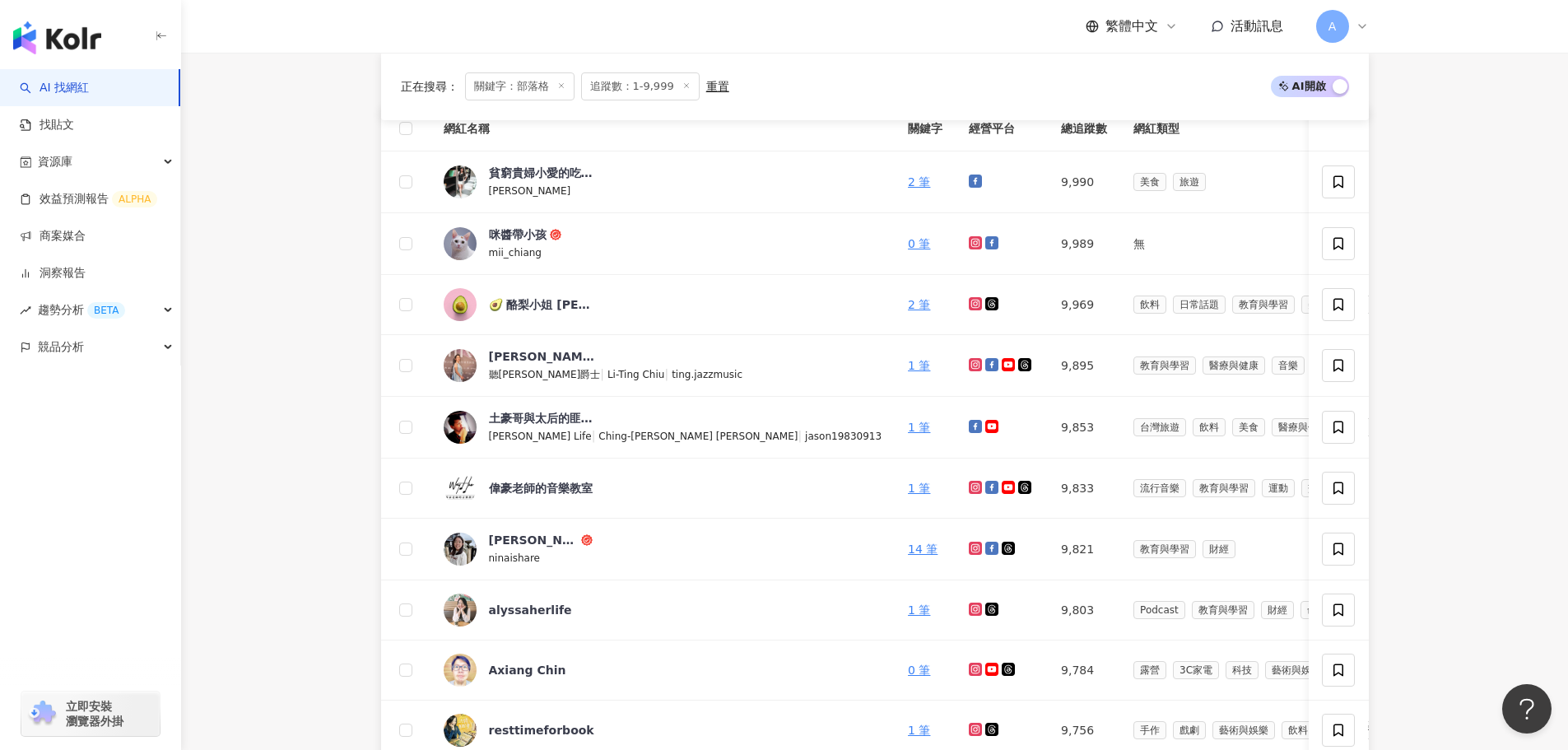
click at [305, 305] on main "不分平台 *** 台灣 搜尋 889f08be-b24c-48d3-9611-aa2c5d9f90c3 部落格 1,128 追蹤者 WAKAKAA 分享部落格…" at bounding box center [874, 673] width 1387 height 1735
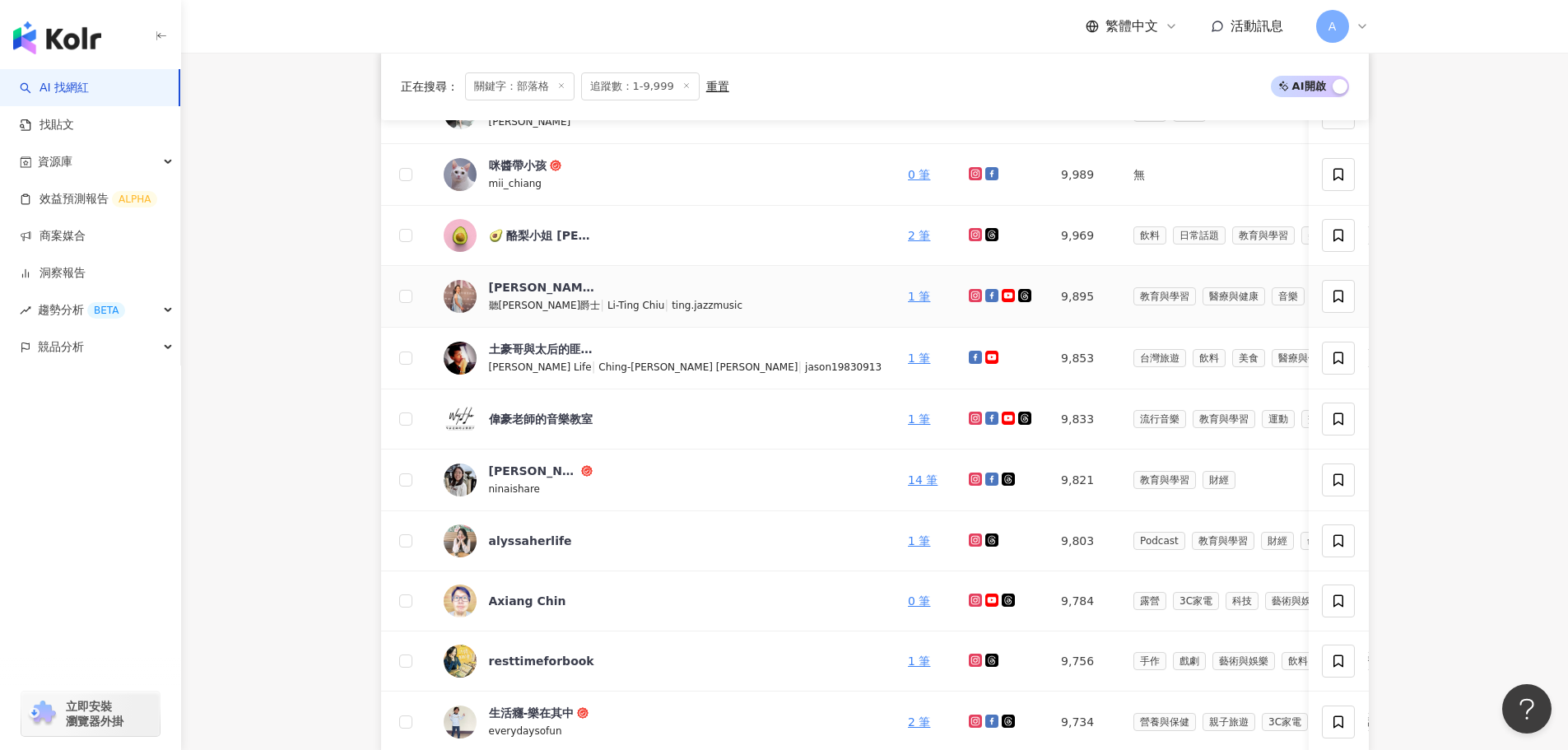
scroll to position [411, 0]
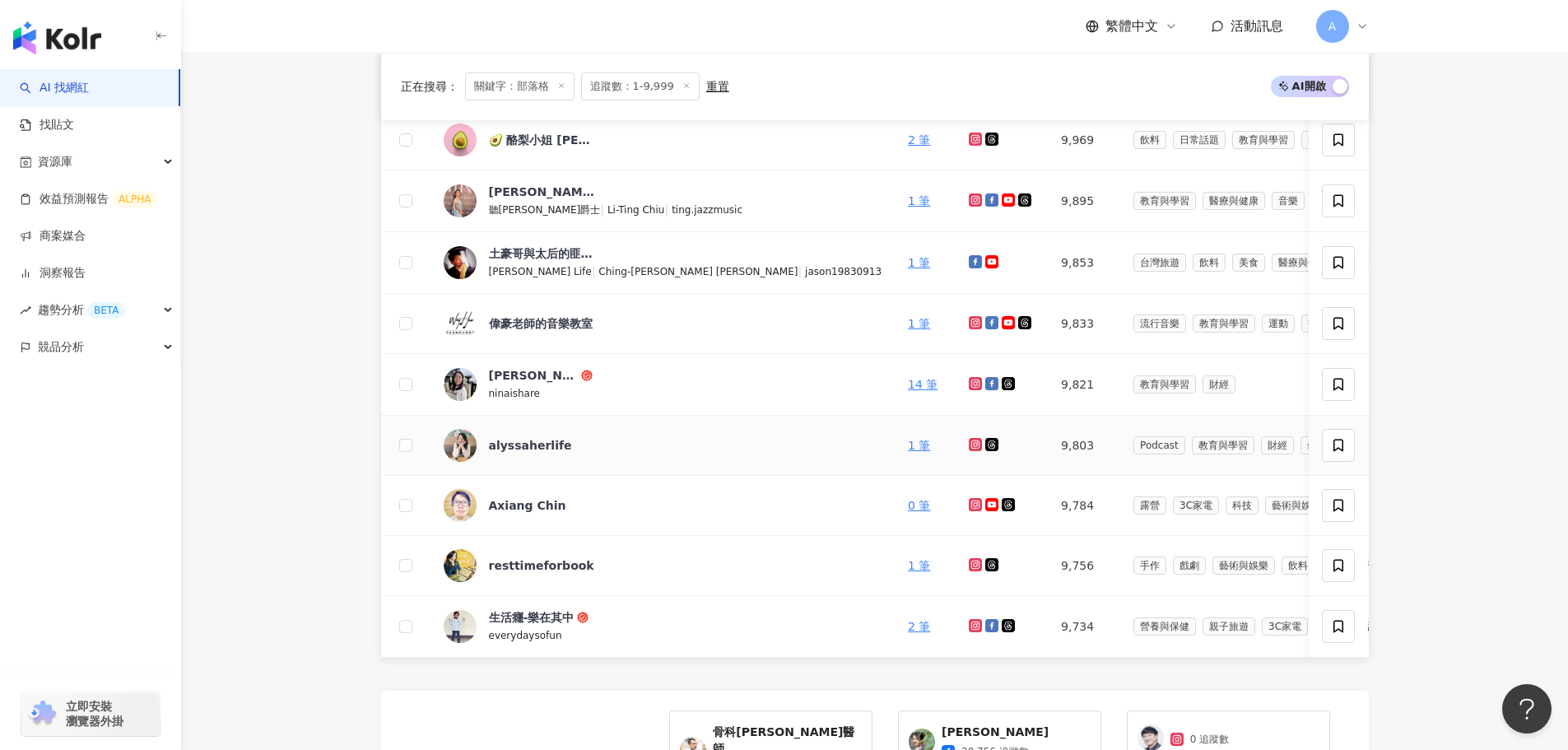
drag, startPoint x: 792, startPoint y: 448, endPoint x: 788, endPoint y: 459, distance: 11.7
click at [320, 365] on main "不分平台 *** 台灣 搜尋 889f08be-b24c-48d3-9611-aa2c5d9f90c3 部落格 1,128 追蹤者 WAKAKAA 分享部落格…" at bounding box center [874, 508] width 1387 height 1735
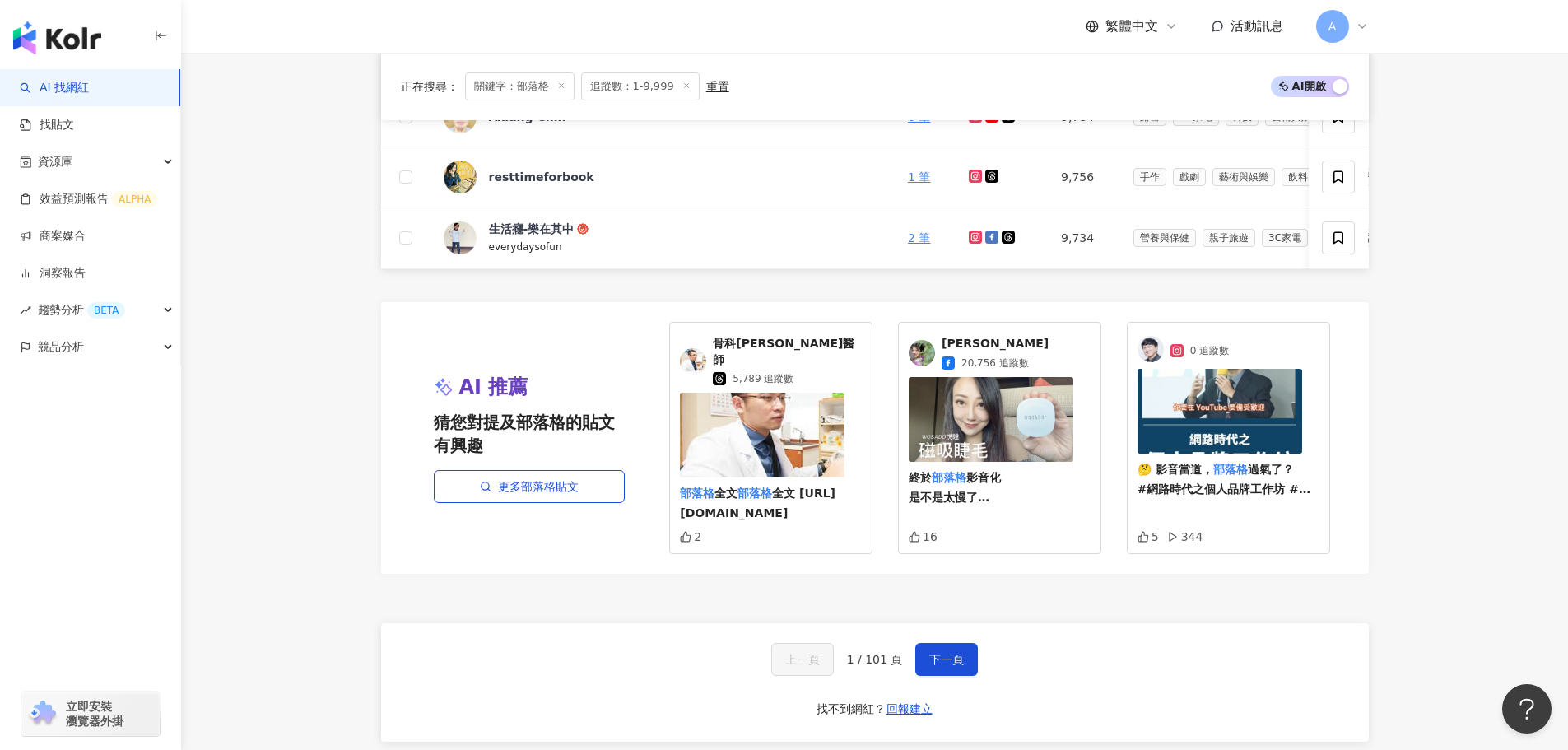
scroll to position [906, 0]
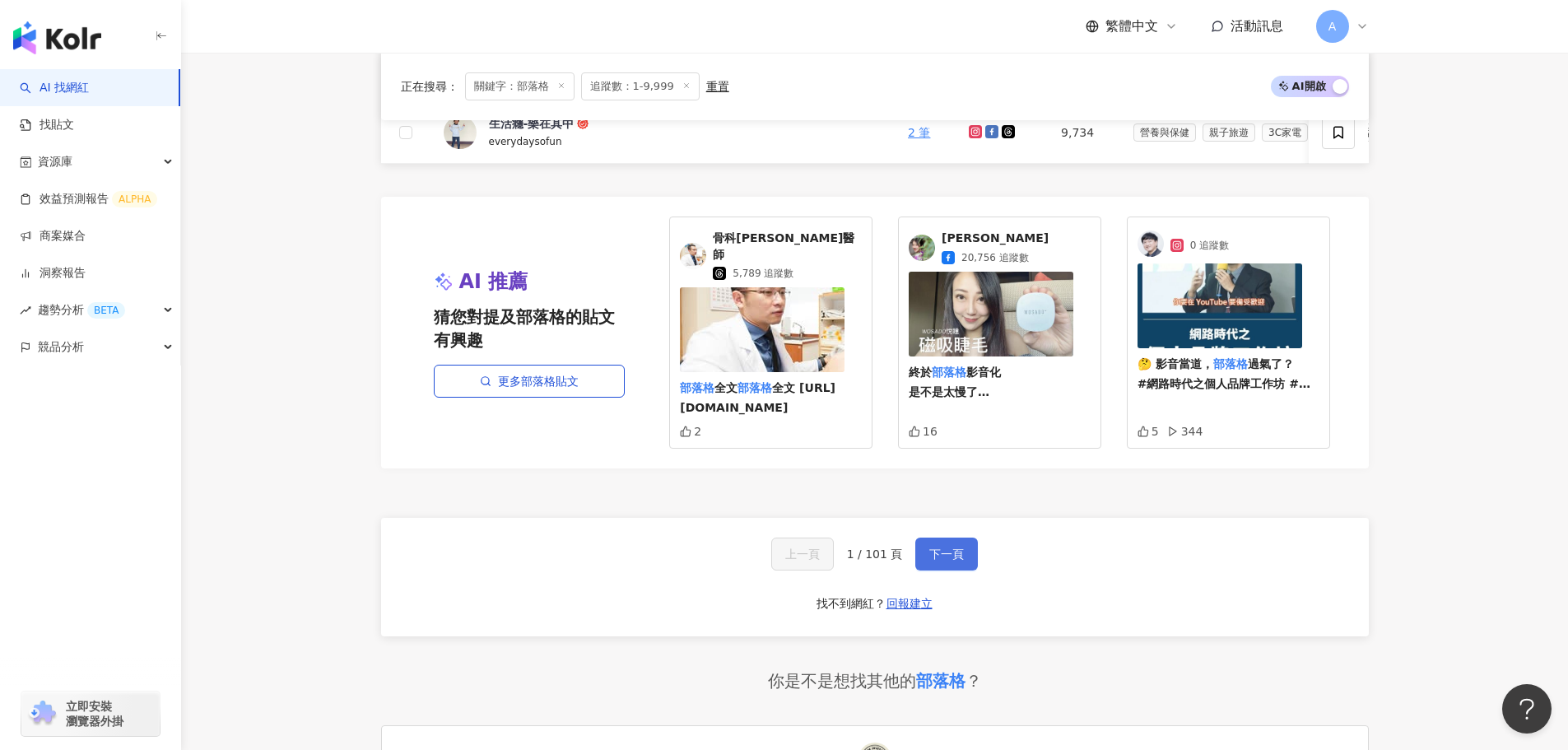
click at [956, 547] on span "下一頁" at bounding box center [946, 553] width 34 height 13
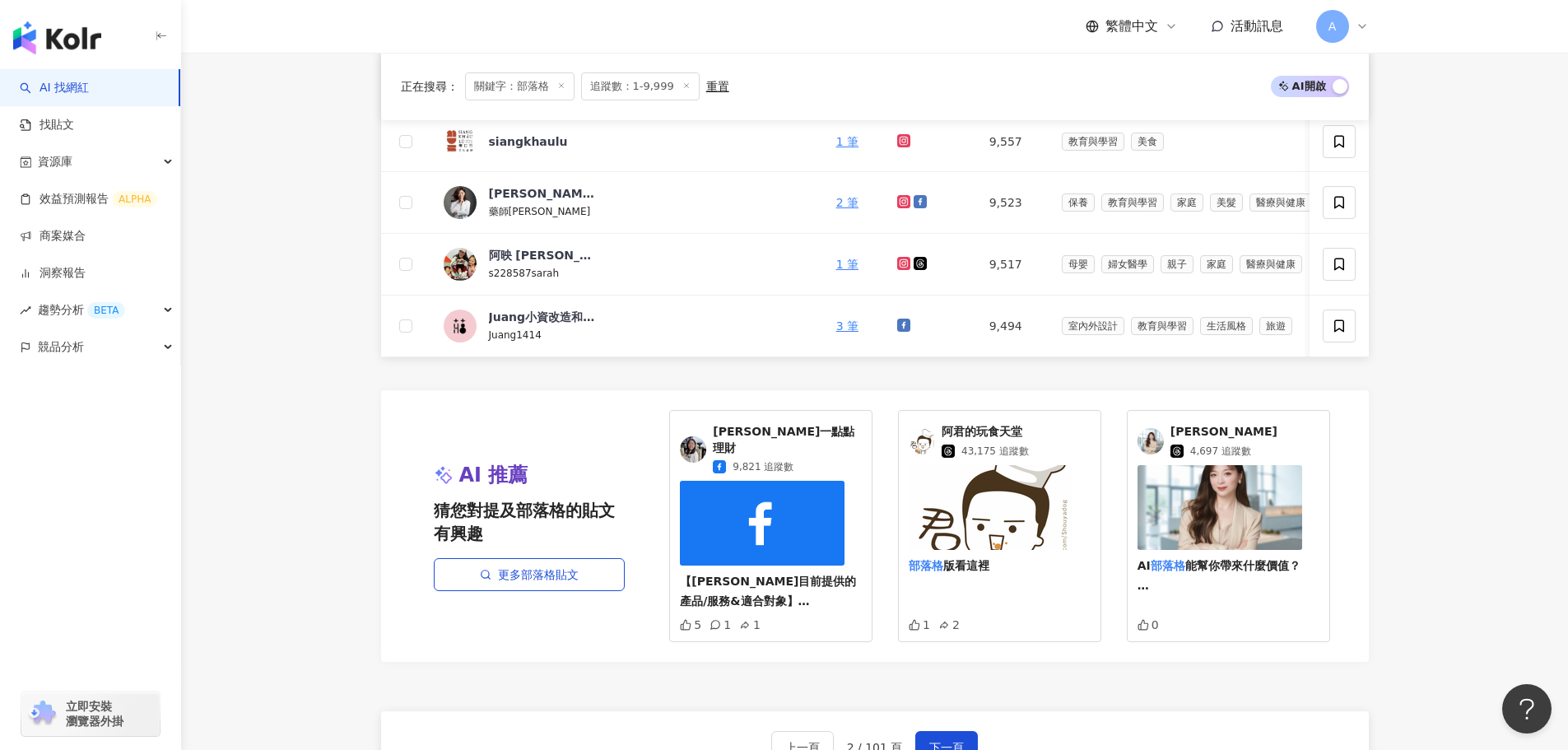
scroll to position [658, 0]
